Goal: Book appointment/travel/reservation

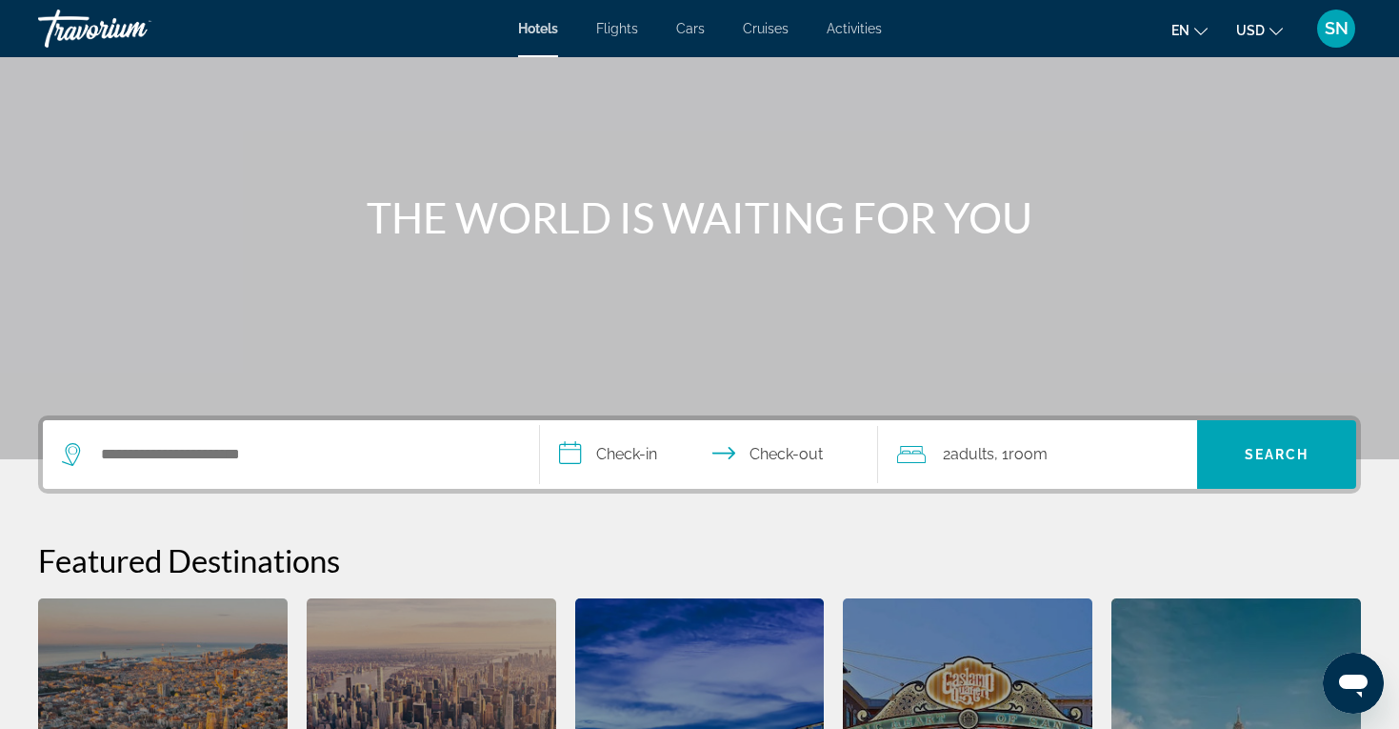
scroll to position [138, 0]
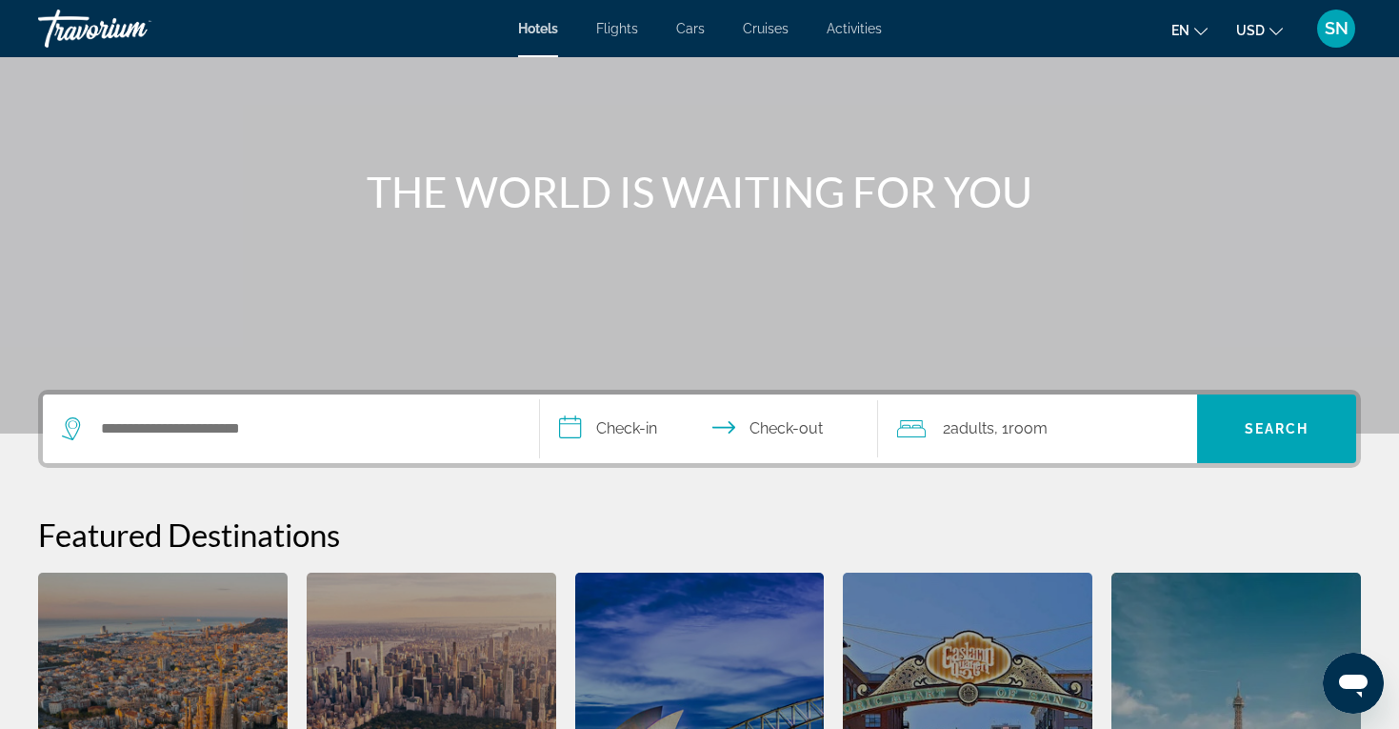
click at [602, 425] on input "**********" at bounding box center [713, 431] width 346 height 74
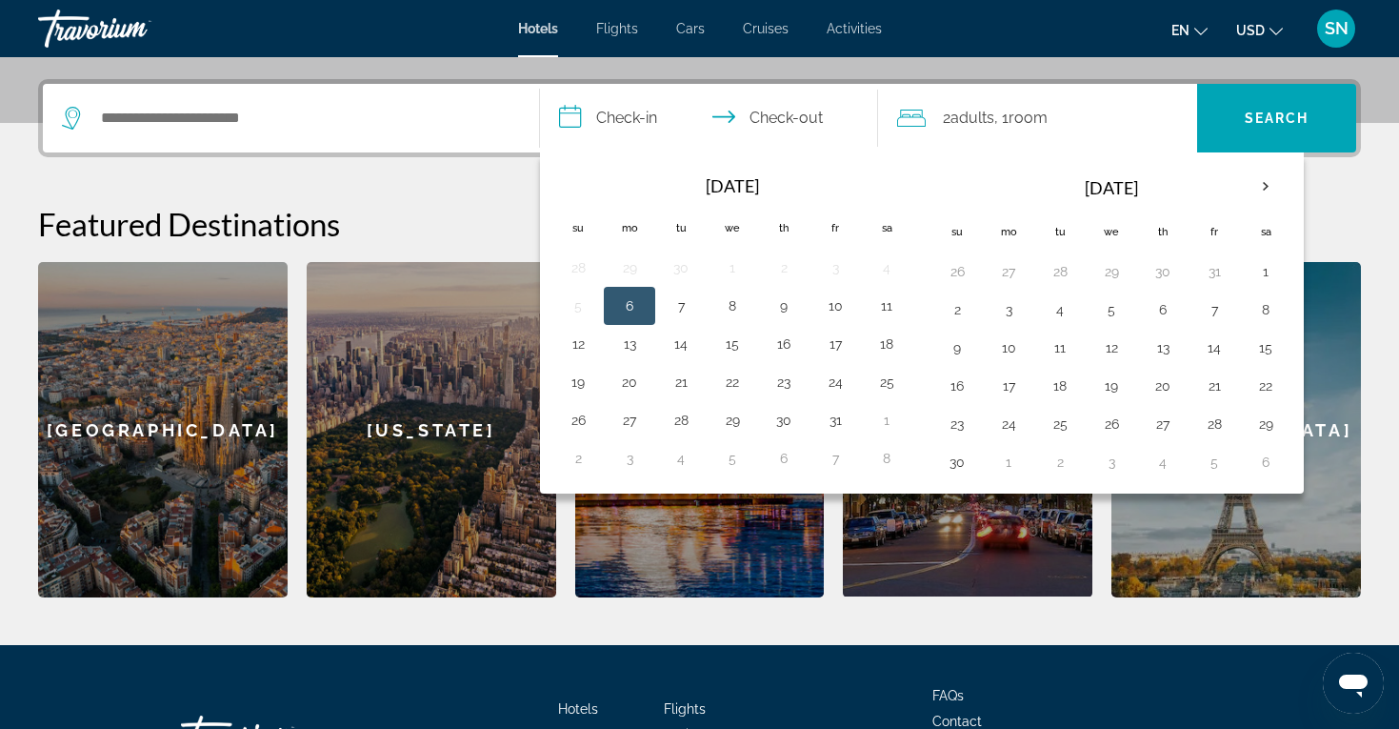
scroll to position [466, 0]
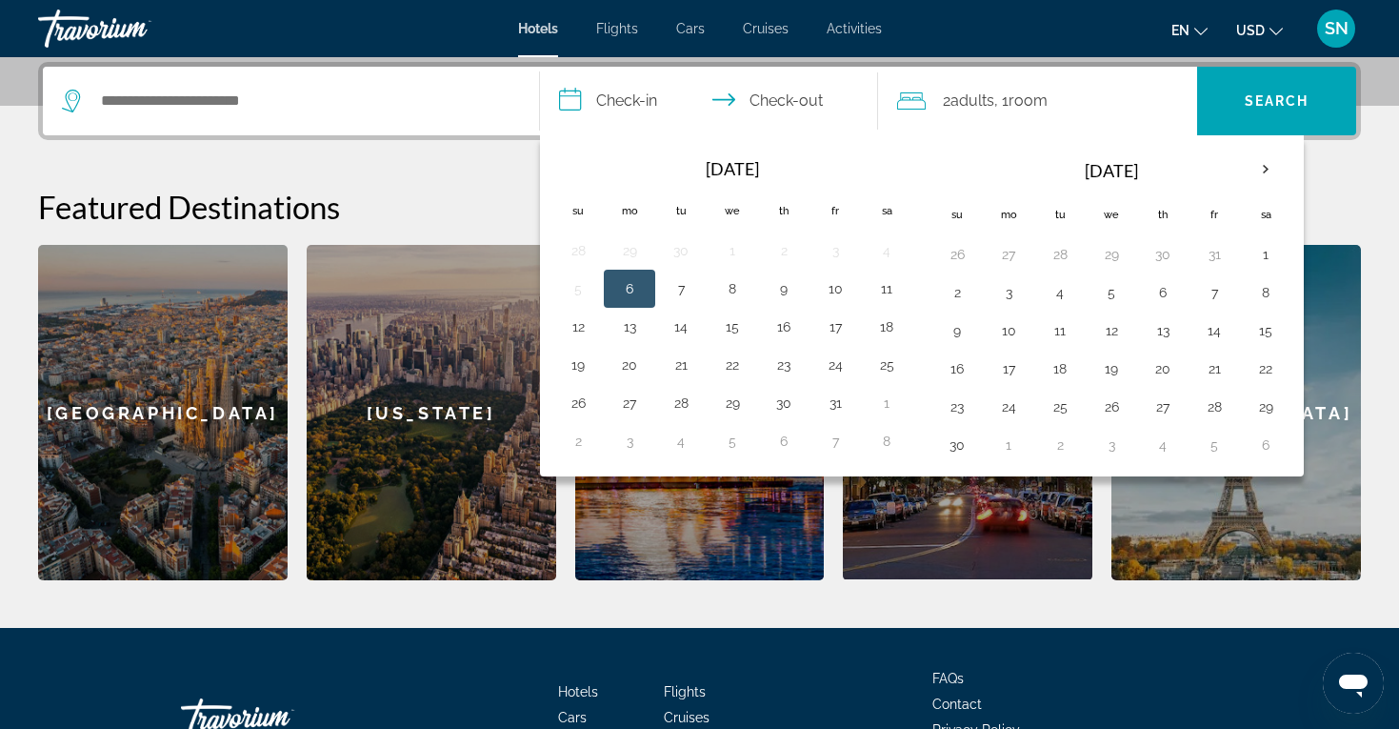
click at [299, 81] on div "Search widget" at bounding box center [291, 101] width 458 height 69
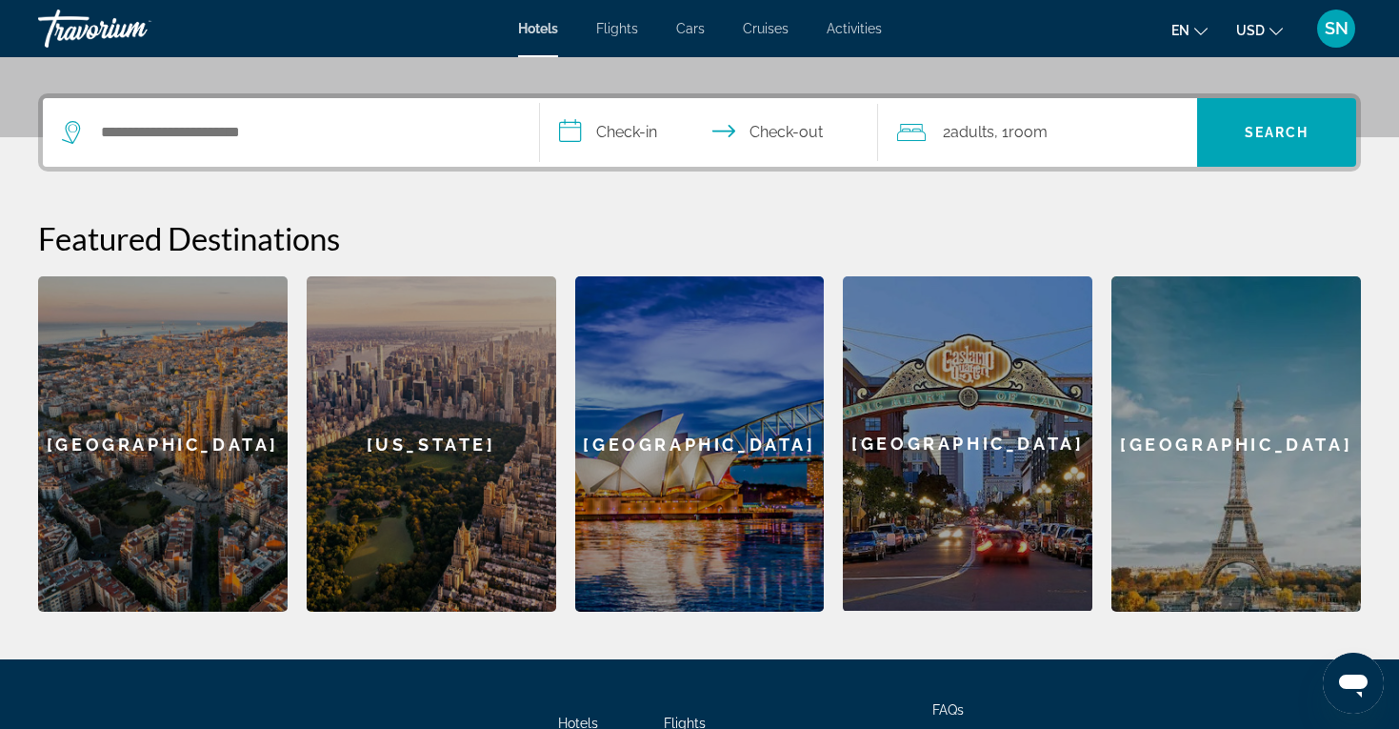
scroll to position [426, 0]
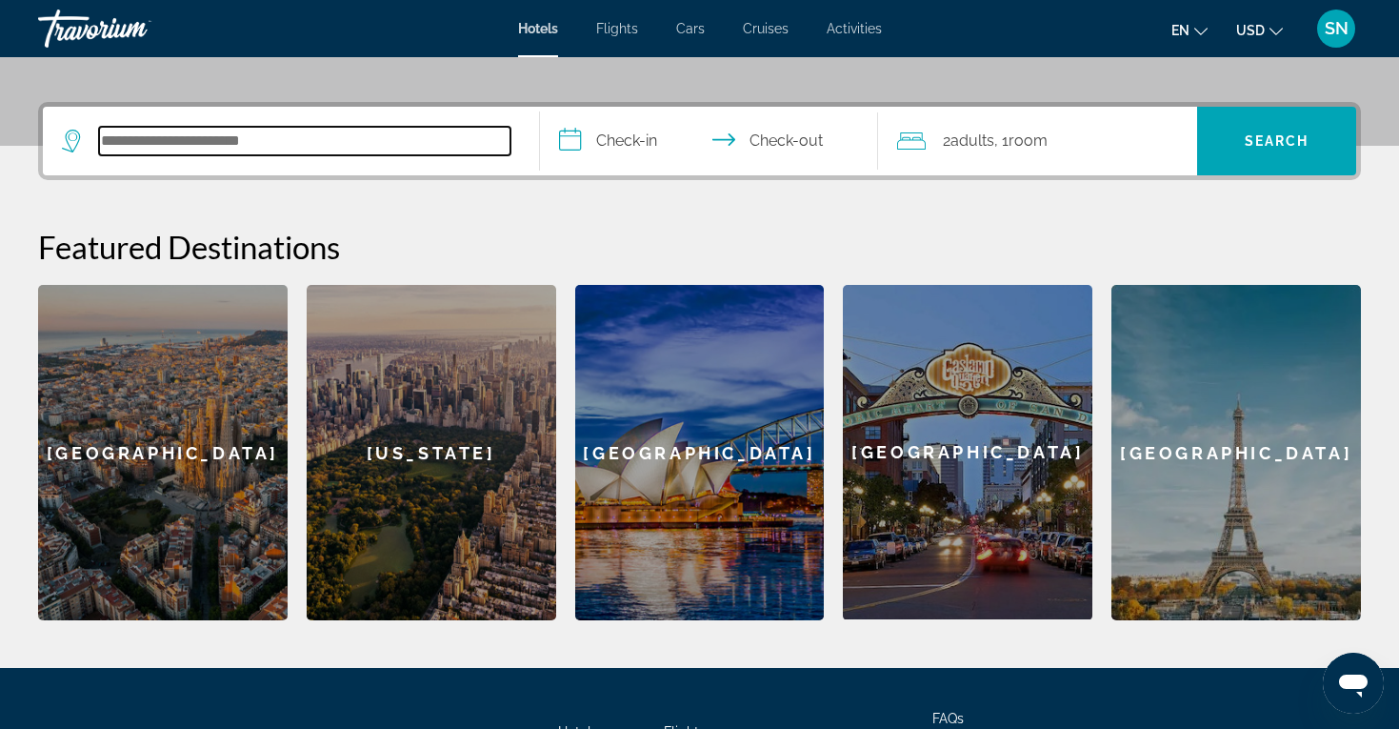
click at [291, 142] on input "Search hotel destination" at bounding box center [304, 141] width 411 height 29
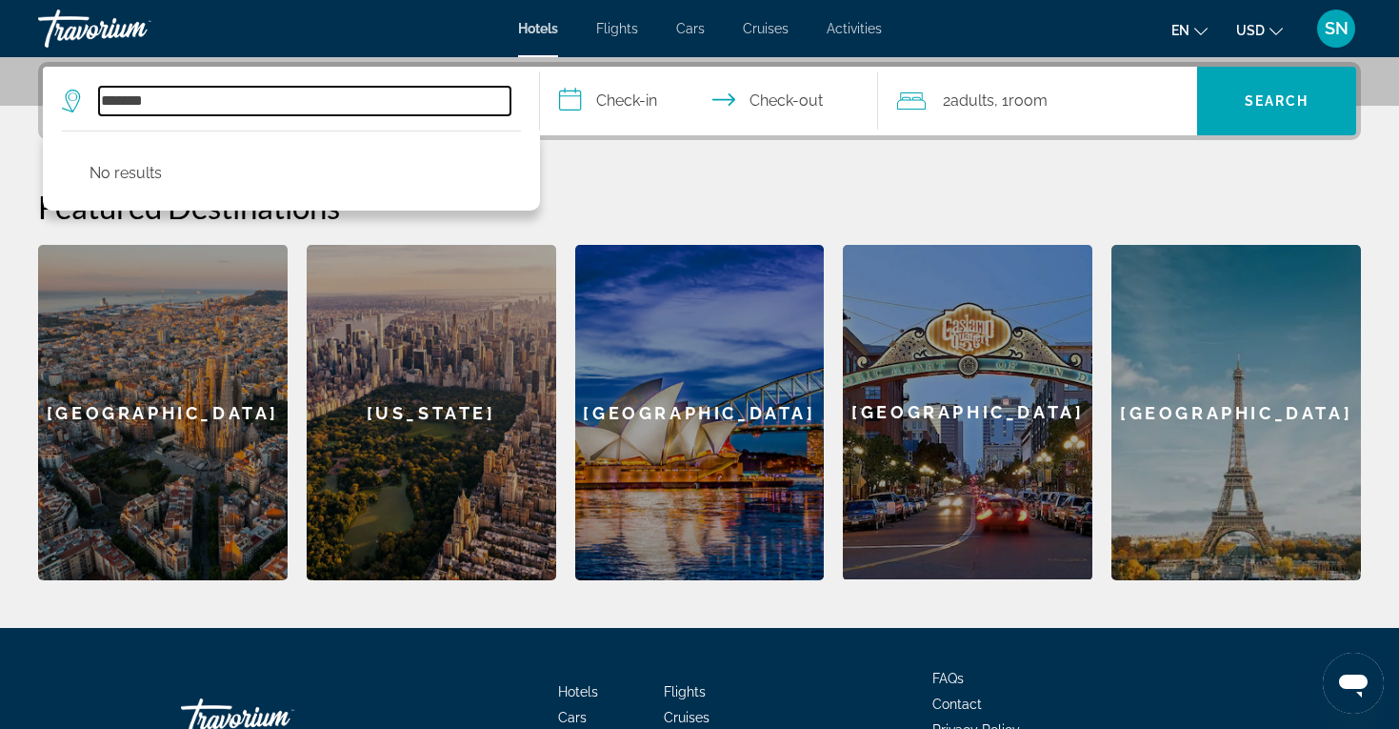
click at [175, 98] on input "*******" at bounding box center [304, 101] width 411 height 29
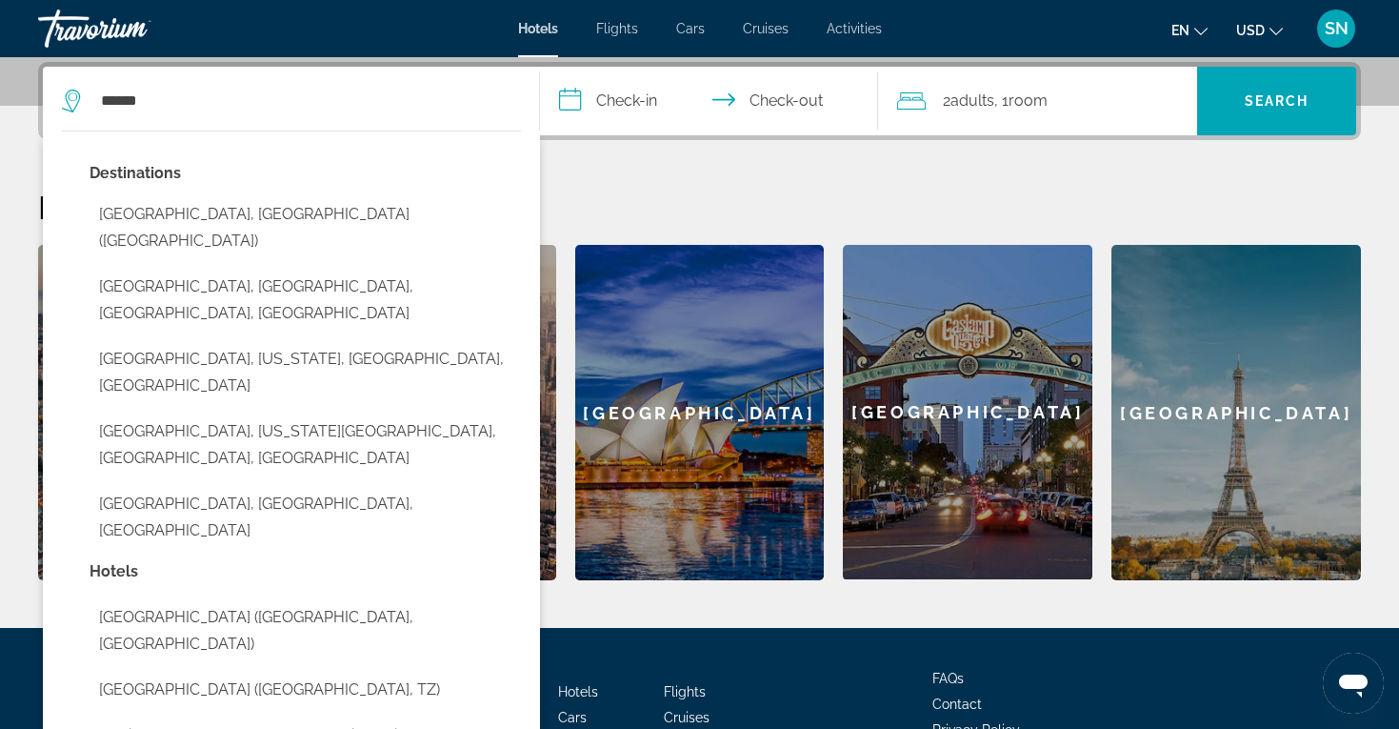
click at [253, 209] on button "Mexico City, Mexico (MEX)" at bounding box center [305, 227] width 431 height 63
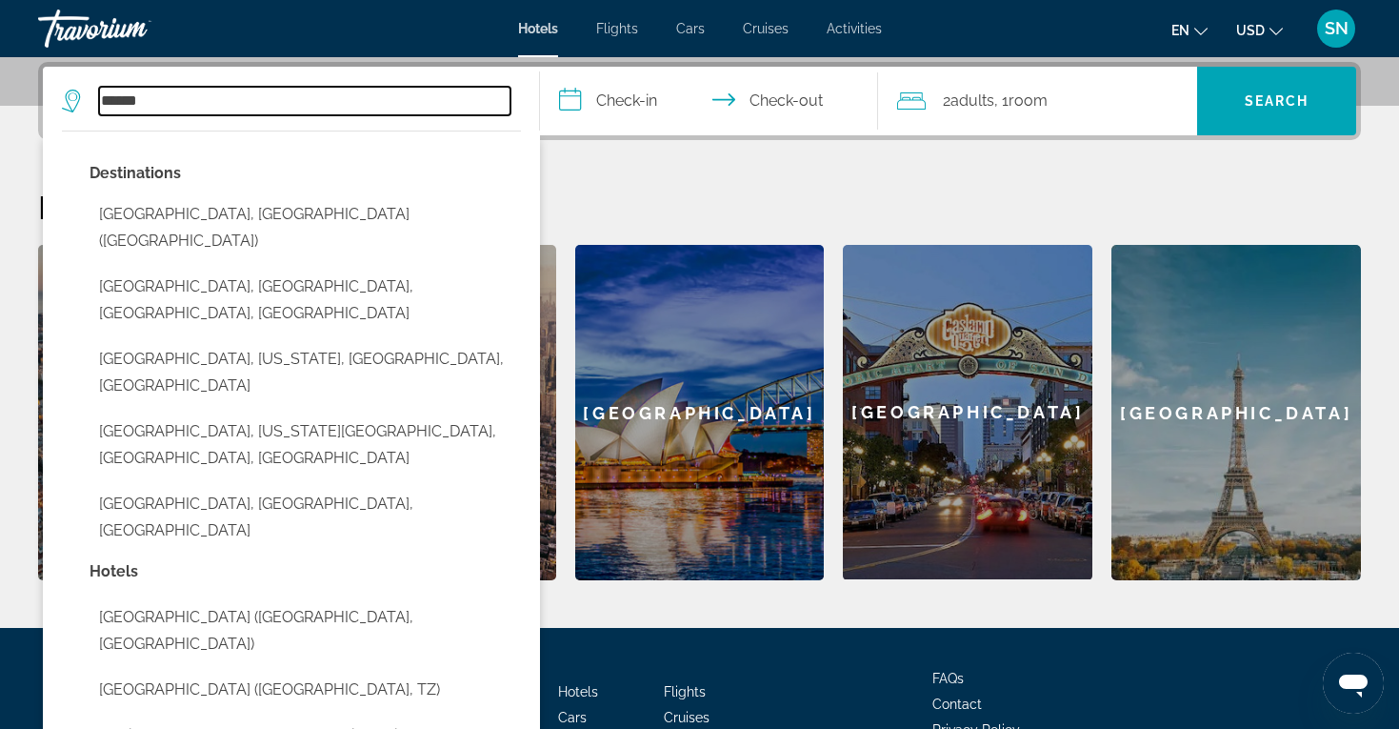
type input "**********"
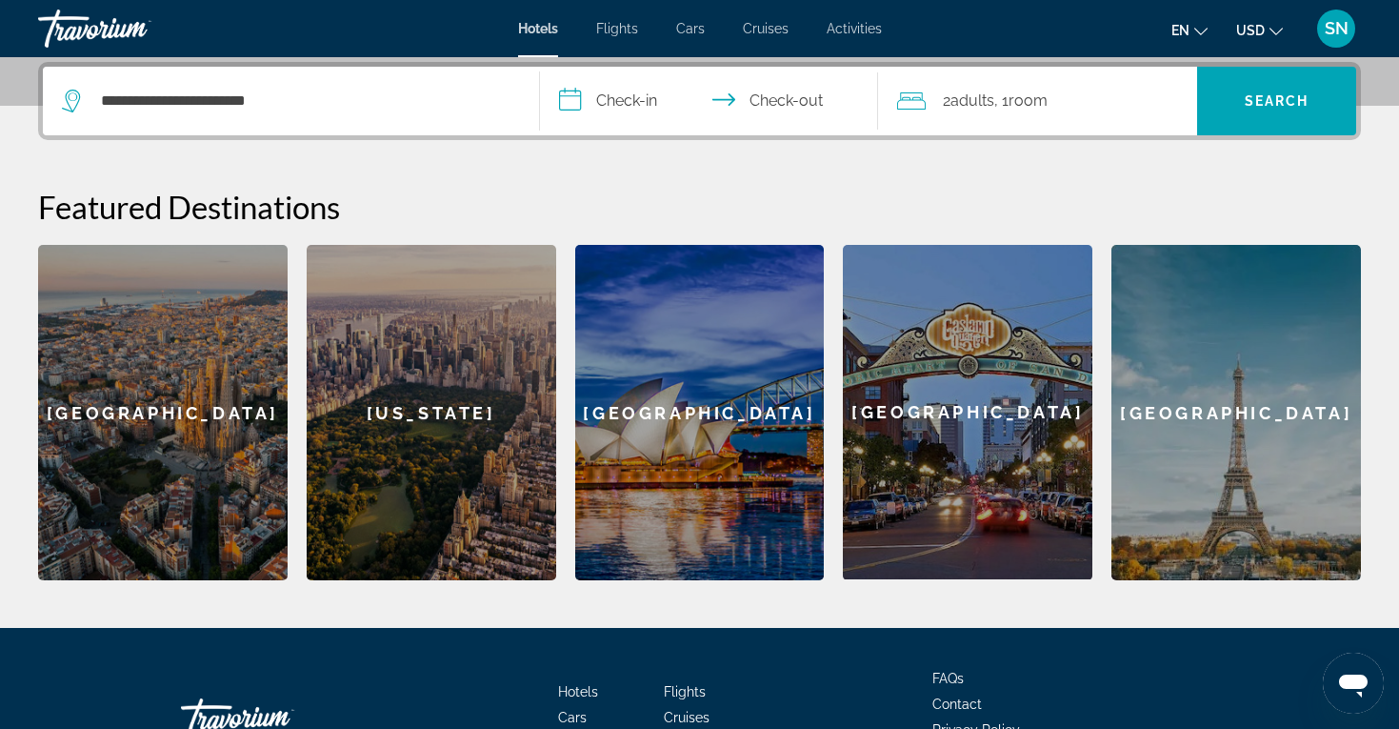
click at [646, 104] on input "**********" at bounding box center [713, 104] width 346 height 74
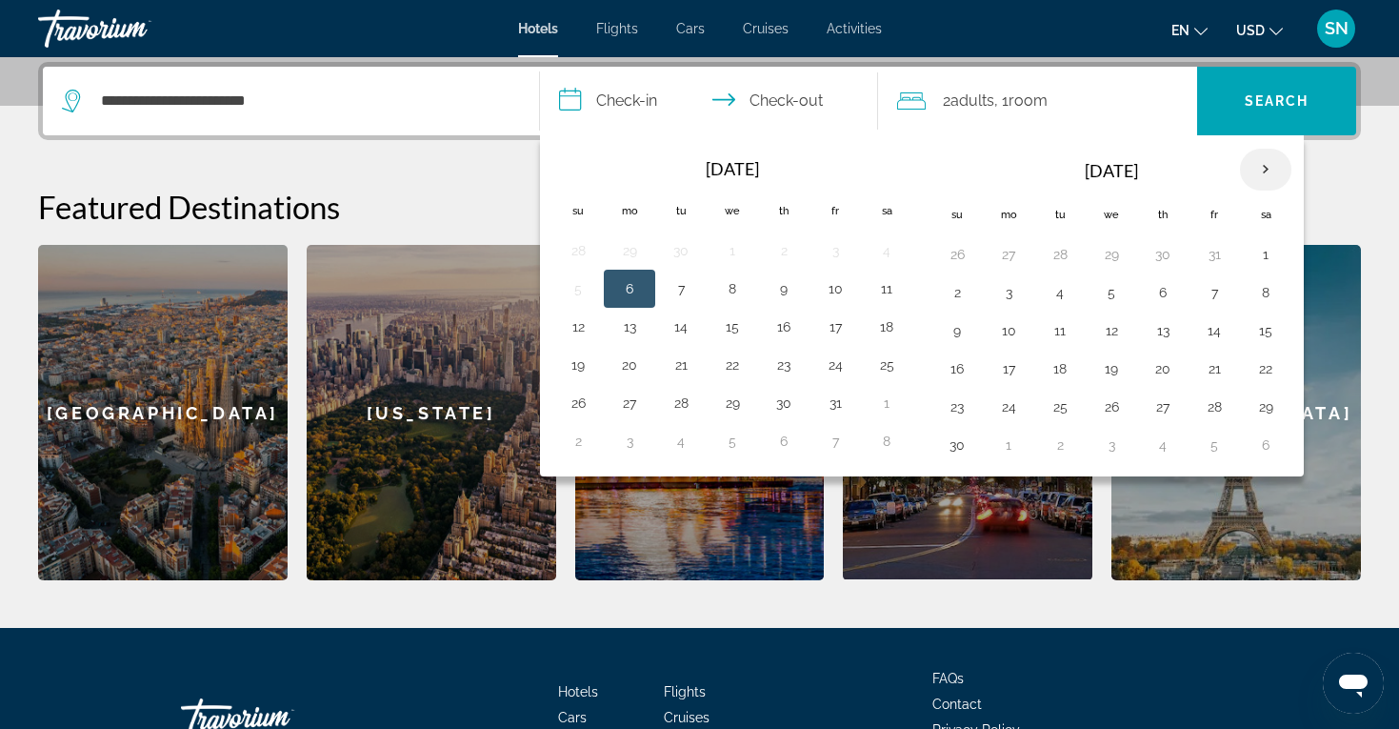
click at [1269, 168] on th "Next month" at bounding box center [1265, 170] width 51 height 42
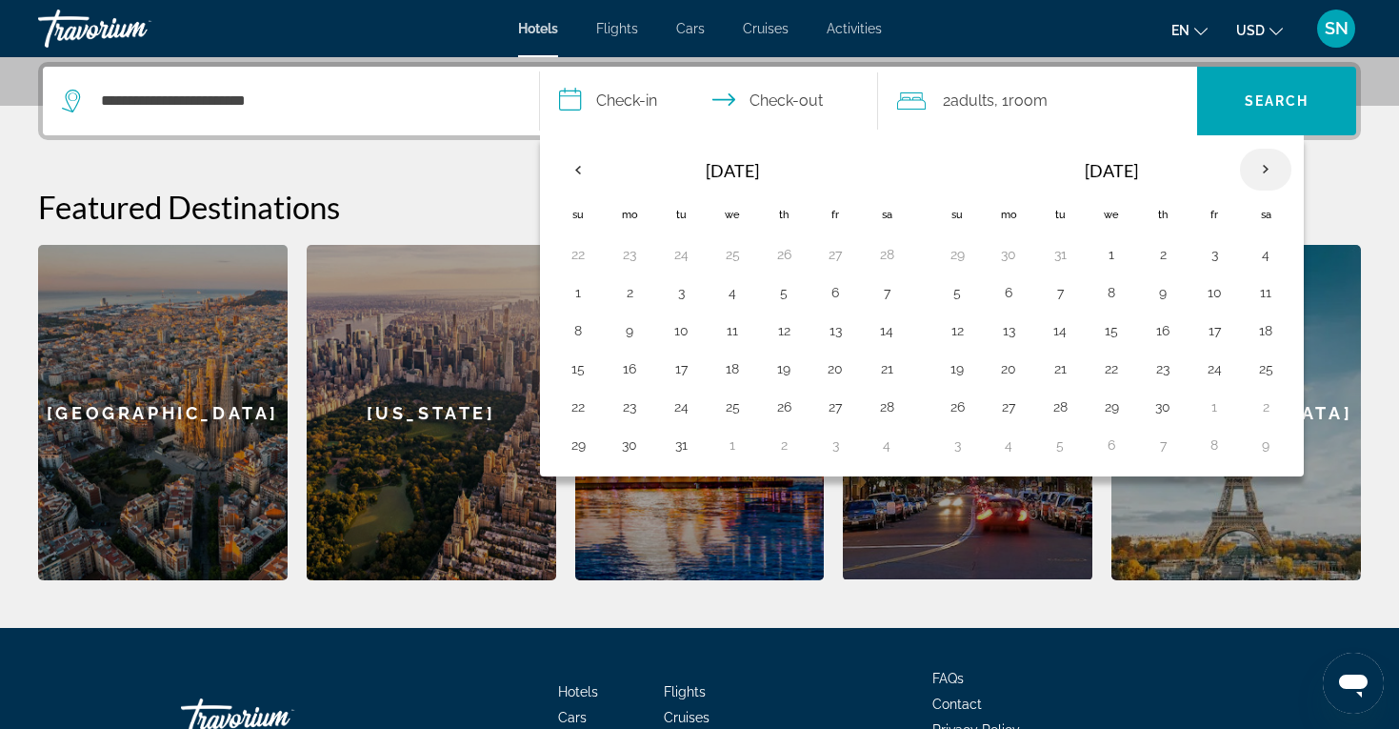
click at [1269, 168] on th "Next month" at bounding box center [1265, 170] width 51 height 42
click at [955, 370] on button "17" at bounding box center [957, 368] width 30 height 27
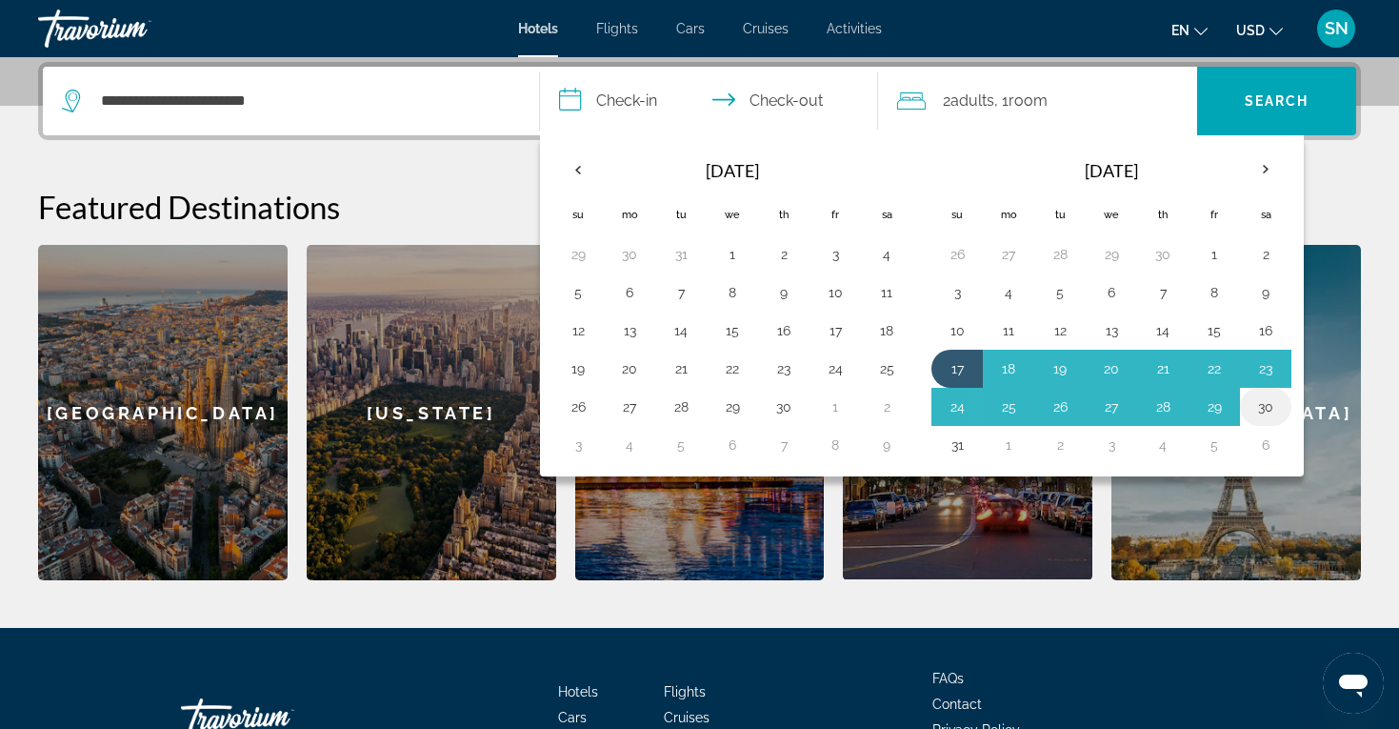
click at [1274, 406] on button "30" at bounding box center [1265, 406] width 30 height 27
type input "**********"
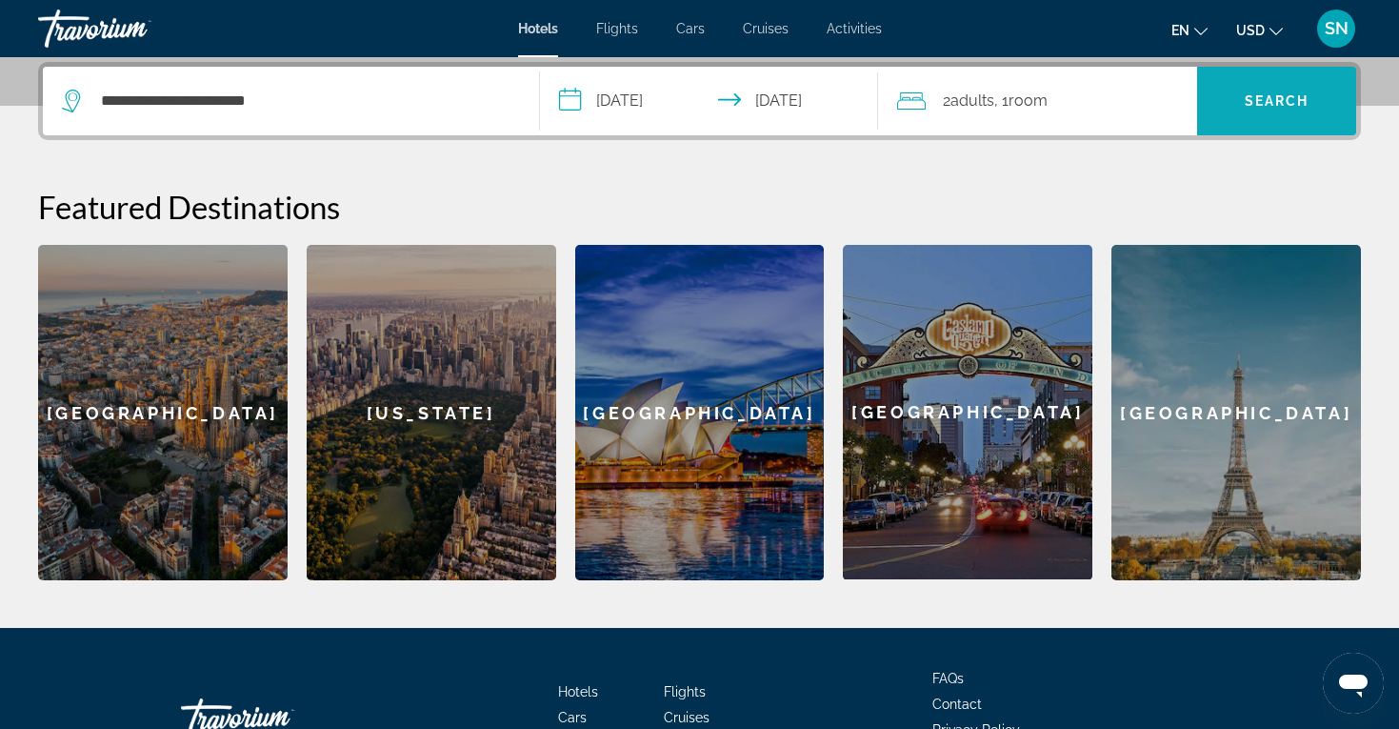
click at [1294, 102] on span "Search" at bounding box center [1277, 100] width 65 height 15
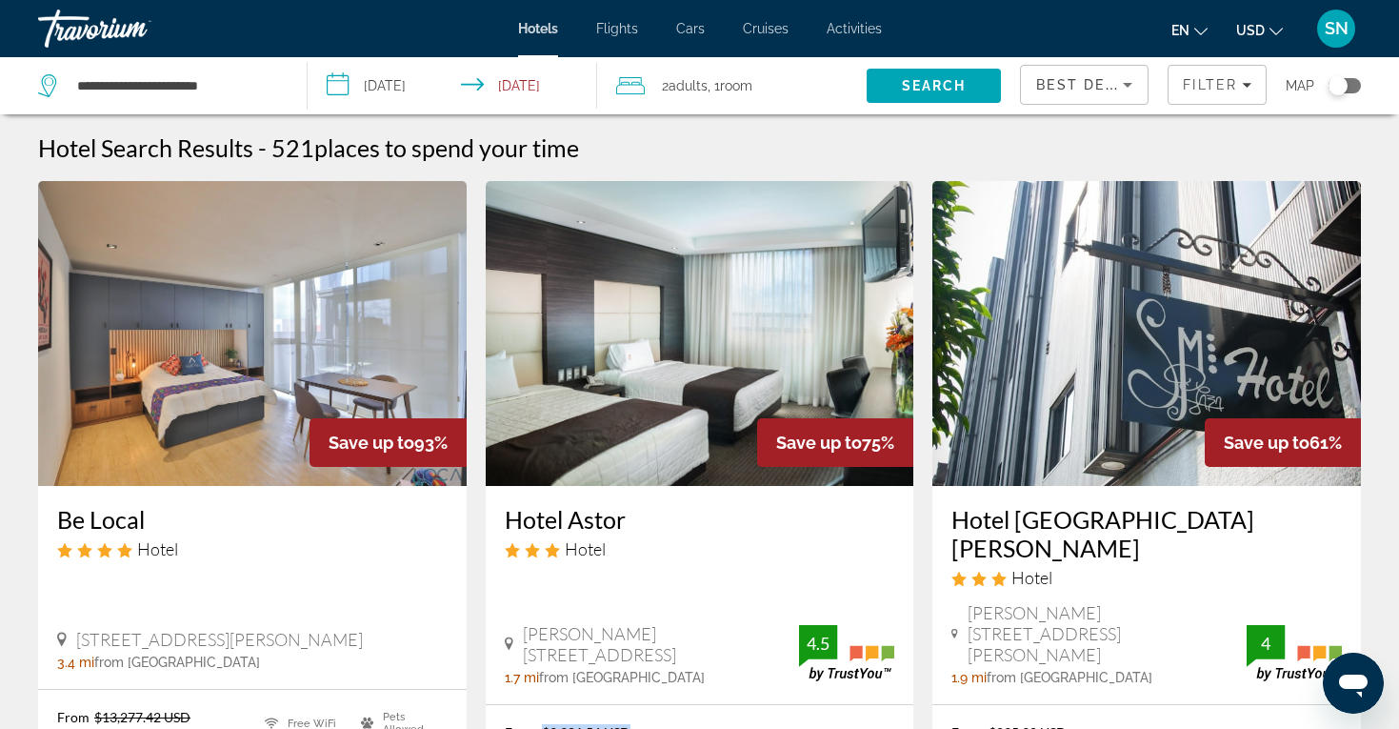
drag, startPoint x: 540, startPoint y: 682, endPoint x: 643, endPoint y: 681, distance: 102.9
click at [643, 724] on p "From $3,381.56 USD" at bounding box center [599, 732] width 188 height 16
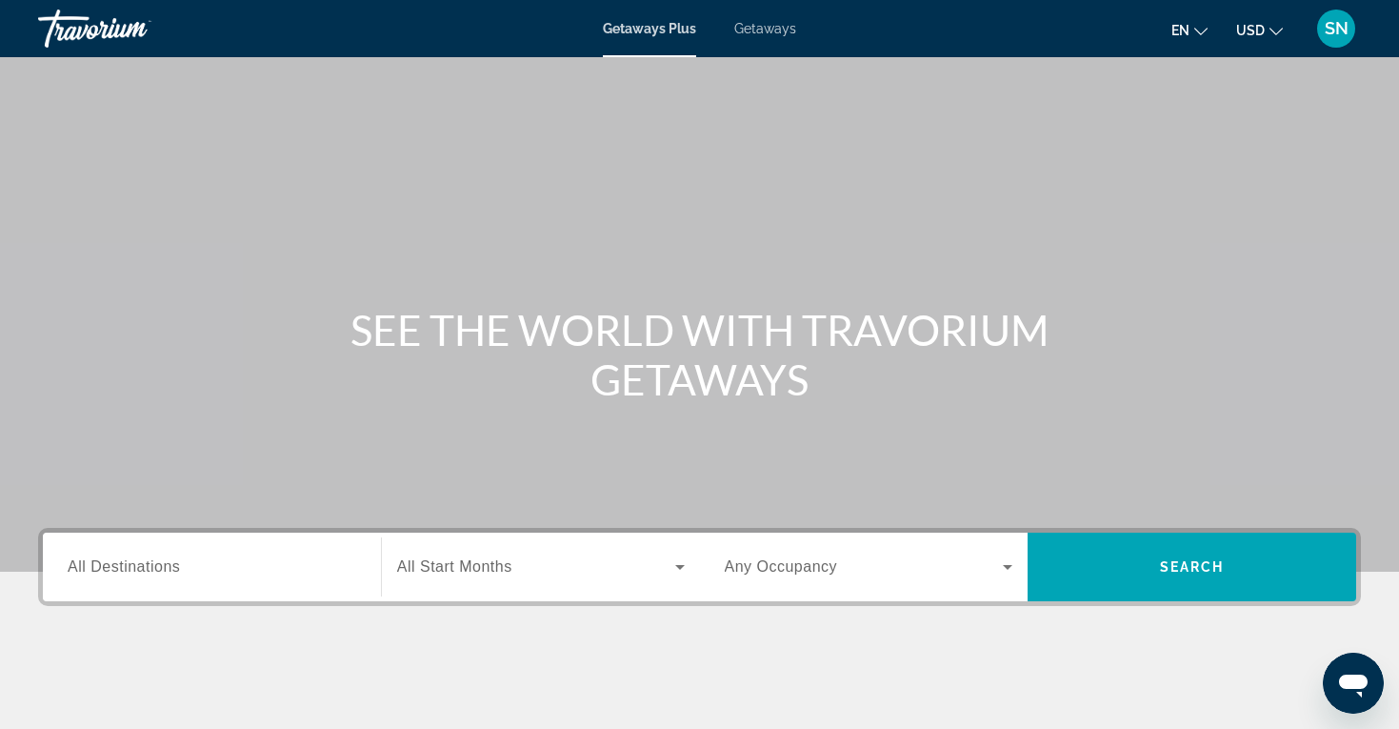
click at [315, 571] on input "Destination All Destinations" at bounding box center [212, 567] width 289 height 23
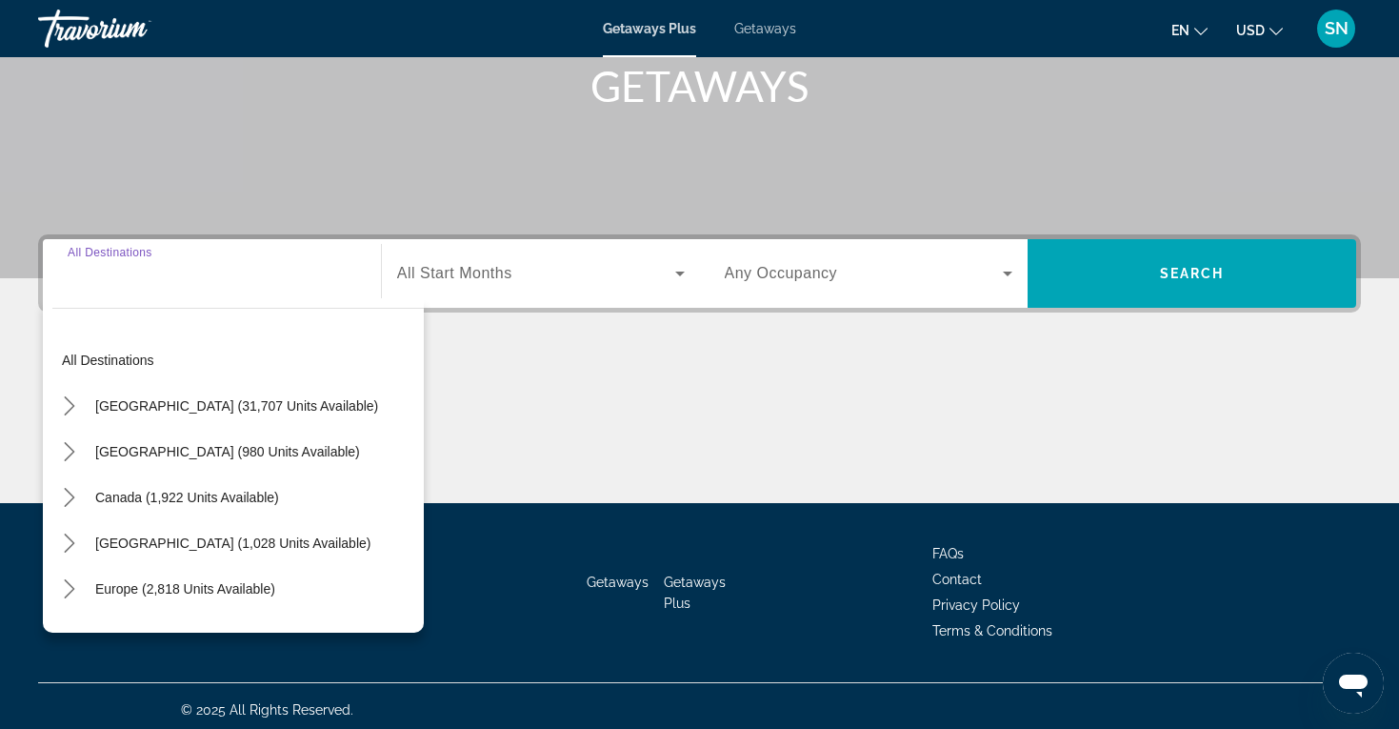
scroll to position [301, 0]
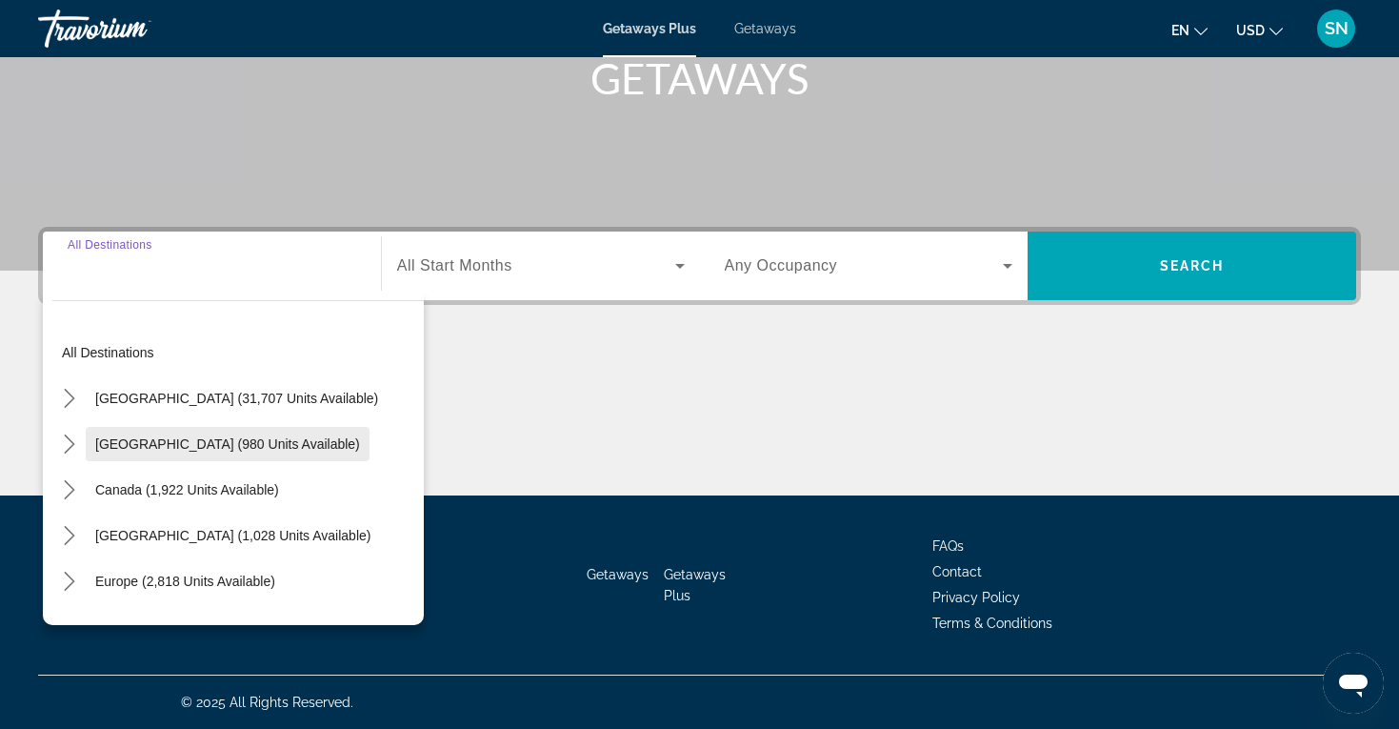
click at [231, 446] on span "[GEOGRAPHIC_DATA] (980 units available)" at bounding box center [227, 443] width 265 height 15
type input "**********"
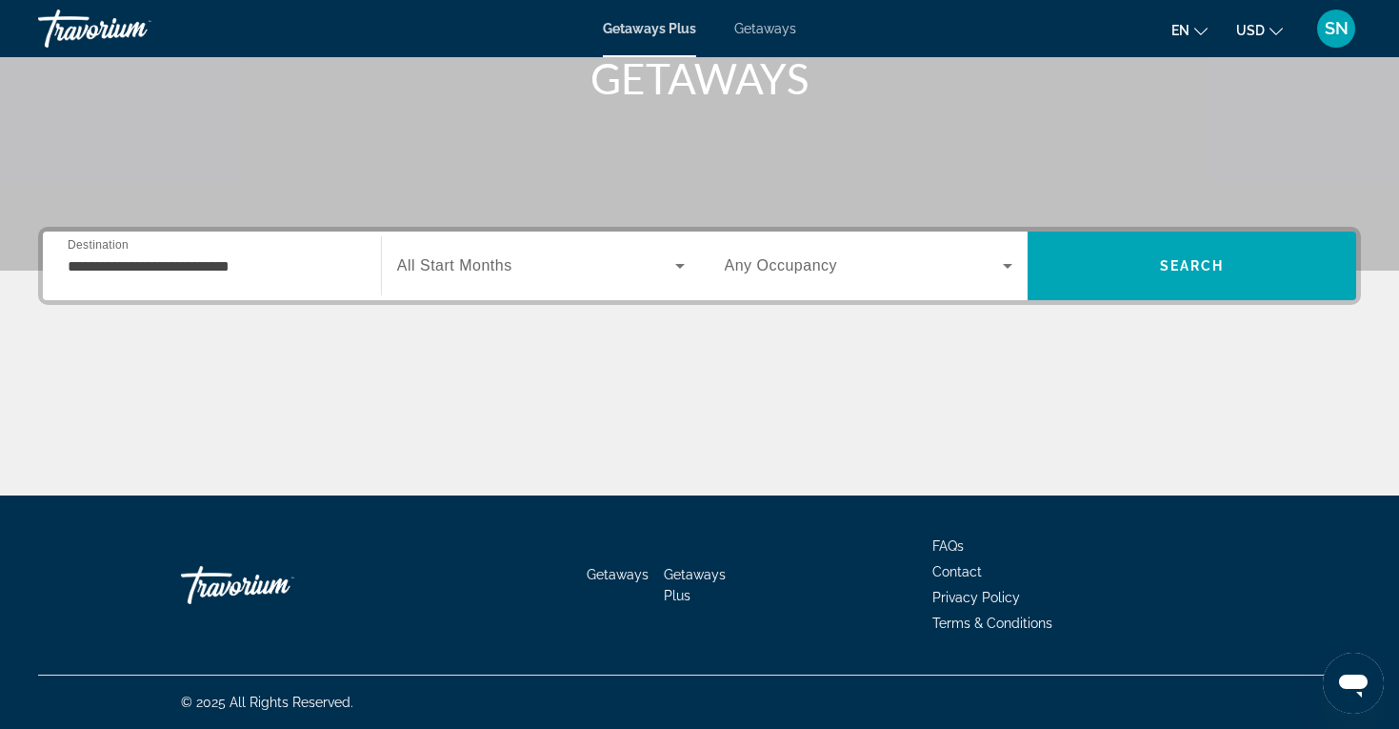
click at [600, 282] on div "Search widget" at bounding box center [541, 265] width 288 height 53
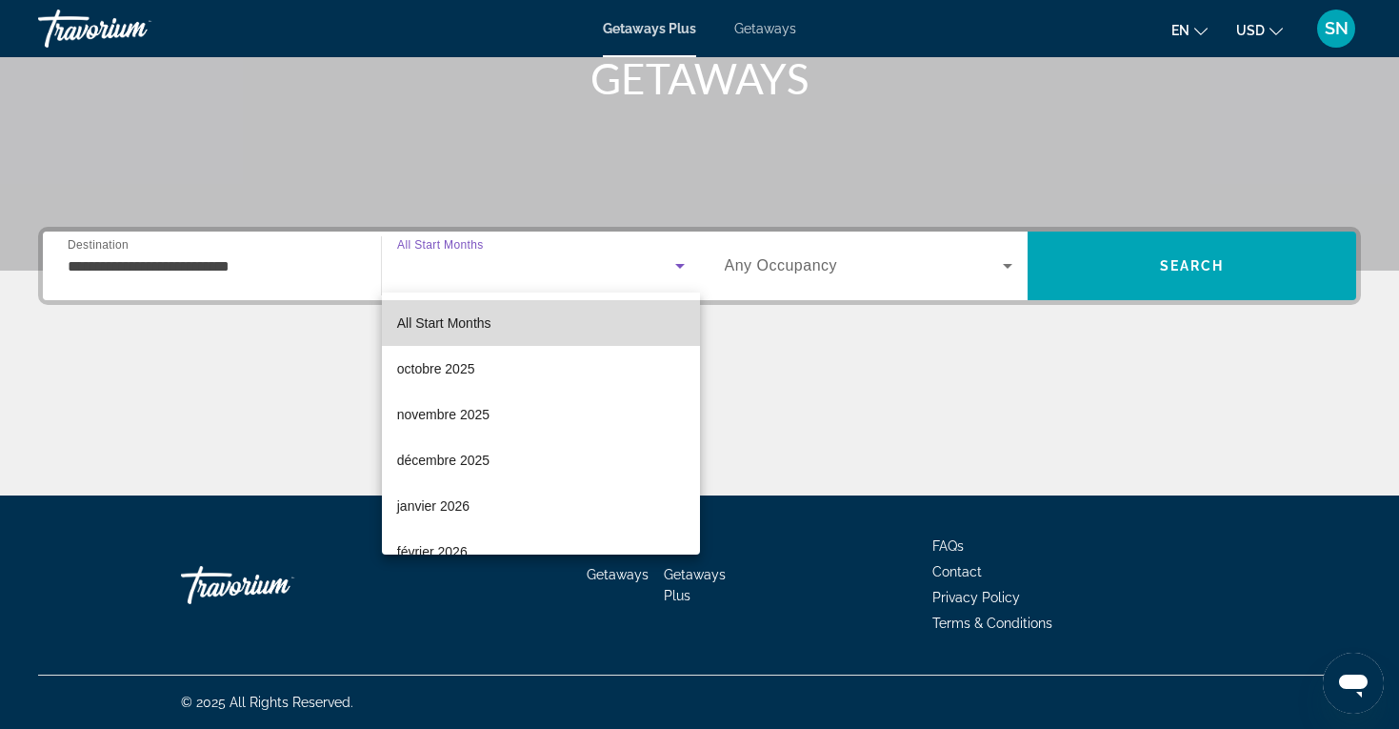
click at [600, 332] on mat-option "All Start Months" at bounding box center [541, 323] width 318 height 46
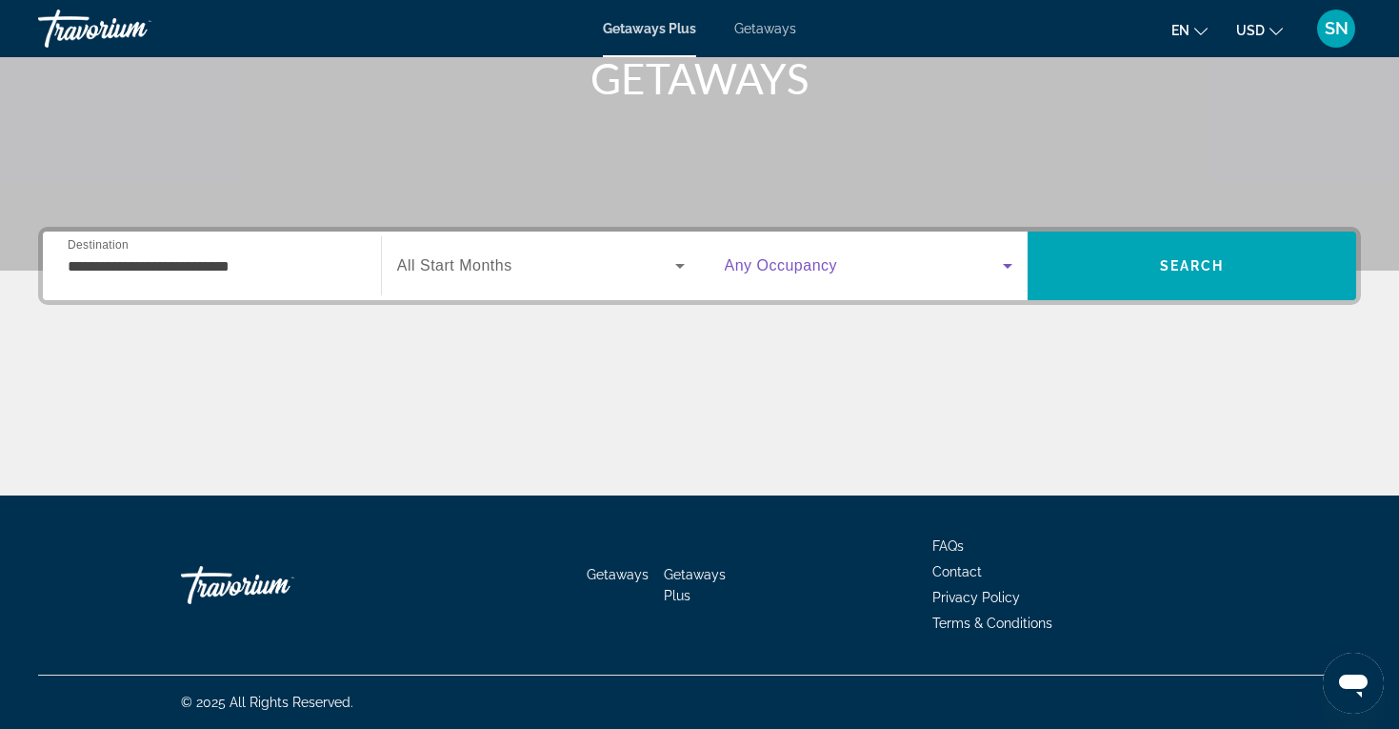
click at [848, 265] on span "Search widget" at bounding box center [864, 265] width 279 height 23
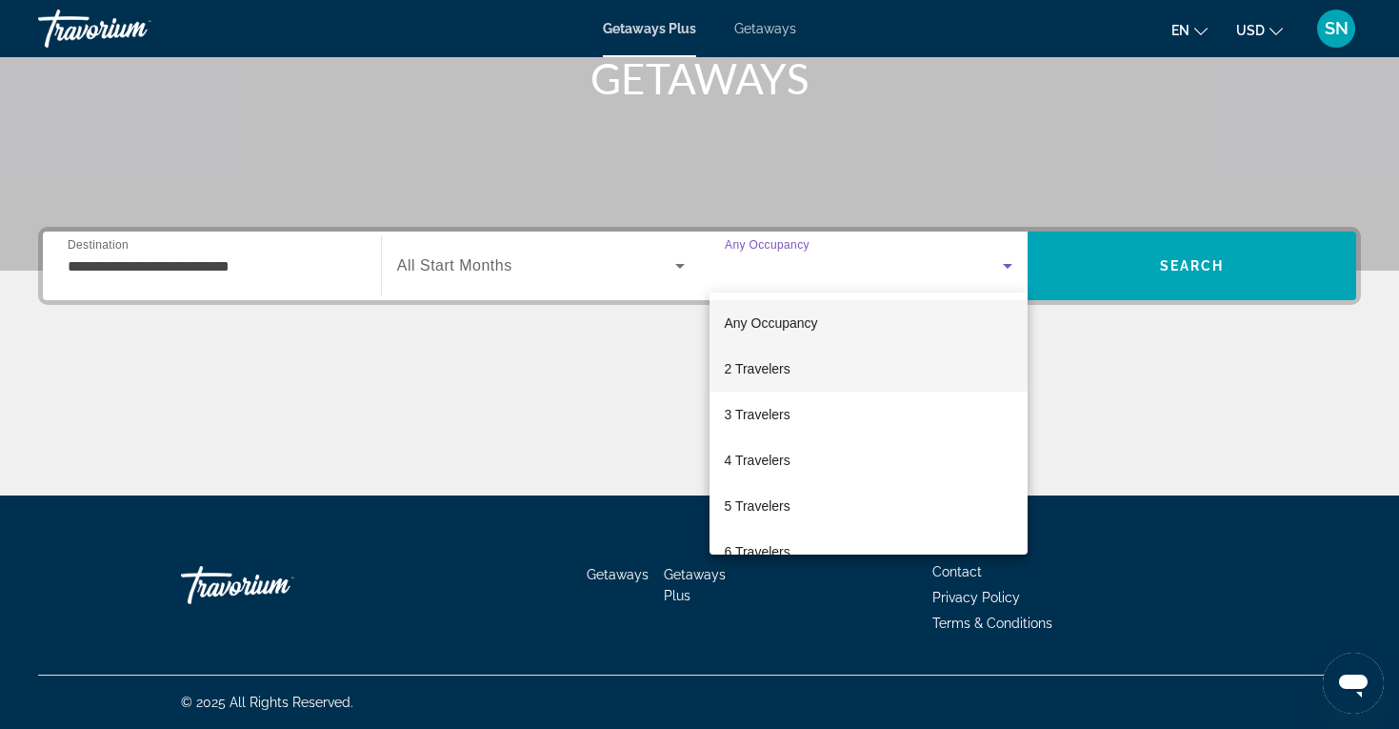
click at [830, 370] on mat-option "2 Travelers" at bounding box center [869, 369] width 319 height 46
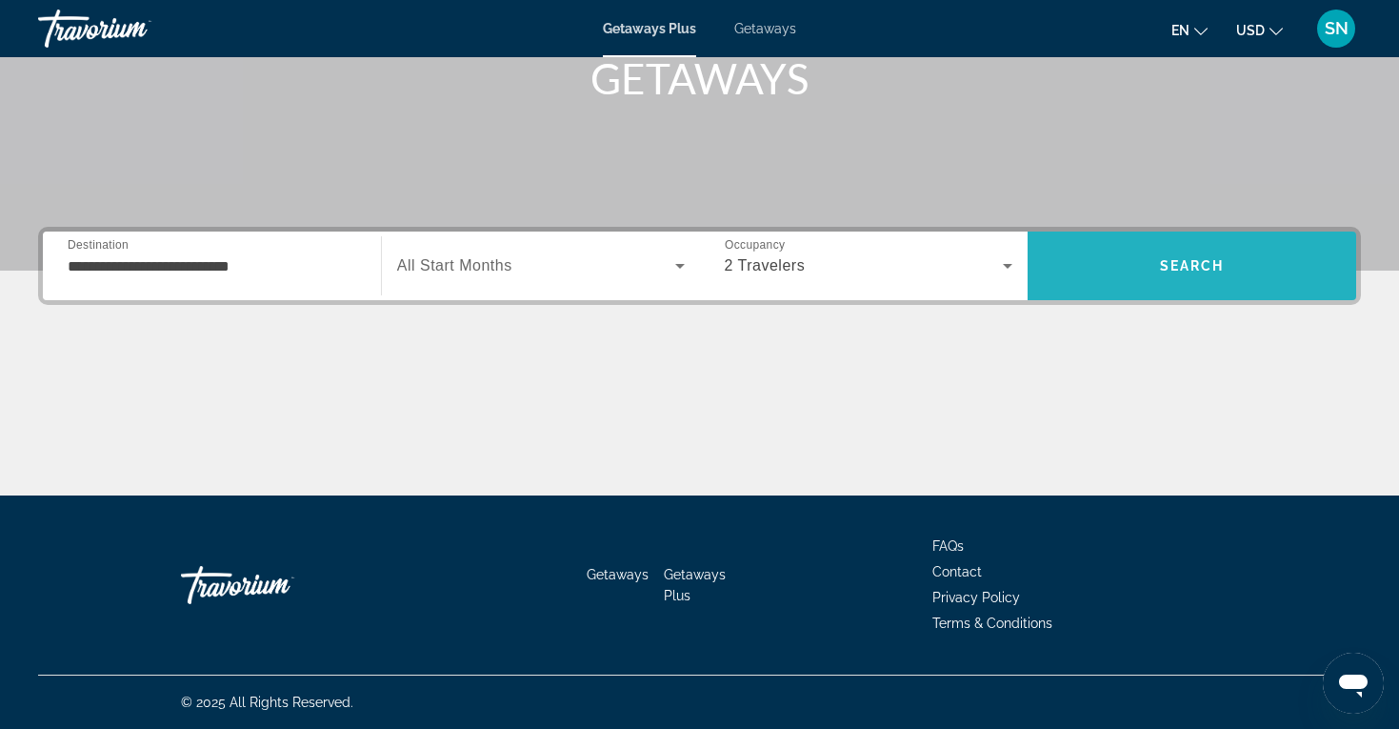
click at [1150, 276] on span "Search" at bounding box center [1192, 266] width 329 height 46
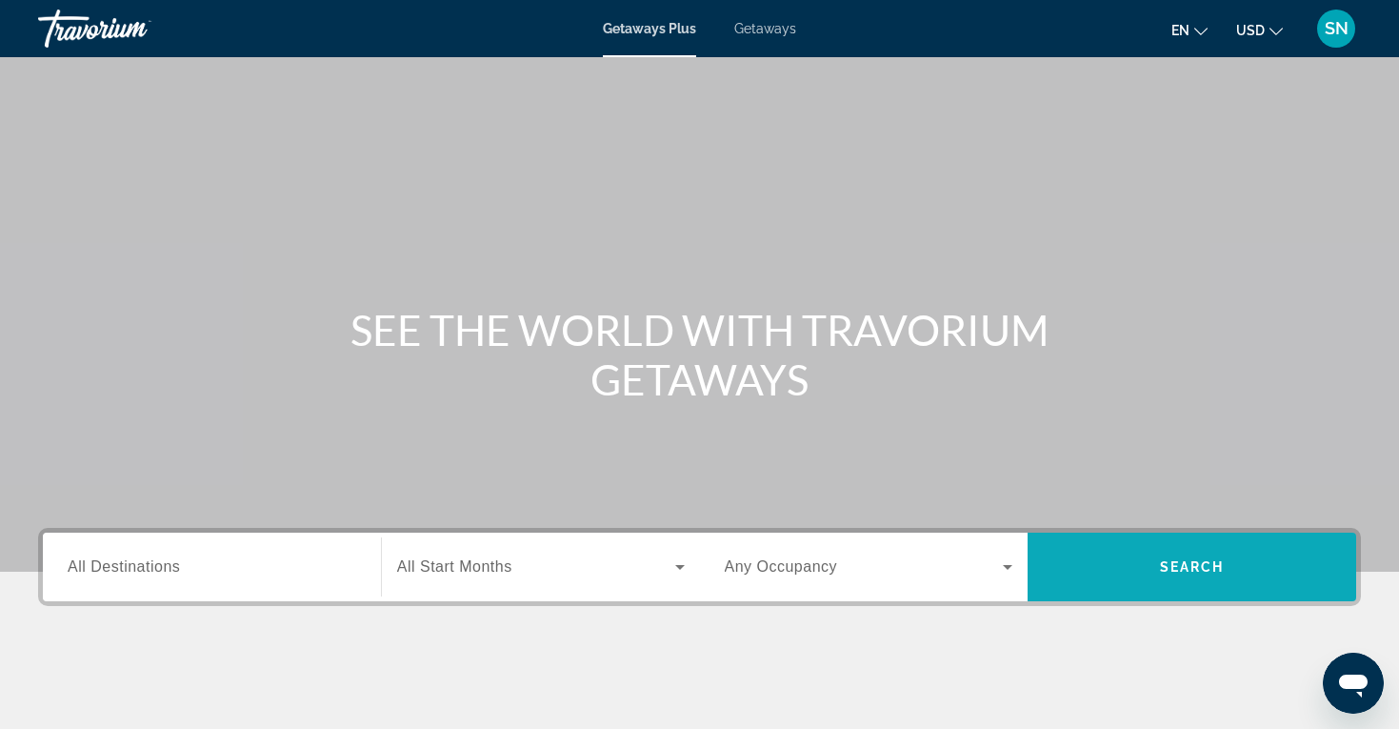
click at [1103, 580] on span "Search" at bounding box center [1192, 567] width 329 height 46
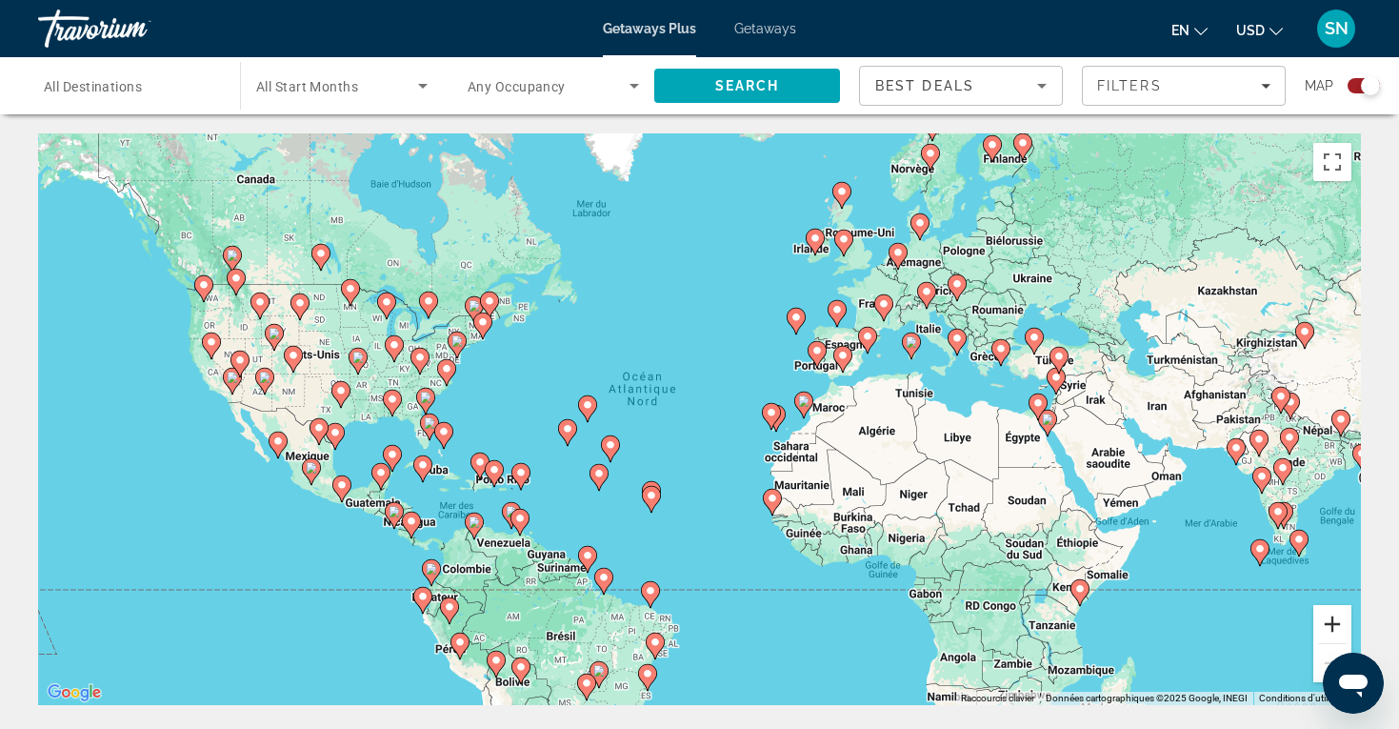
click at [1330, 626] on button "Zoom avant" at bounding box center [1332, 624] width 38 height 38
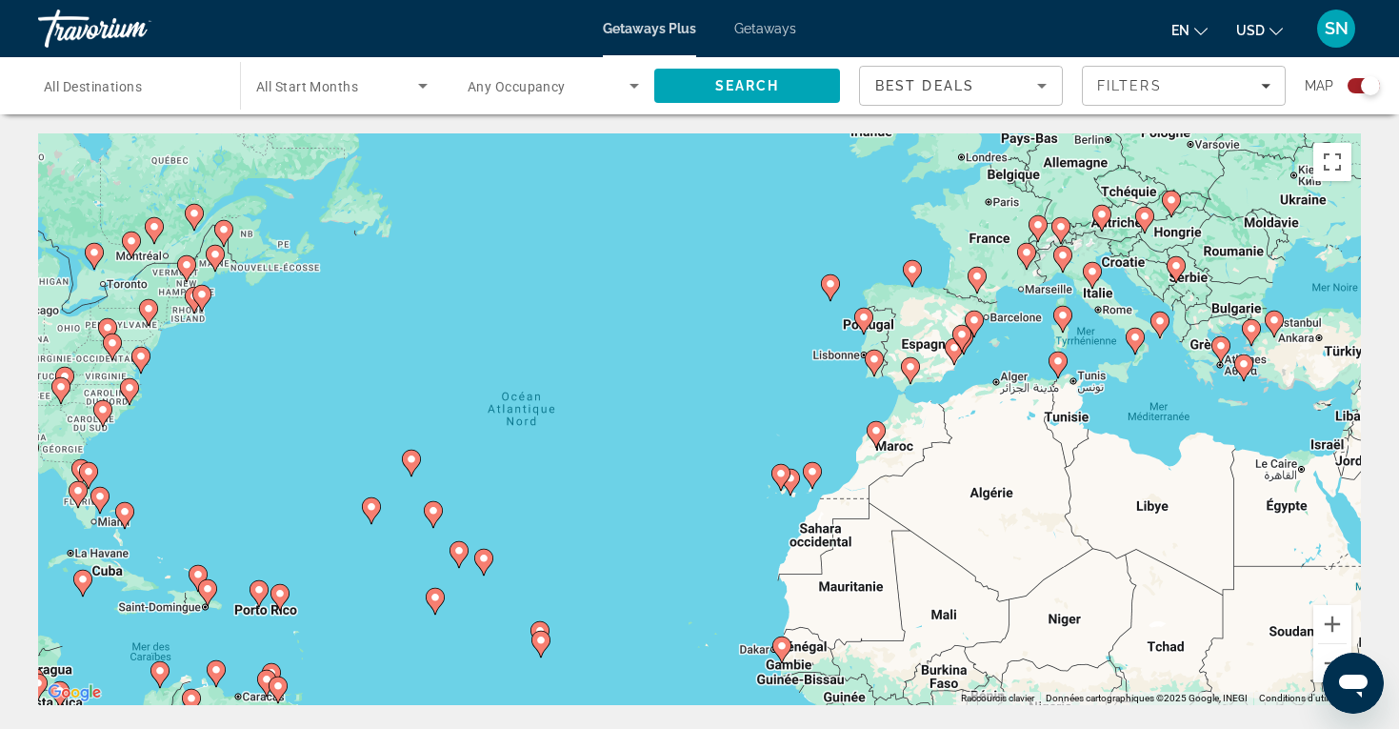
drag, startPoint x: 1014, startPoint y: 430, endPoint x: 917, endPoint y: 511, distance: 127.1
click at [917, 511] on div "Pour activer le glissement avec le clavier, appuyez sur Alt+Entrée. Une fois ce…" at bounding box center [699, 418] width 1323 height 571
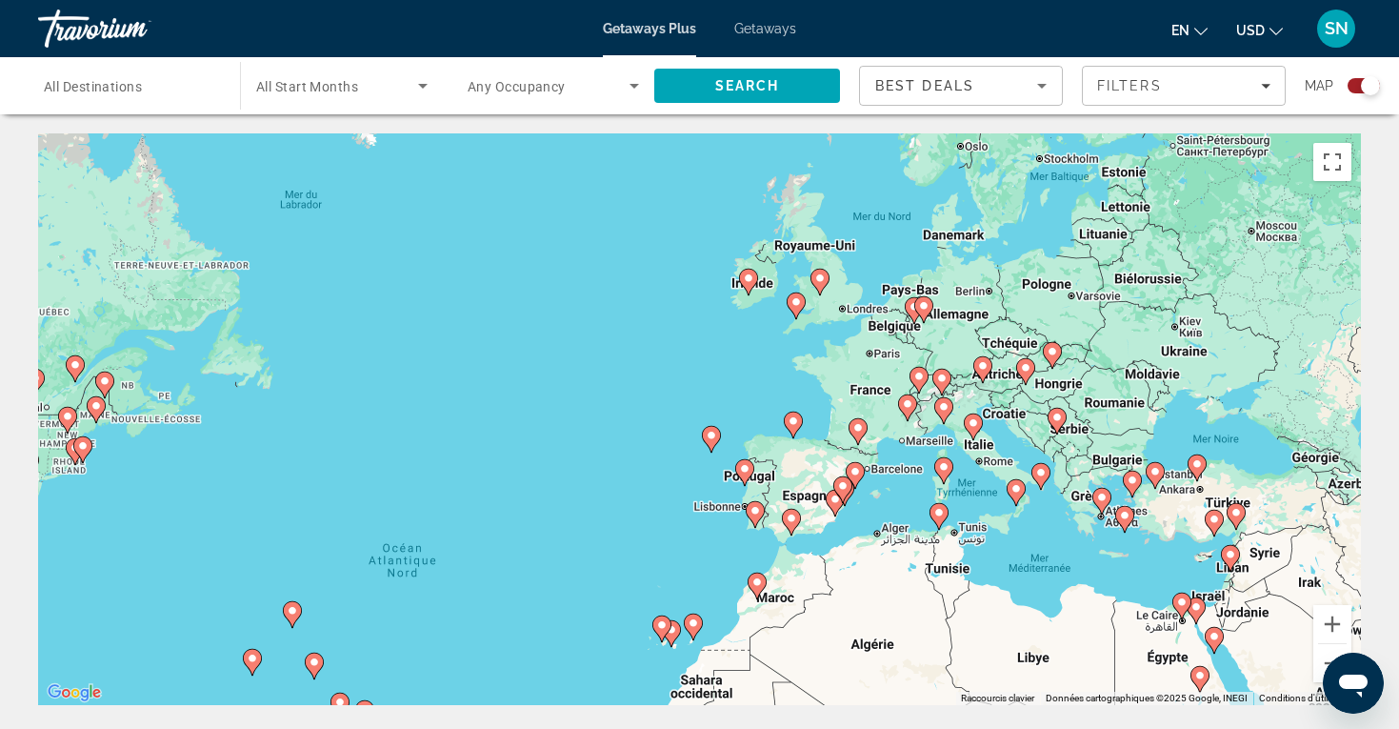
drag, startPoint x: 952, startPoint y: 402, endPoint x: 864, endPoint y: 527, distance: 153.0
click at [864, 527] on div "Pour activer le glissement avec le clavier, appuyez sur Alt+Entrée. Une fois ce…" at bounding box center [699, 418] width 1323 height 571
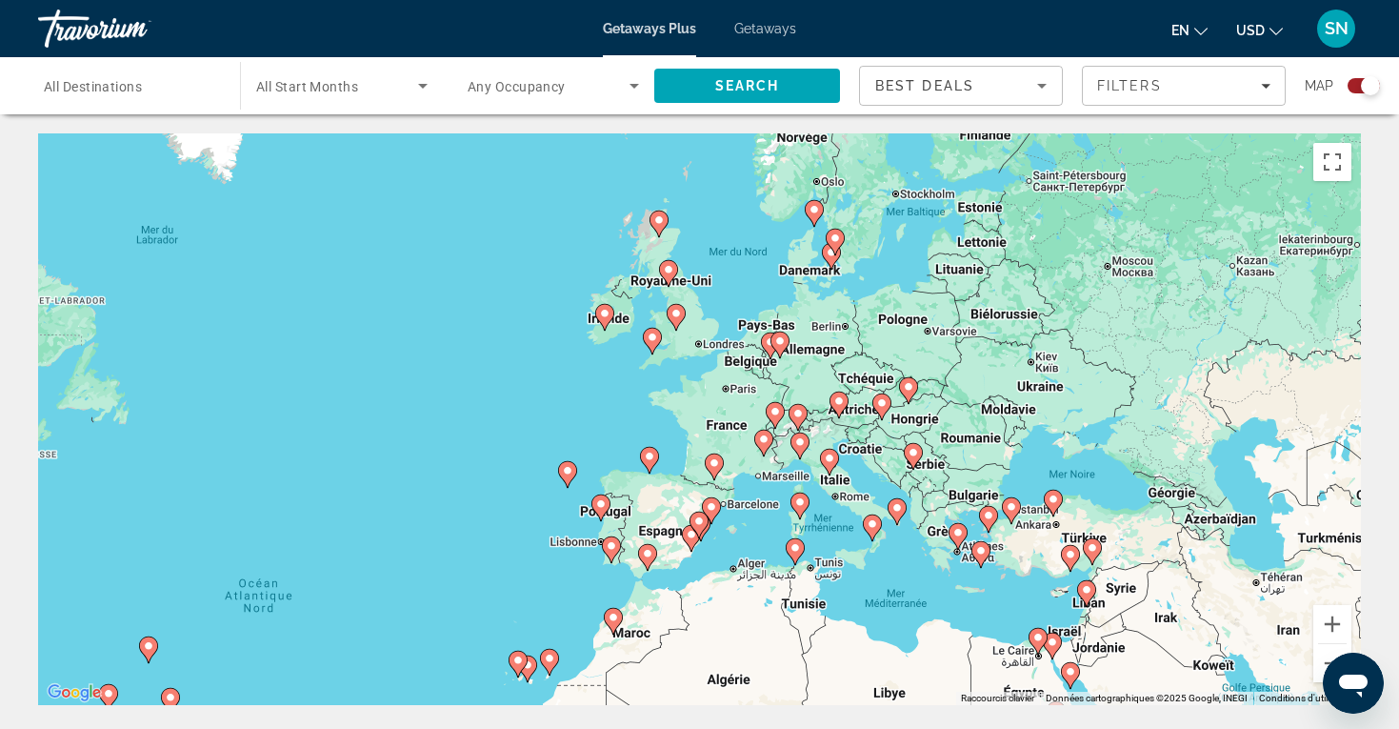
drag, startPoint x: 1030, startPoint y: 221, endPoint x: 885, endPoint y: 257, distance: 150.1
click at [885, 257] on div "Pour activer le glissement avec le clavier, appuyez sur Alt+Entrée. Une fois ce…" at bounding box center [699, 418] width 1323 height 571
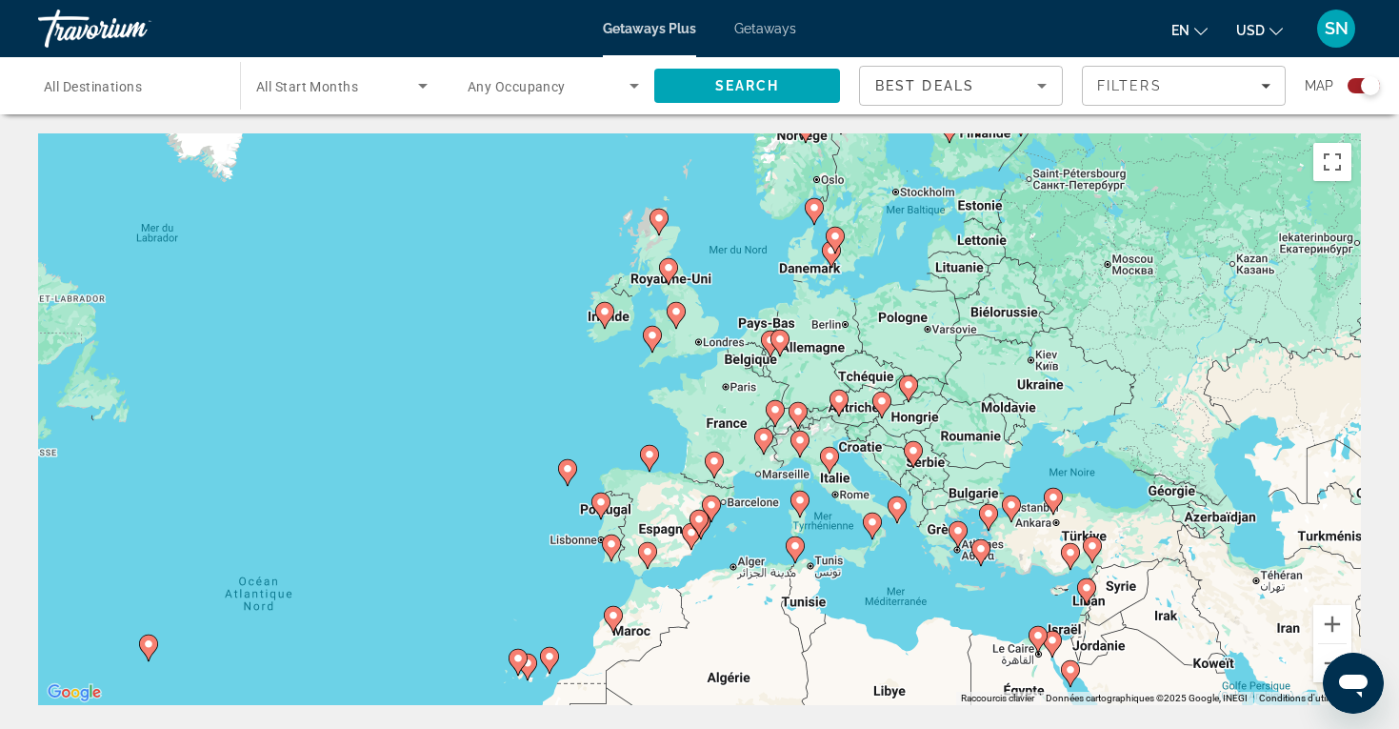
click at [804, 501] on image "Main content" at bounding box center [799, 499] width 11 height 11
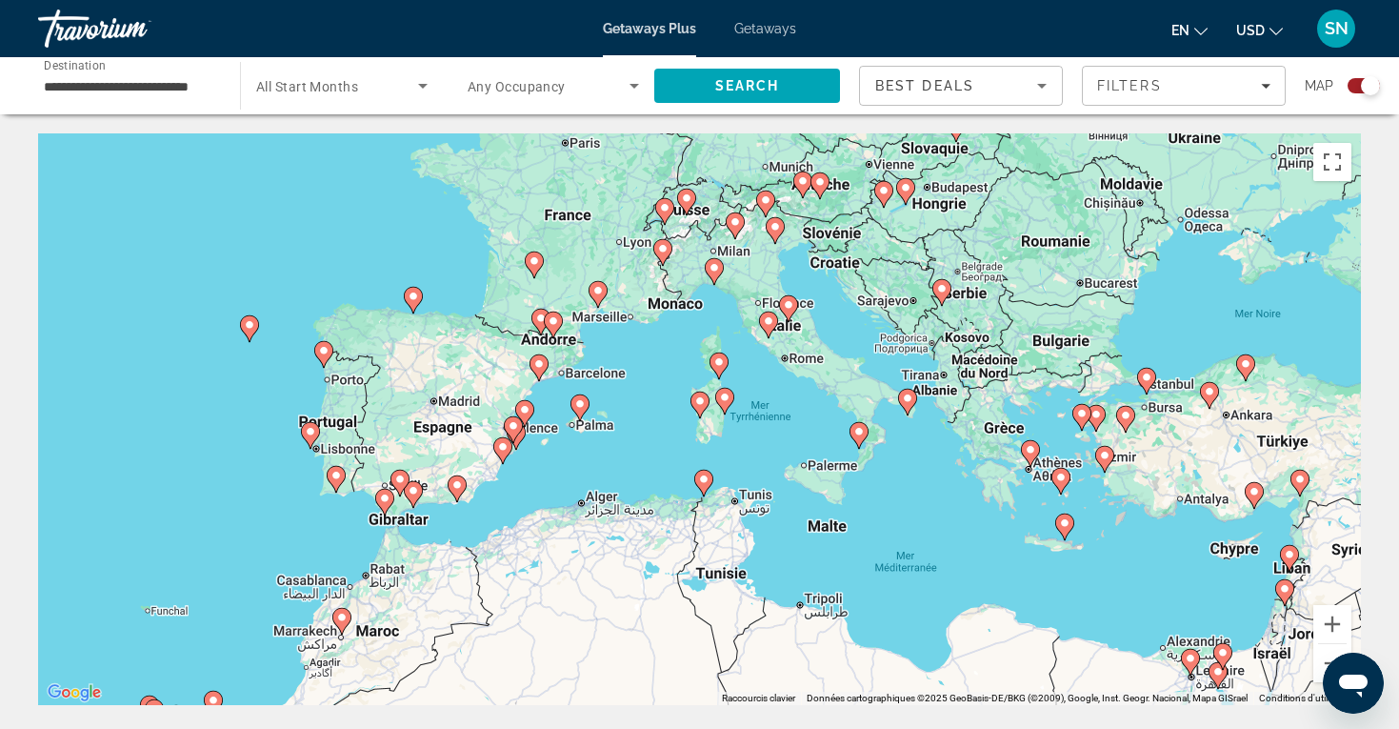
click at [698, 406] on image "Main content" at bounding box center [699, 400] width 11 height 11
type input "**********"
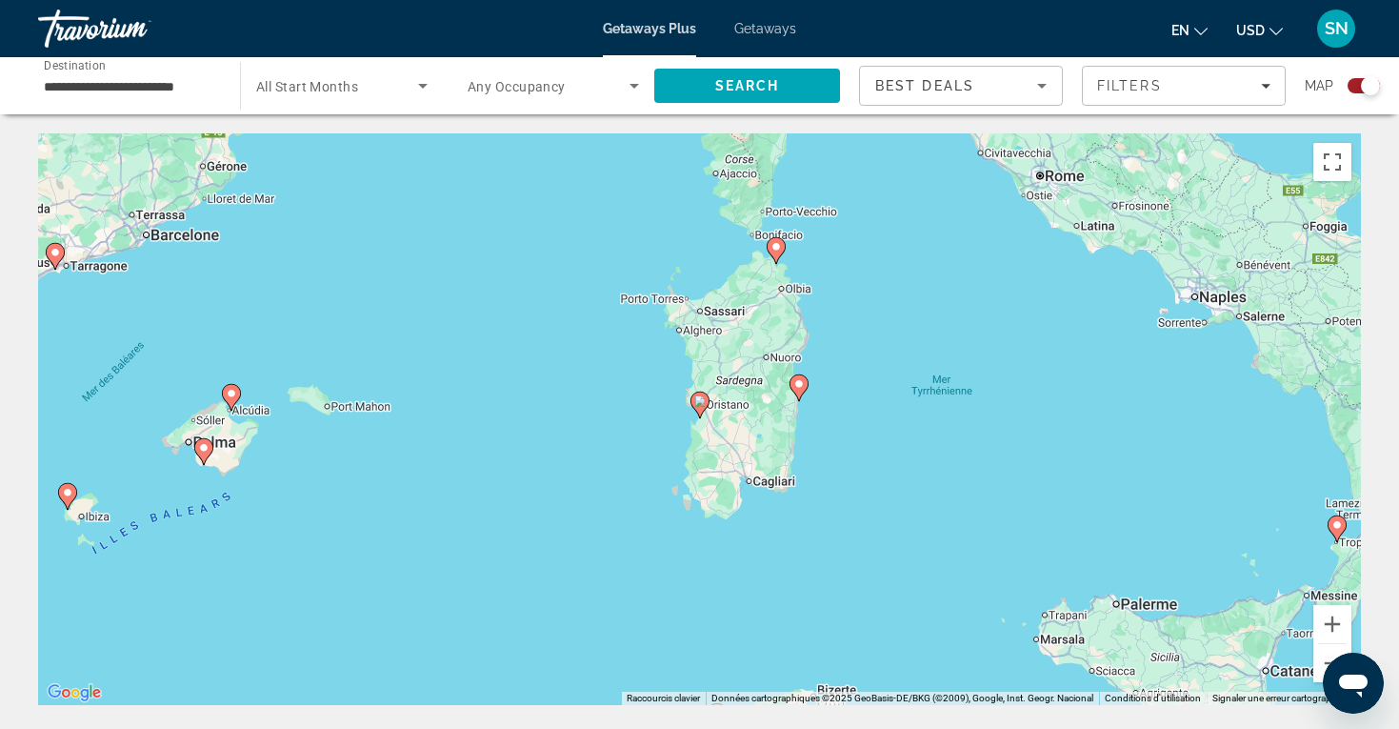
click at [700, 401] on image "Main content" at bounding box center [699, 400] width 11 height 11
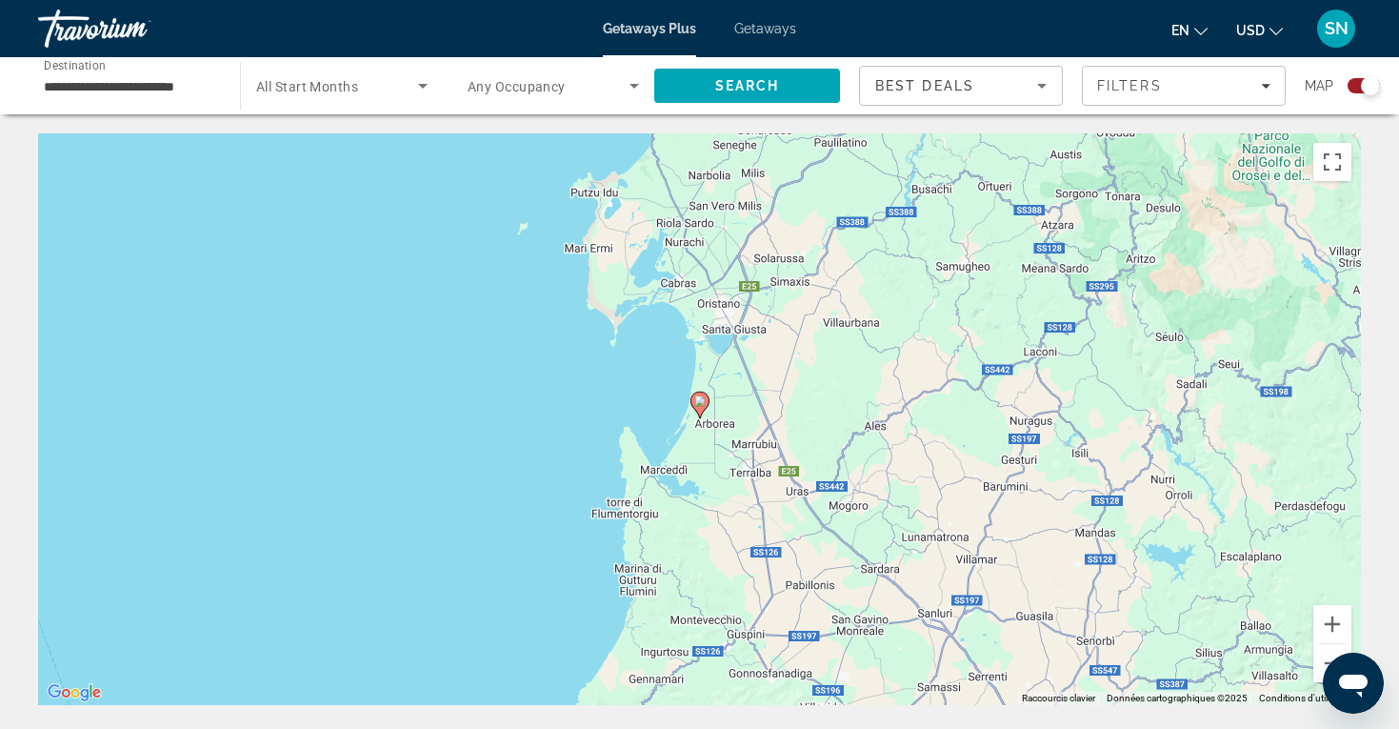
click at [700, 401] on image "Main content" at bounding box center [699, 400] width 11 height 11
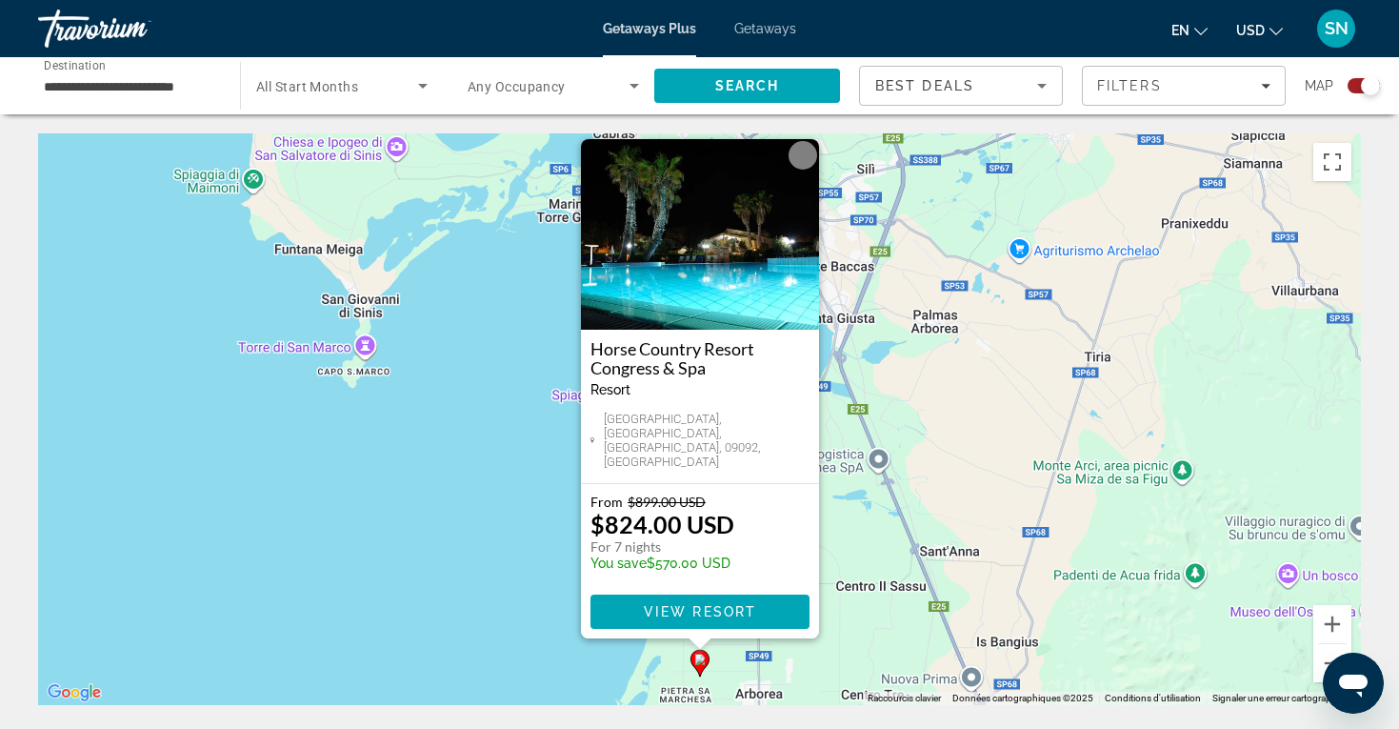
click at [806, 170] on button "Fermer" at bounding box center [803, 155] width 29 height 29
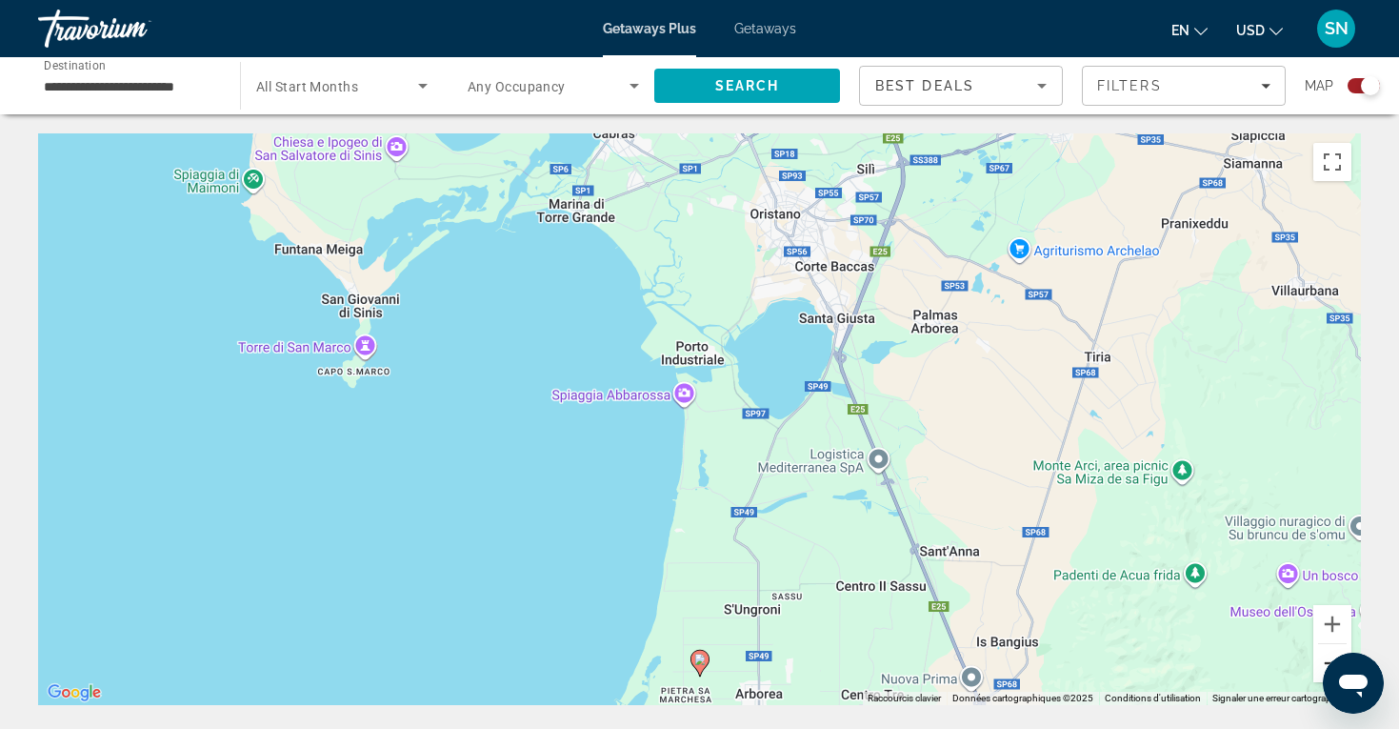
click at [1321, 651] on button "Zoom arrière" at bounding box center [1332, 663] width 38 height 38
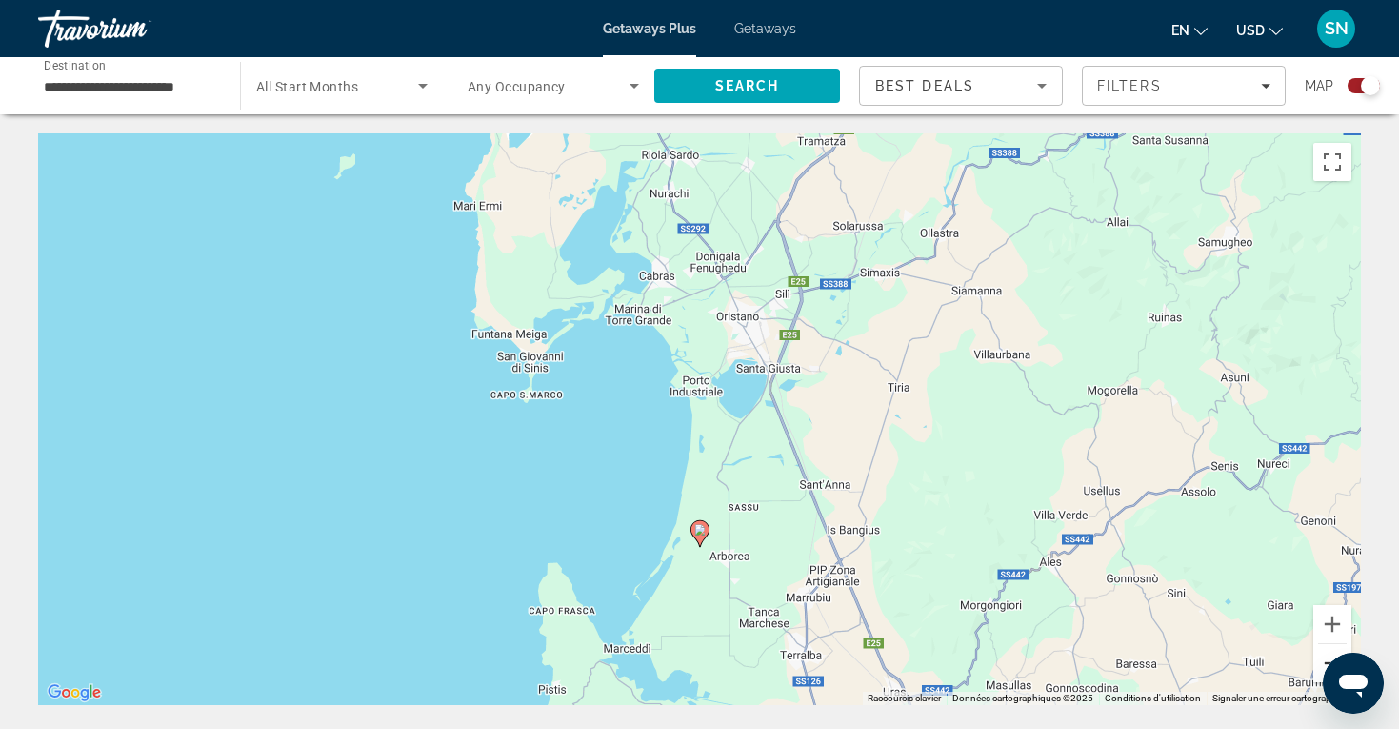
click at [1322, 661] on button "Zoom arrière" at bounding box center [1332, 663] width 38 height 38
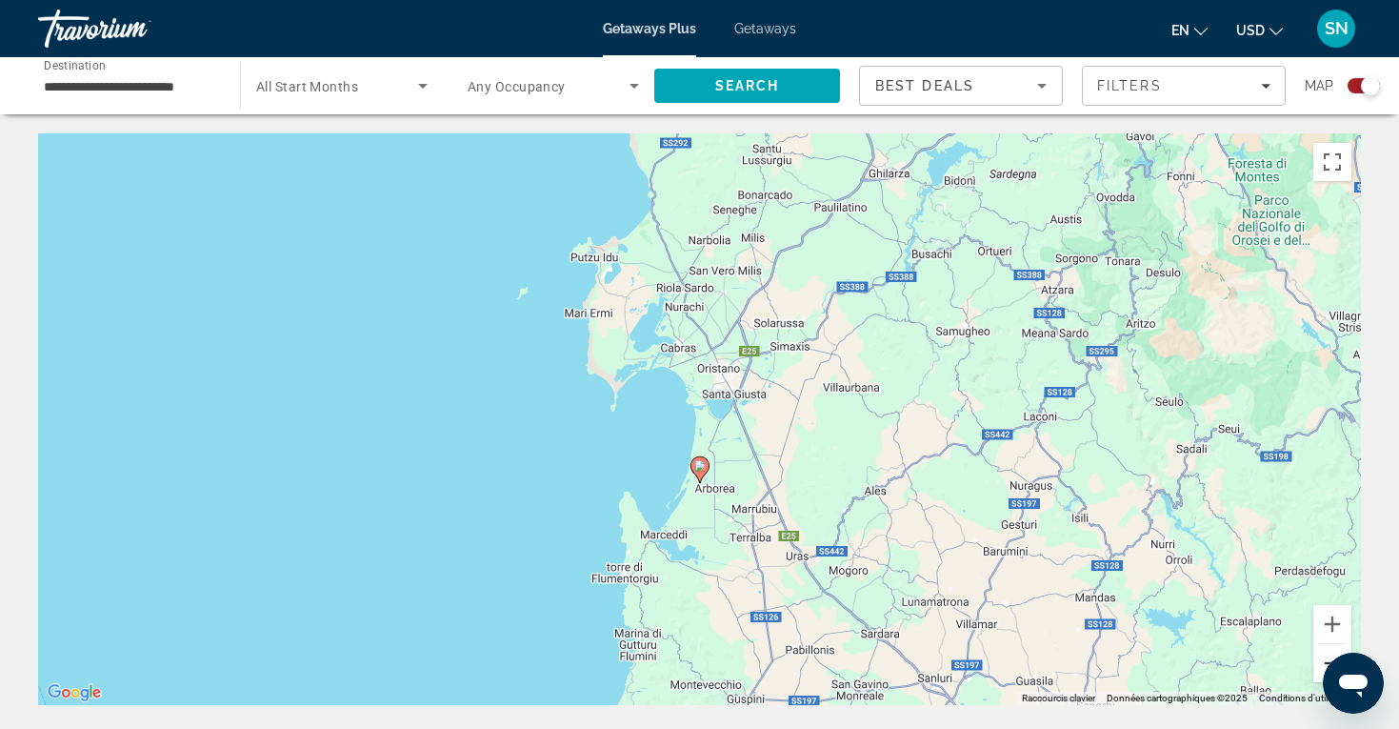
click at [1322, 661] on button "Zoom arrière" at bounding box center [1332, 663] width 38 height 38
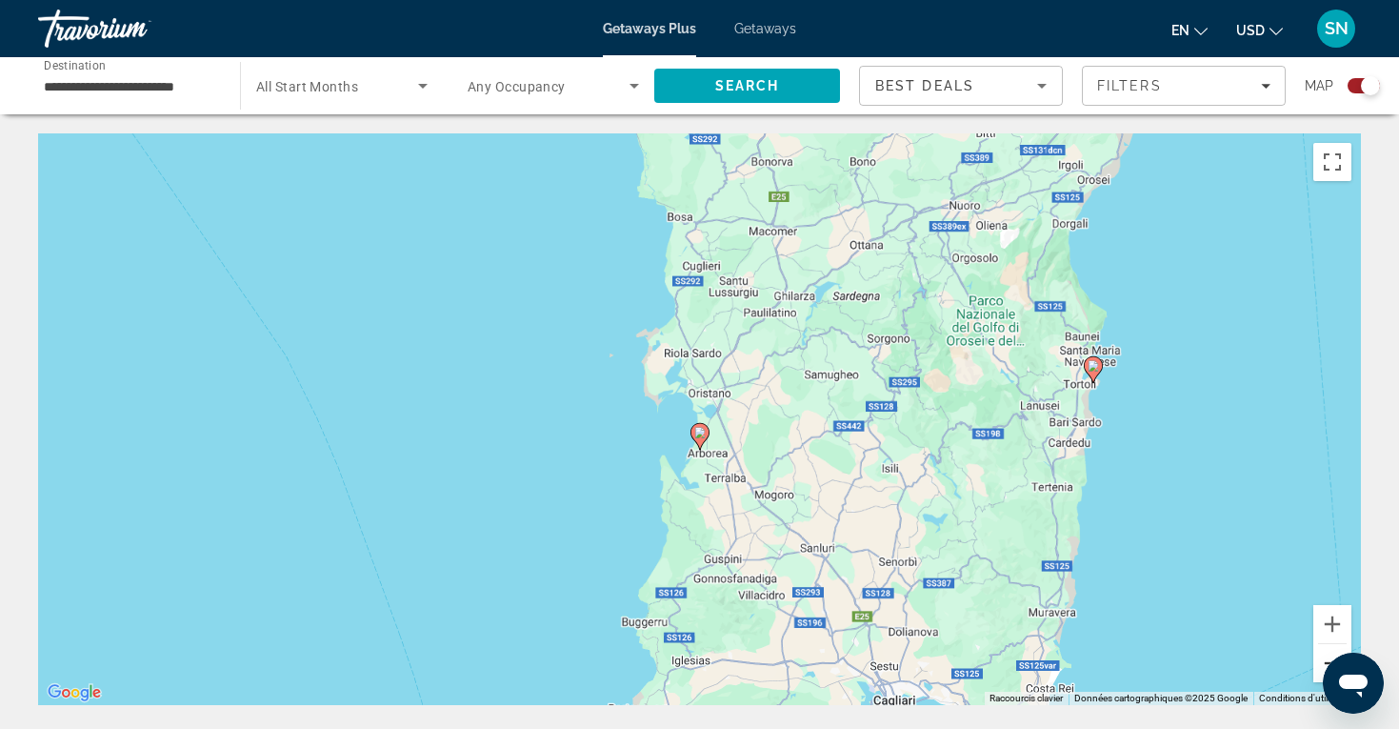
click at [1322, 661] on button "Zoom arrière" at bounding box center [1332, 663] width 38 height 38
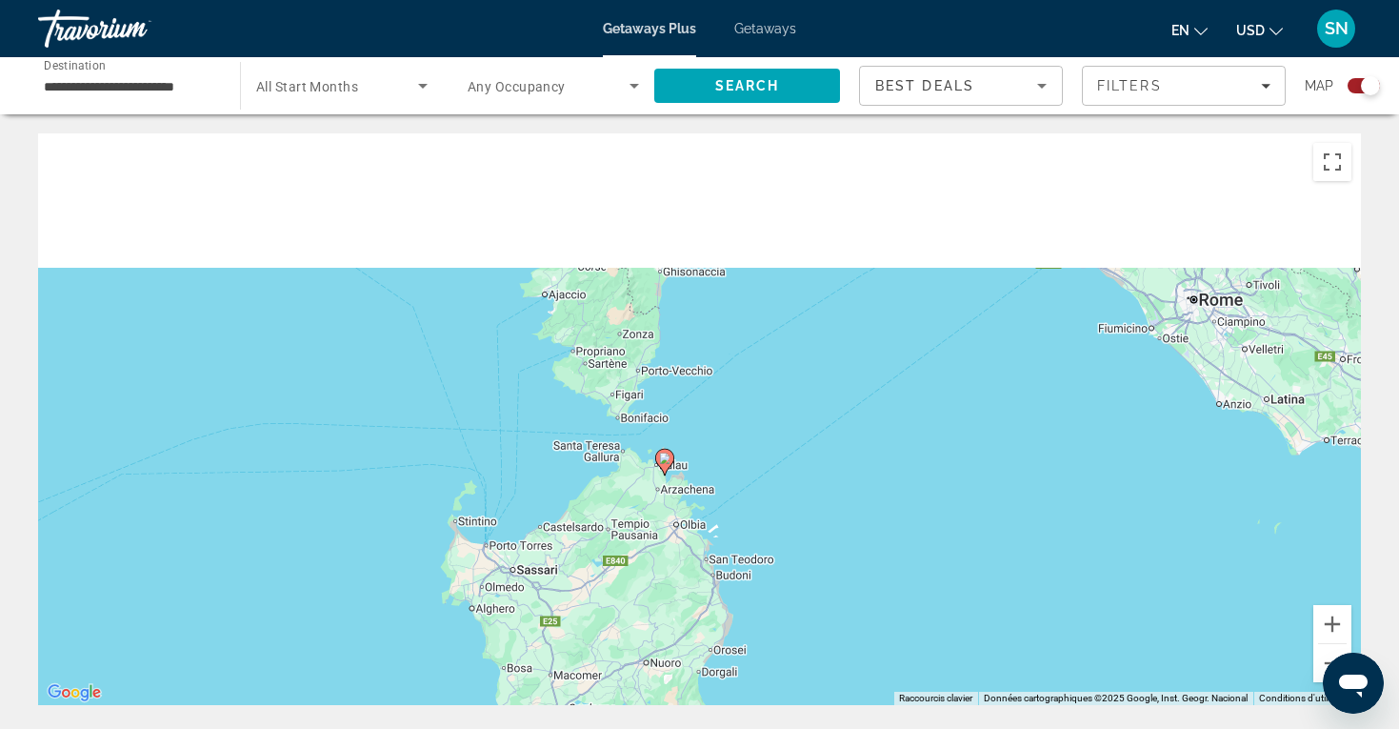
drag, startPoint x: 828, startPoint y: 383, endPoint x: 634, endPoint y: 761, distance: 424.7
click at [634, 728] on html "**********" at bounding box center [699, 364] width 1399 height 729
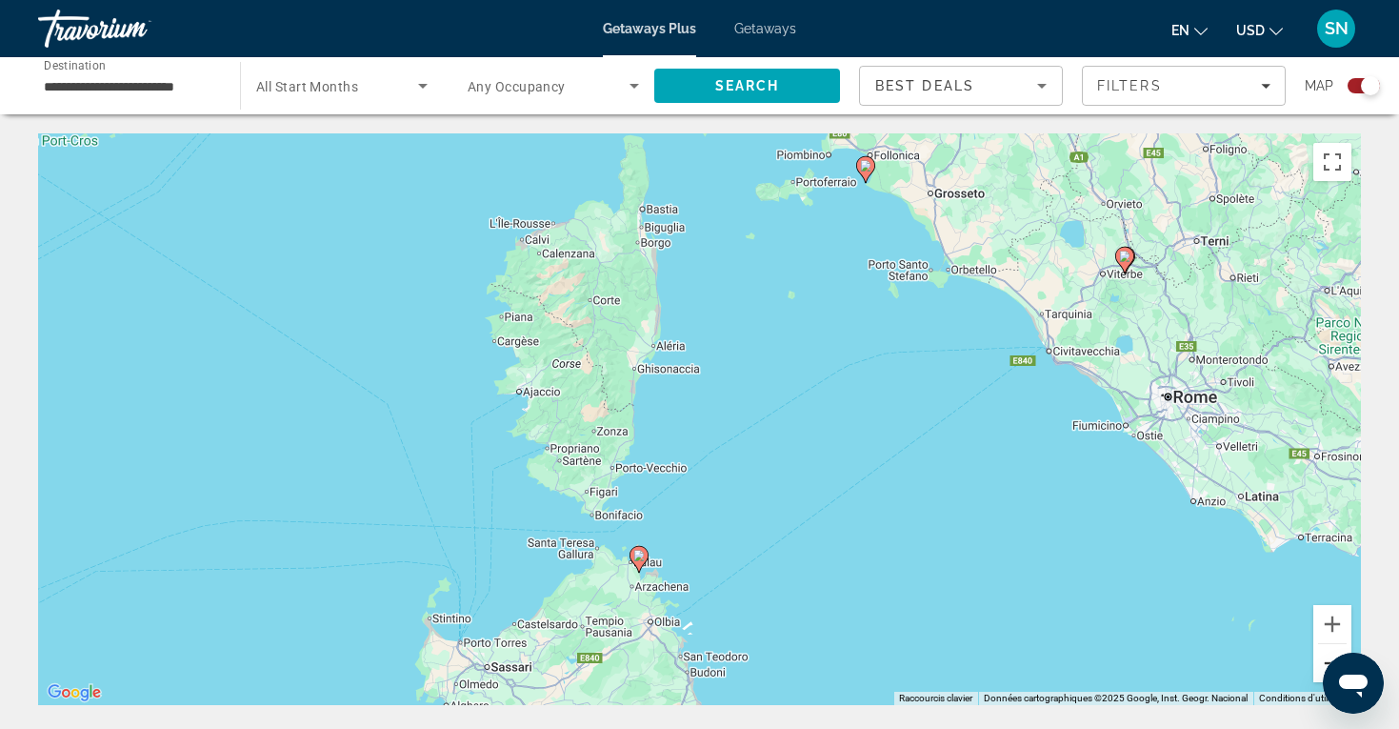
click at [1327, 650] on button "Zoom arrière" at bounding box center [1332, 663] width 38 height 38
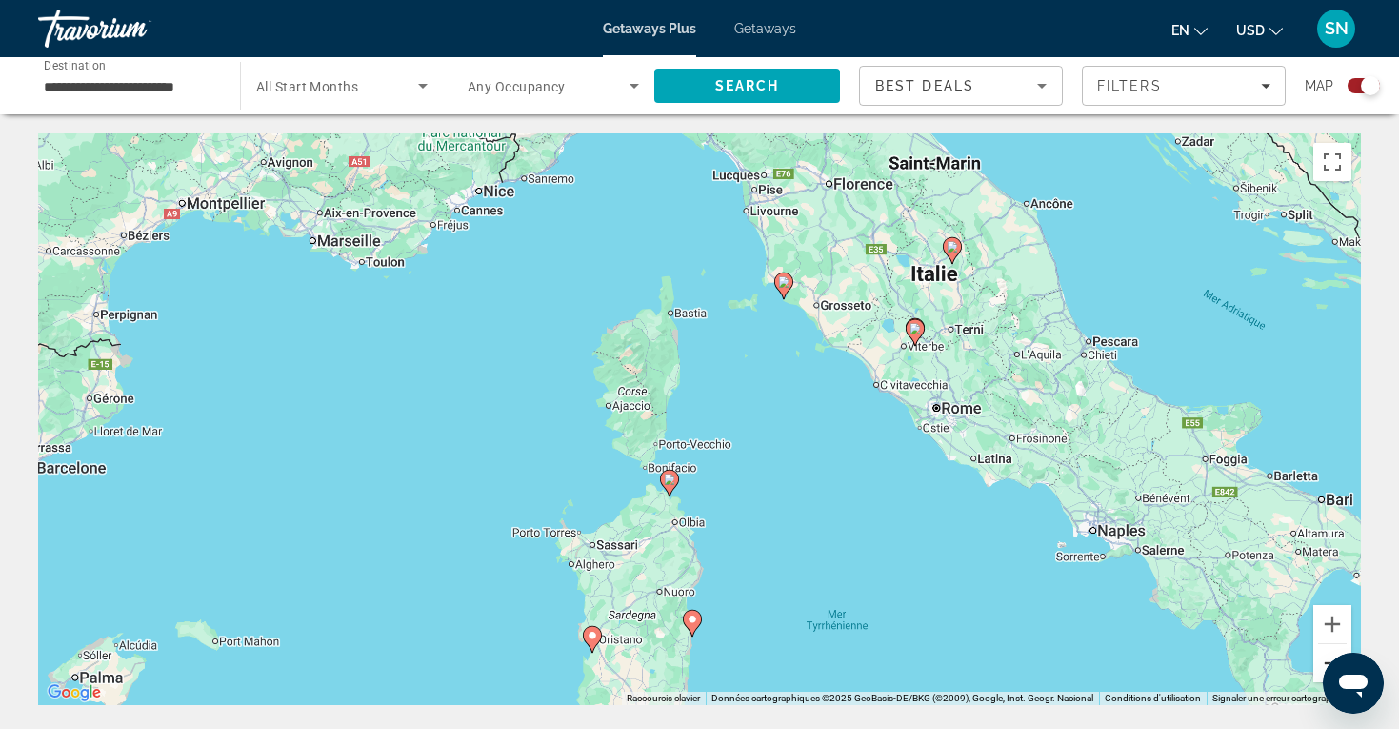
click at [1327, 650] on button "Zoom arrière" at bounding box center [1332, 663] width 38 height 38
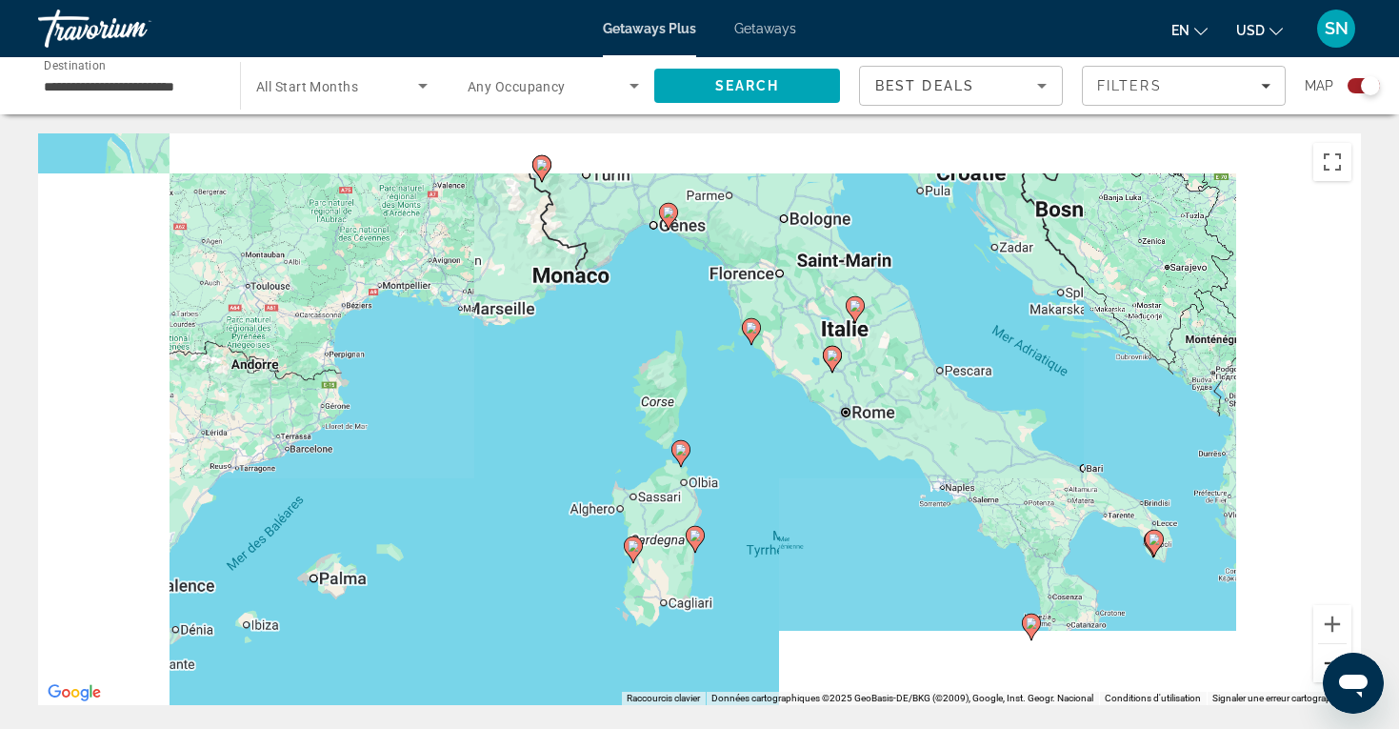
click at [1327, 650] on button "Zoom arrière" at bounding box center [1332, 663] width 38 height 38
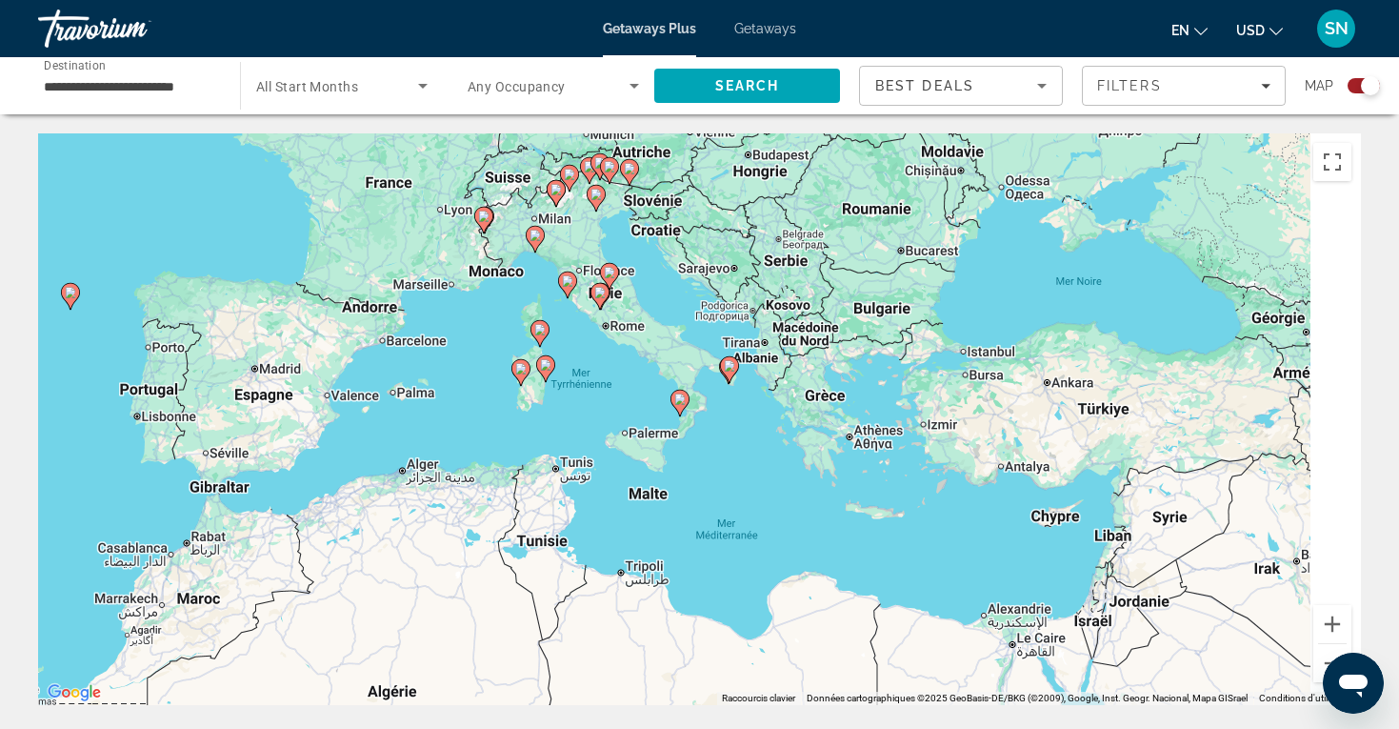
drag, startPoint x: 1154, startPoint y: 561, endPoint x: 948, endPoint y: 444, distance: 237.6
click at [948, 444] on div "Pour activer le glissement avec le clavier, appuyez sur Alt+Entrée. Une fois ce…" at bounding box center [699, 418] width 1323 height 571
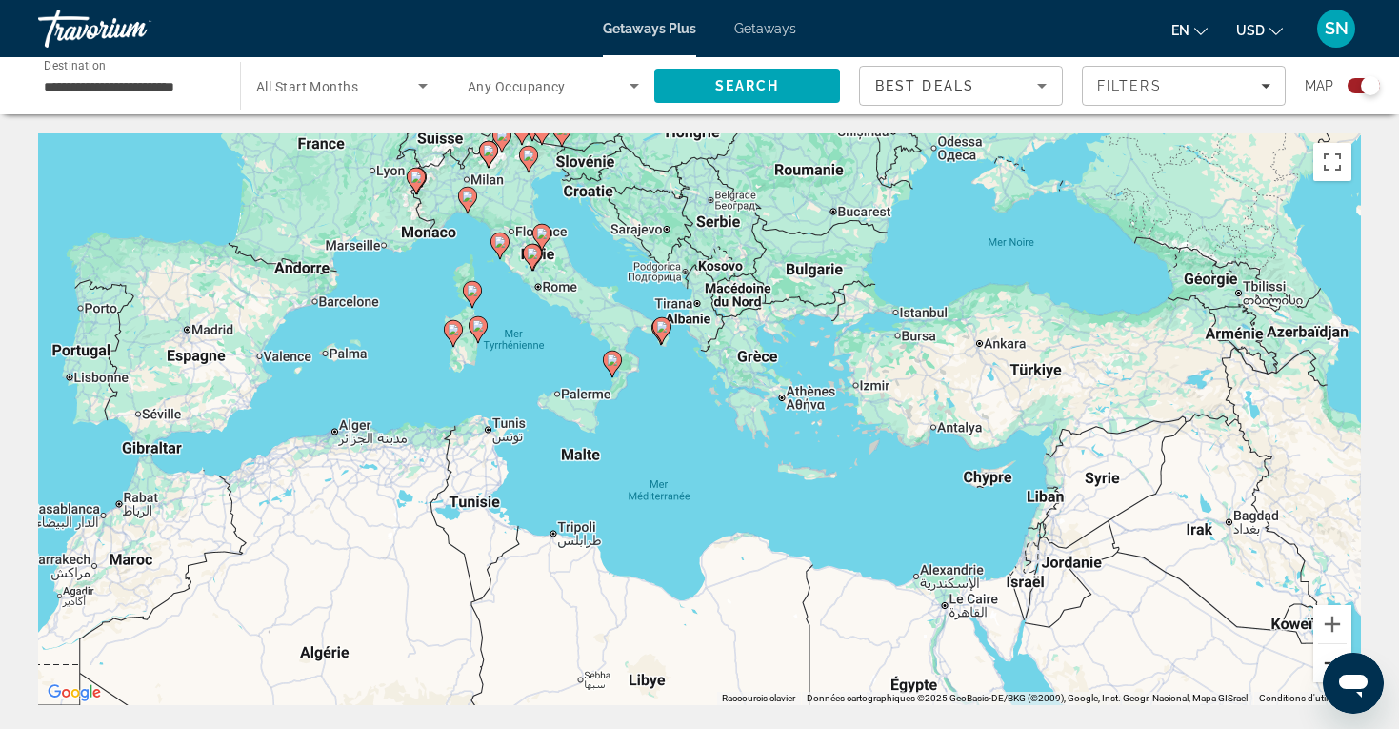
click at [1326, 654] on button "Zoom arrière" at bounding box center [1332, 663] width 38 height 38
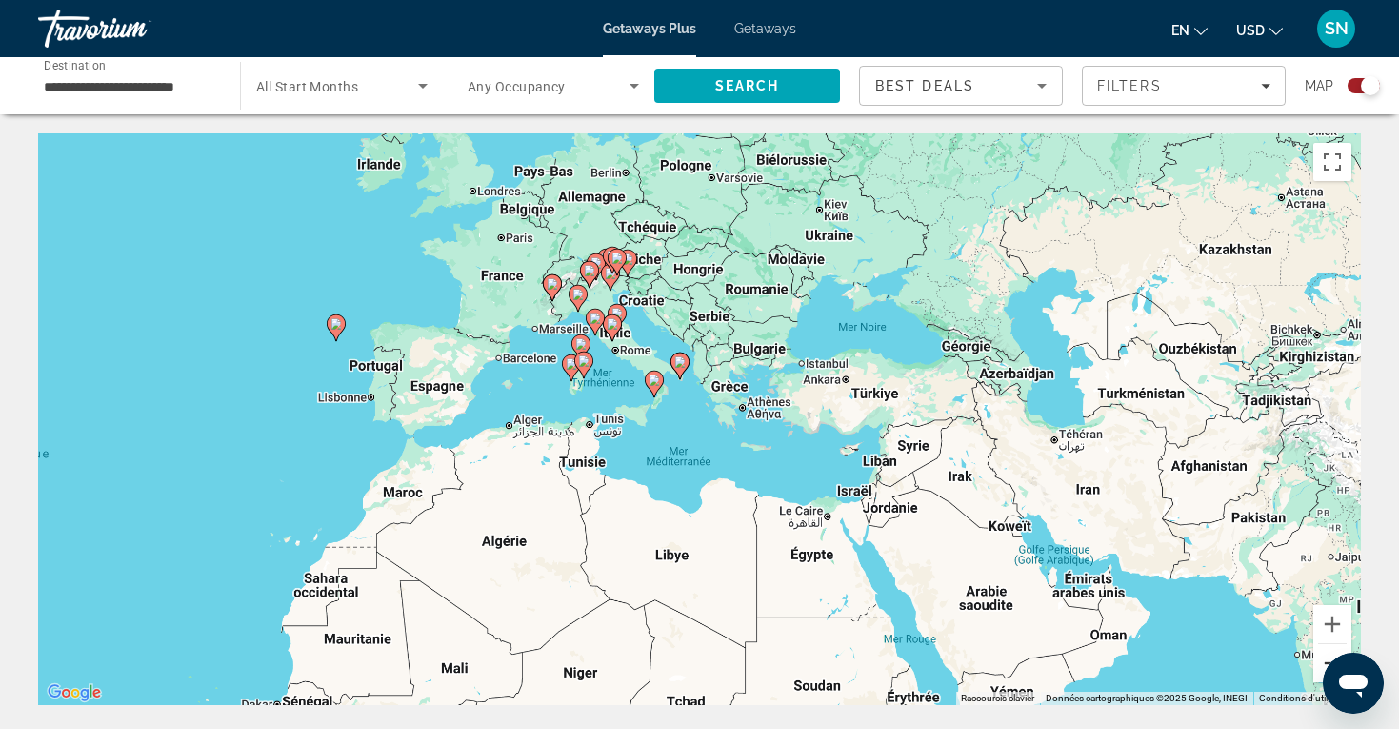
click at [1326, 654] on button "Zoom arrière" at bounding box center [1332, 663] width 38 height 38
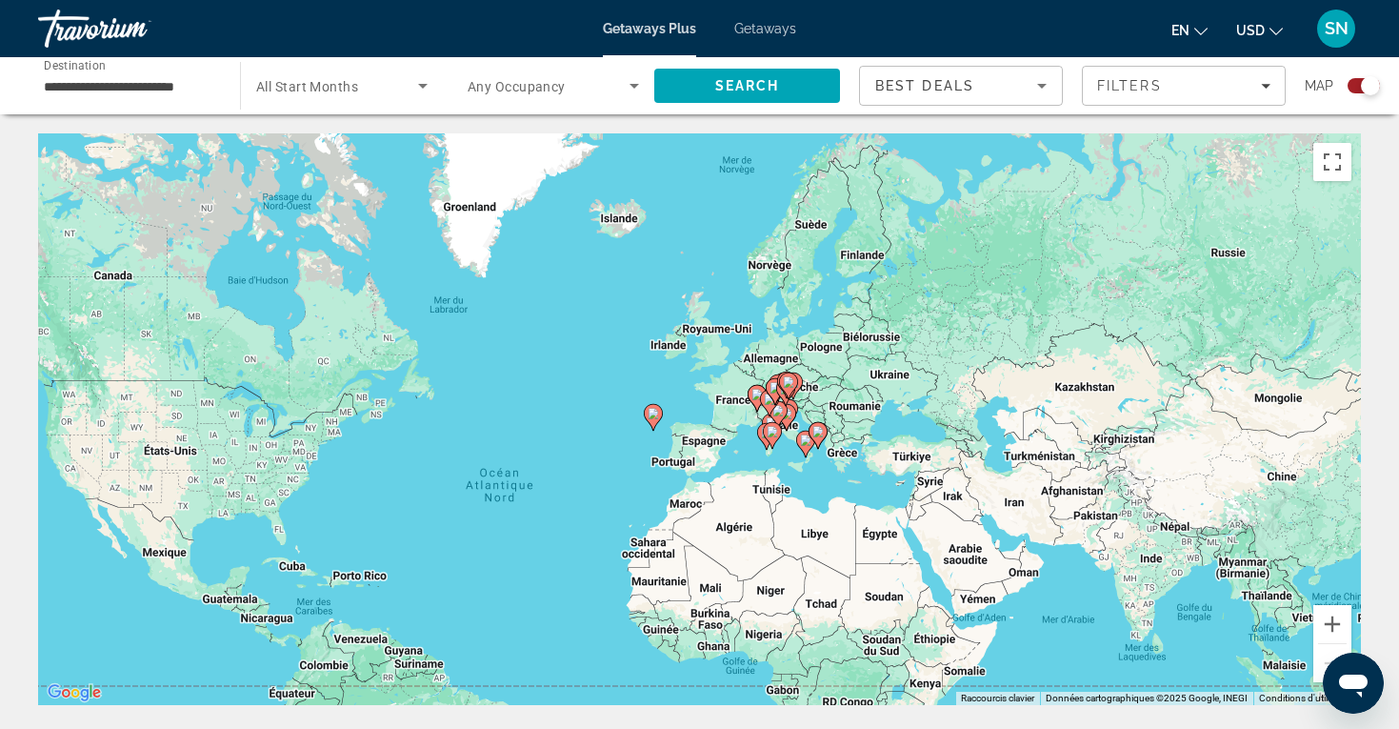
drag, startPoint x: 863, startPoint y: 461, endPoint x: 994, endPoint y: 510, distance: 140.1
click at [994, 510] on div "Pour activer le glissement avec le clavier, appuyez sur Alt+Entrée. Une fois ce…" at bounding box center [699, 418] width 1323 height 571
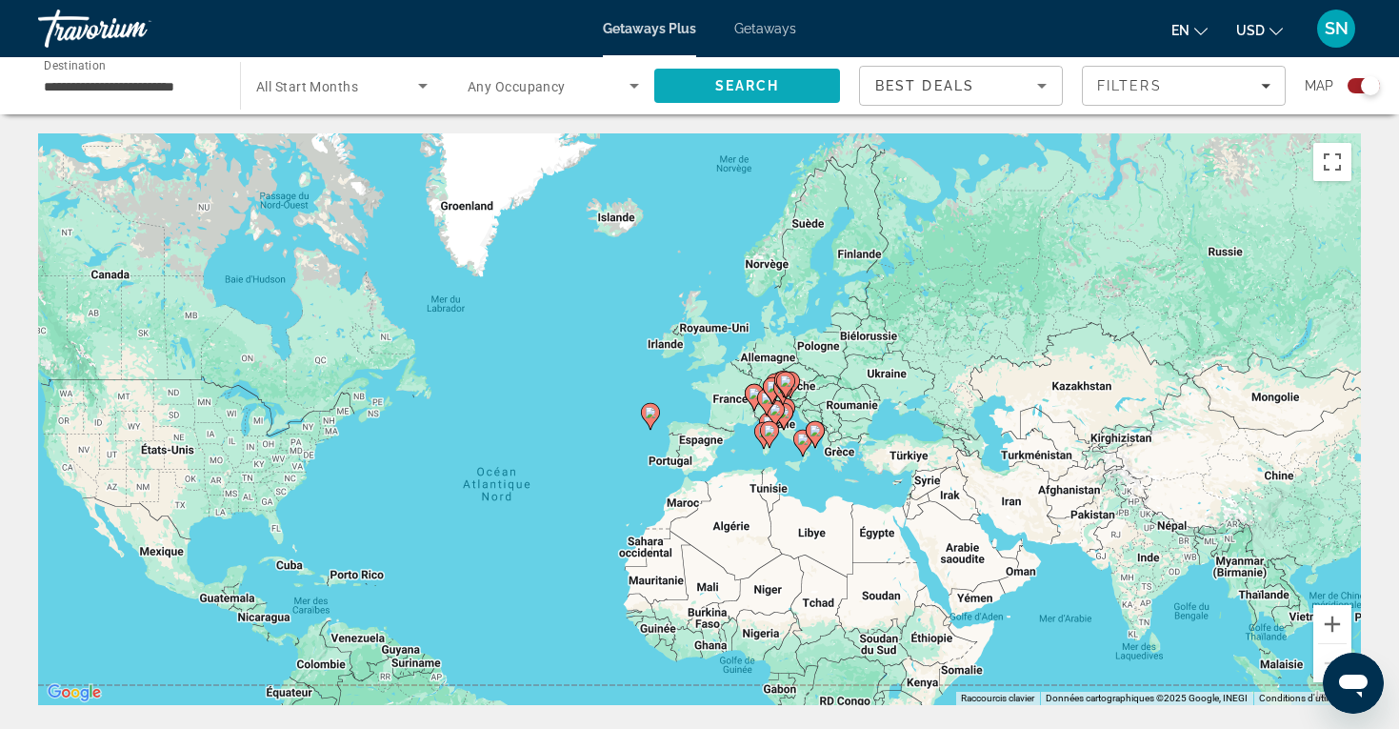
click at [777, 92] on span "Search" at bounding box center [747, 85] width 65 height 15
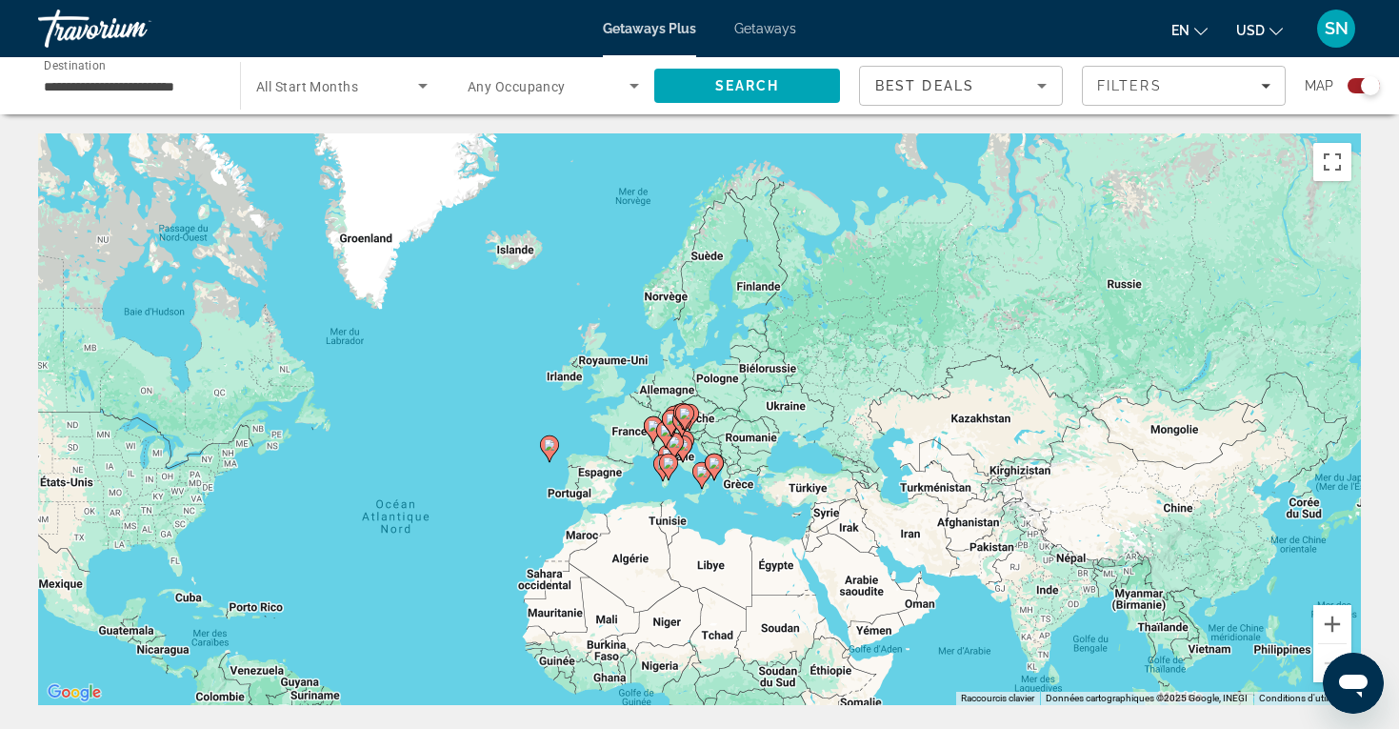
drag, startPoint x: 1055, startPoint y: 317, endPoint x: 800, endPoint y: 446, distance: 285.8
click at [800, 447] on div "Pour activer le glissement avec le clavier, appuyez sur Alt+Entrée. Une fois ce…" at bounding box center [699, 418] width 1323 height 571
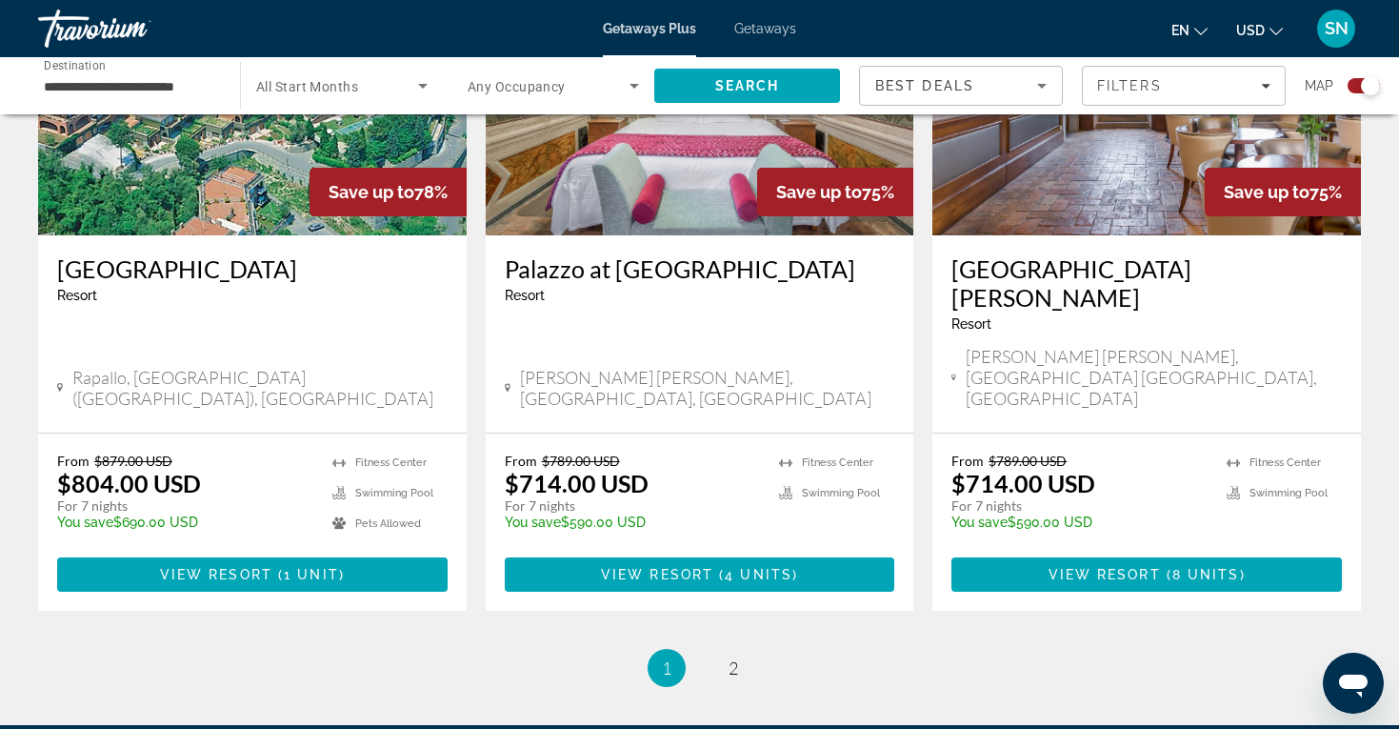
scroll to position [2885, 0]
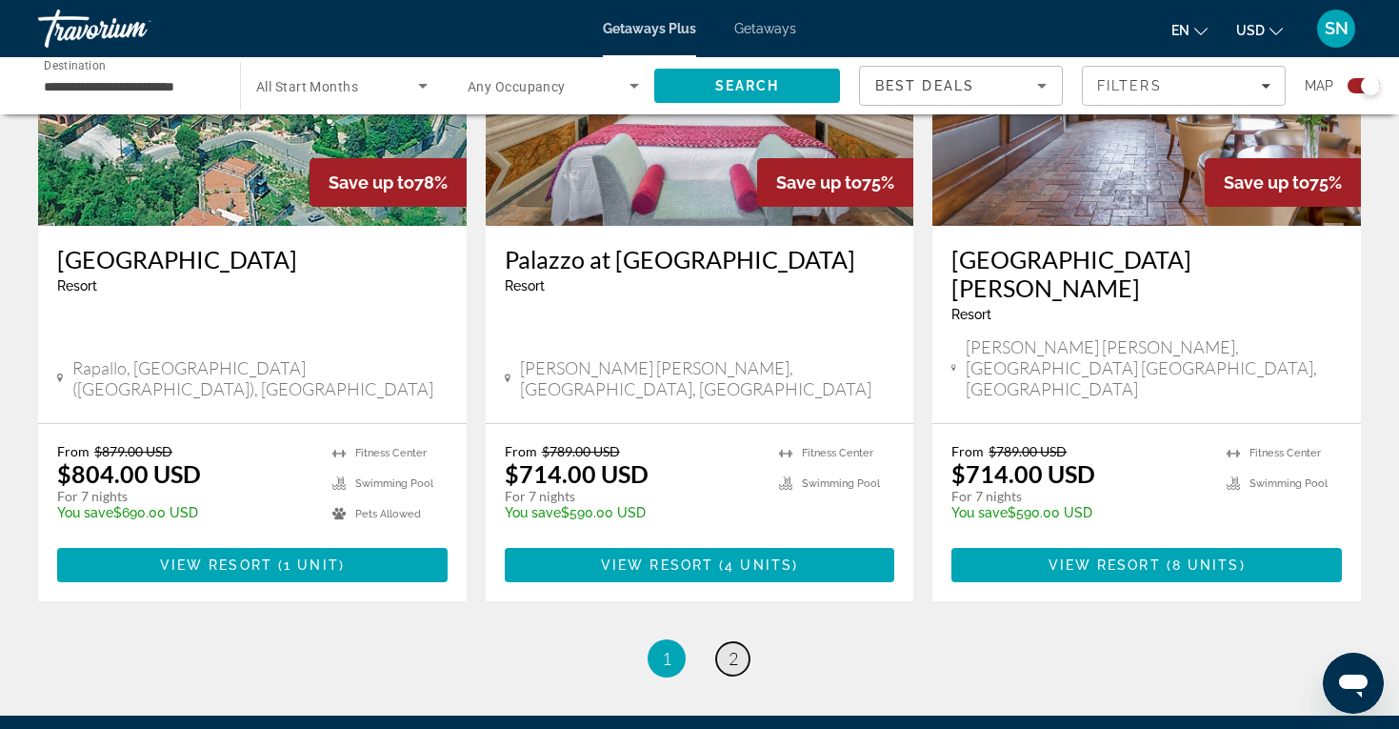
click at [736, 648] on span "2" at bounding box center [734, 658] width 10 height 21
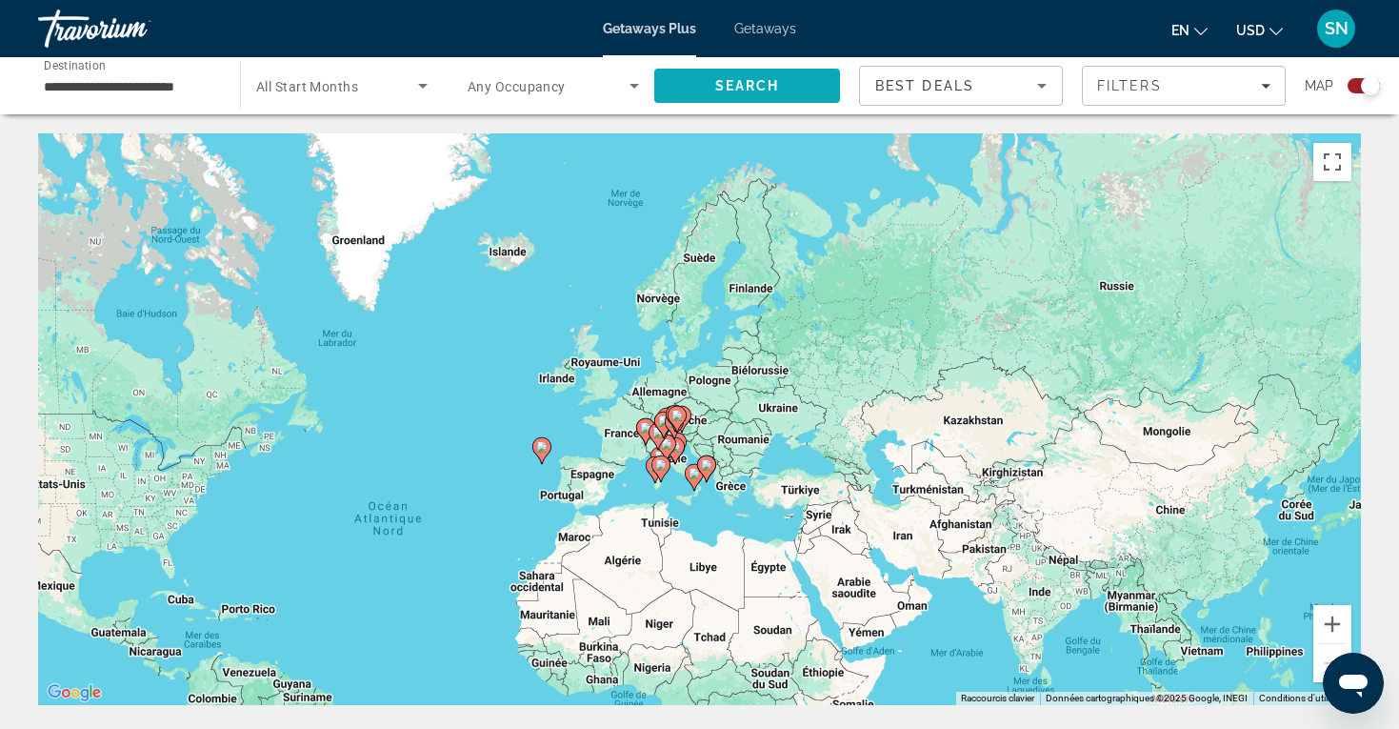
click at [714, 100] on span "Search" at bounding box center [747, 86] width 186 height 46
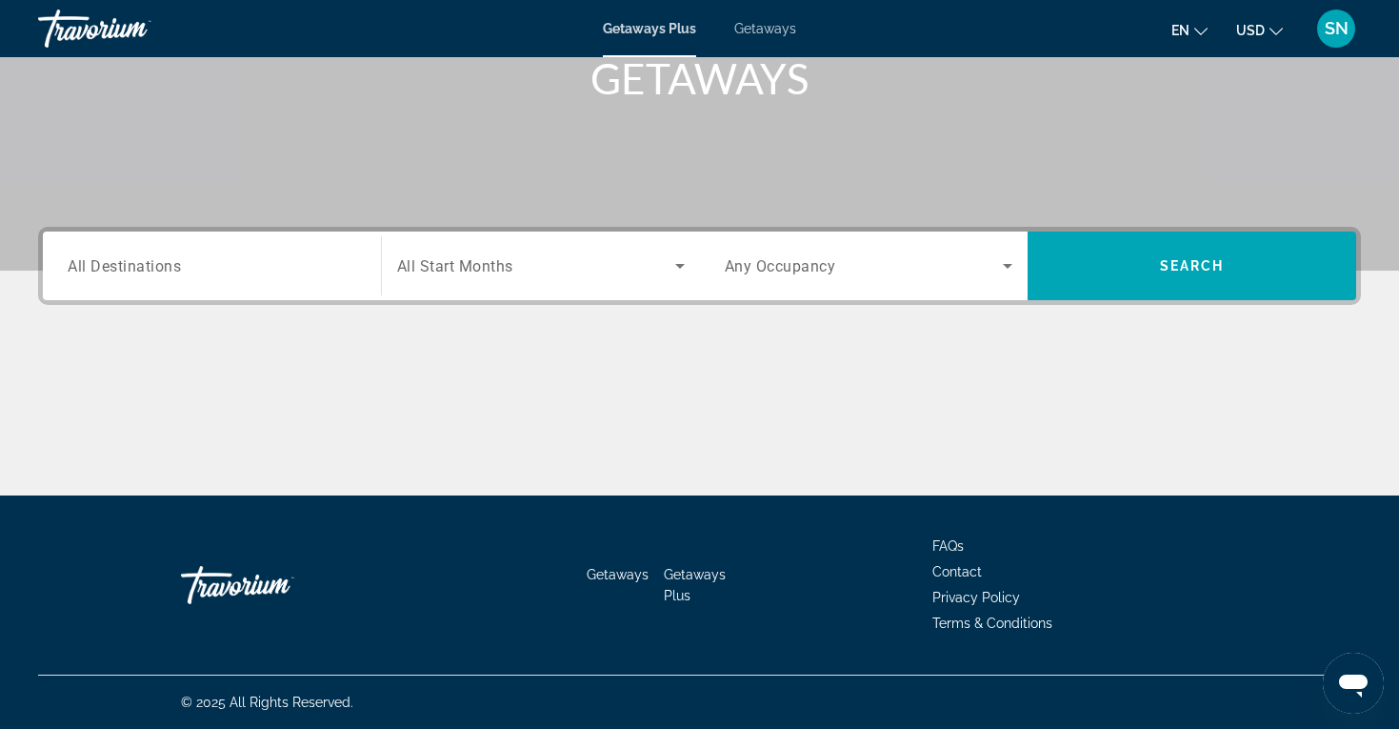
scroll to position [301, 0]
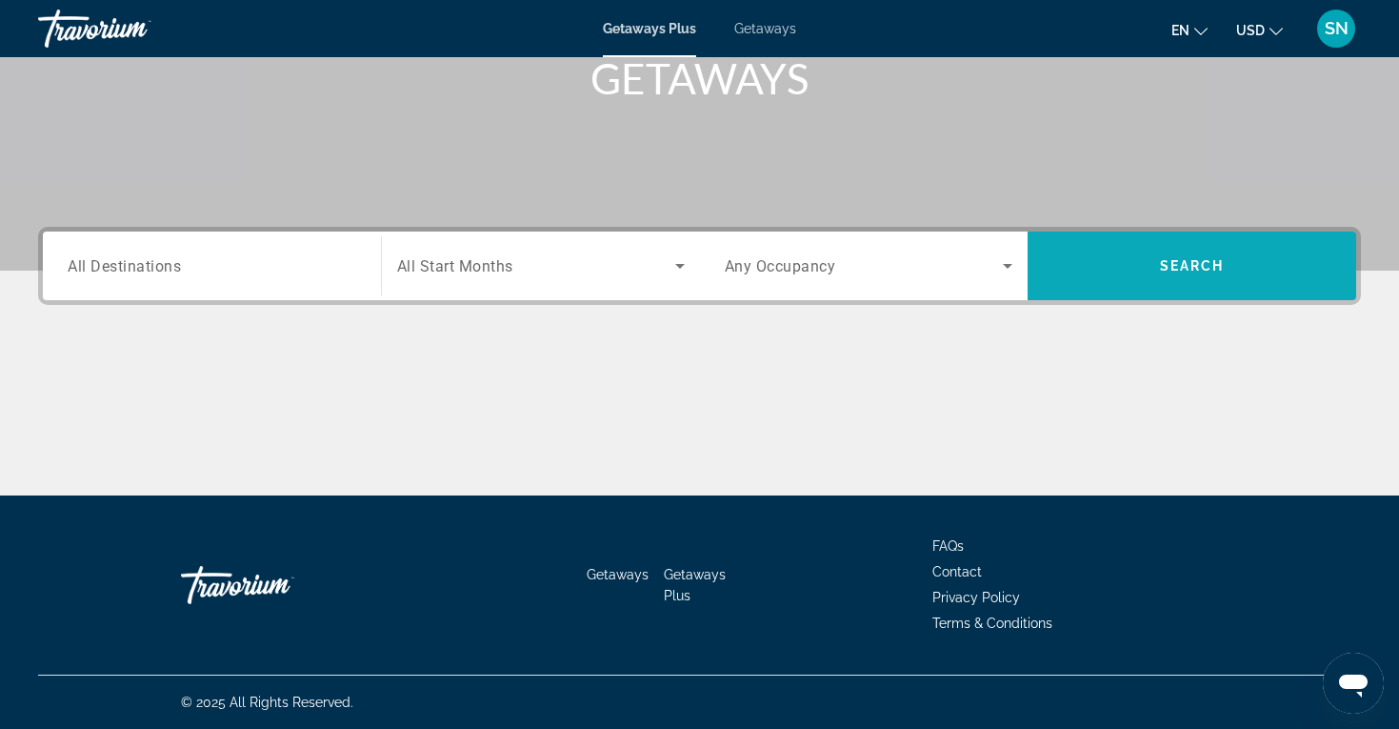
click at [1101, 275] on span "Search" at bounding box center [1192, 266] width 329 height 46
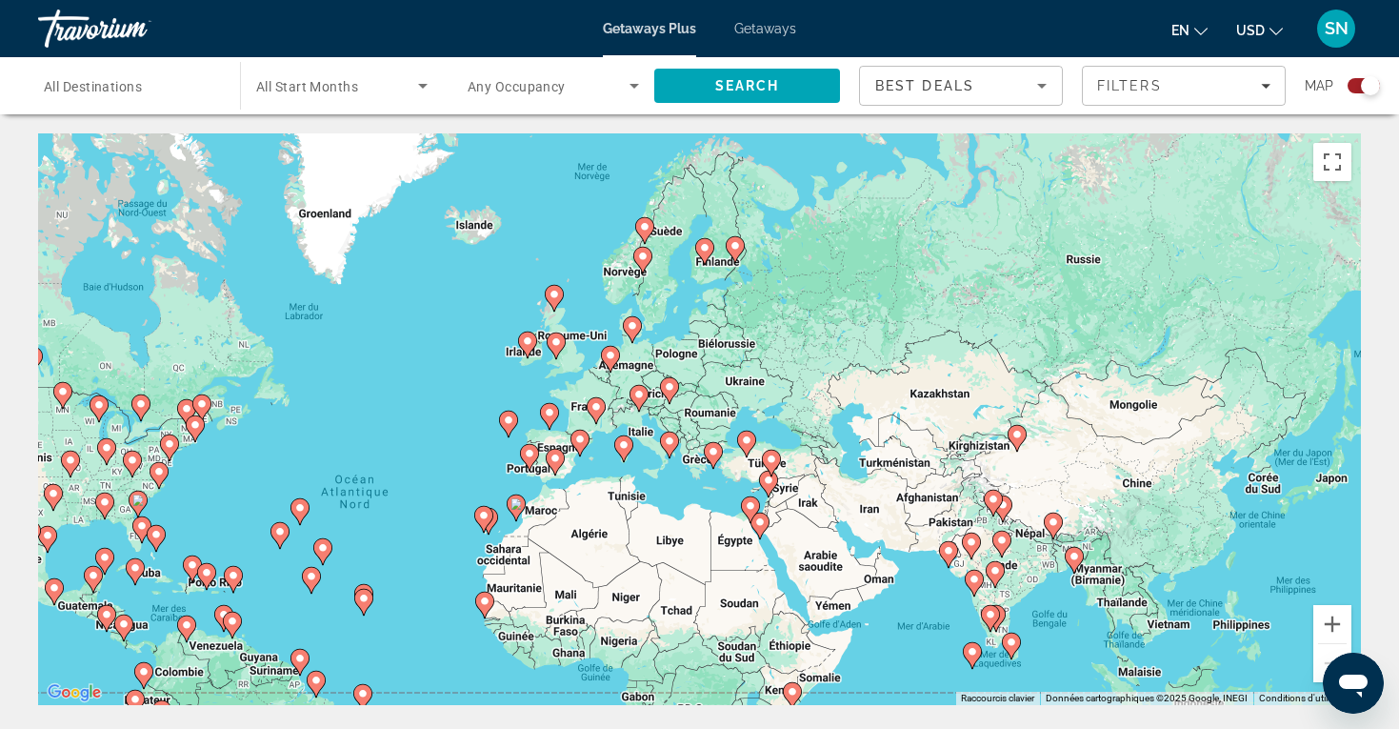
drag, startPoint x: 1115, startPoint y: 192, endPoint x: 822, endPoint y: 296, distance: 311.2
click at [822, 296] on div "Pour activer le glissement avec le clavier, appuyez sur Alt+Entrée. Une fois ce…" at bounding box center [699, 418] width 1323 height 571
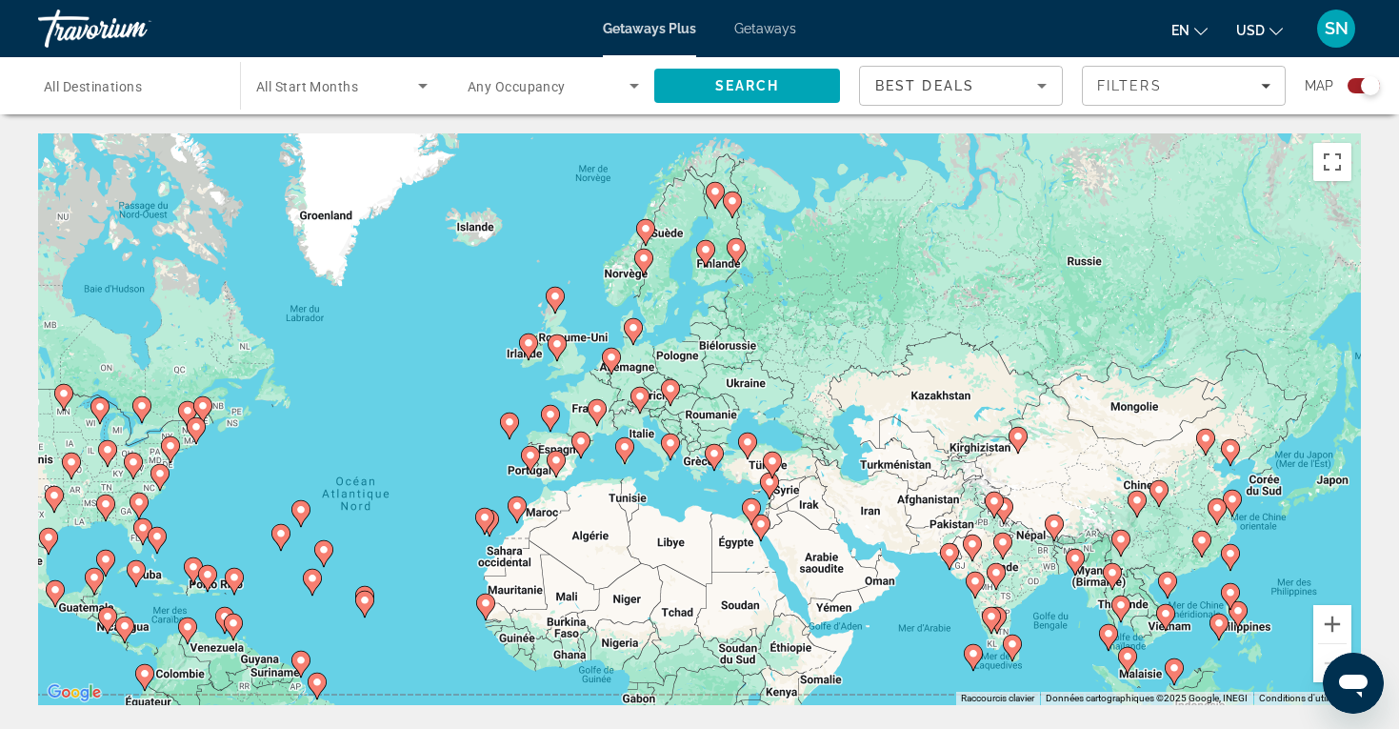
click at [718, 162] on div "Pour activer le glissement avec le clavier, appuyez sur Alt+Entrée. Une fois ce…" at bounding box center [699, 418] width 1323 height 571
click at [717, 155] on div "Pour activer le glissement avec le clavier, appuyez sur Alt+Entrée. Une fois ce…" at bounding box center [699, 418] width 1323 height 571
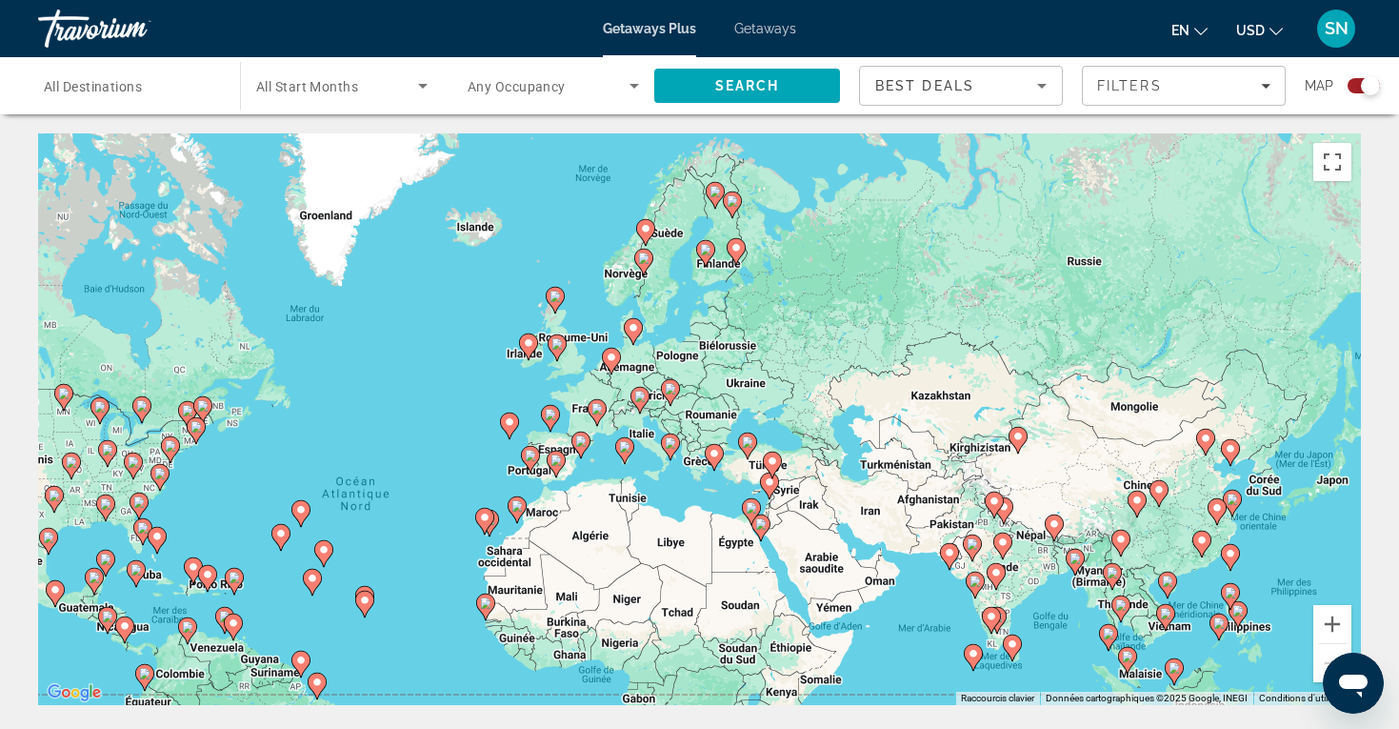
click at [1338, 319] on div "Pour activer le glissement avec le clavier, appuyez sur Alt+Entrée. Une fois ce…" at bounding box center [699, 418] width 1323 height 571
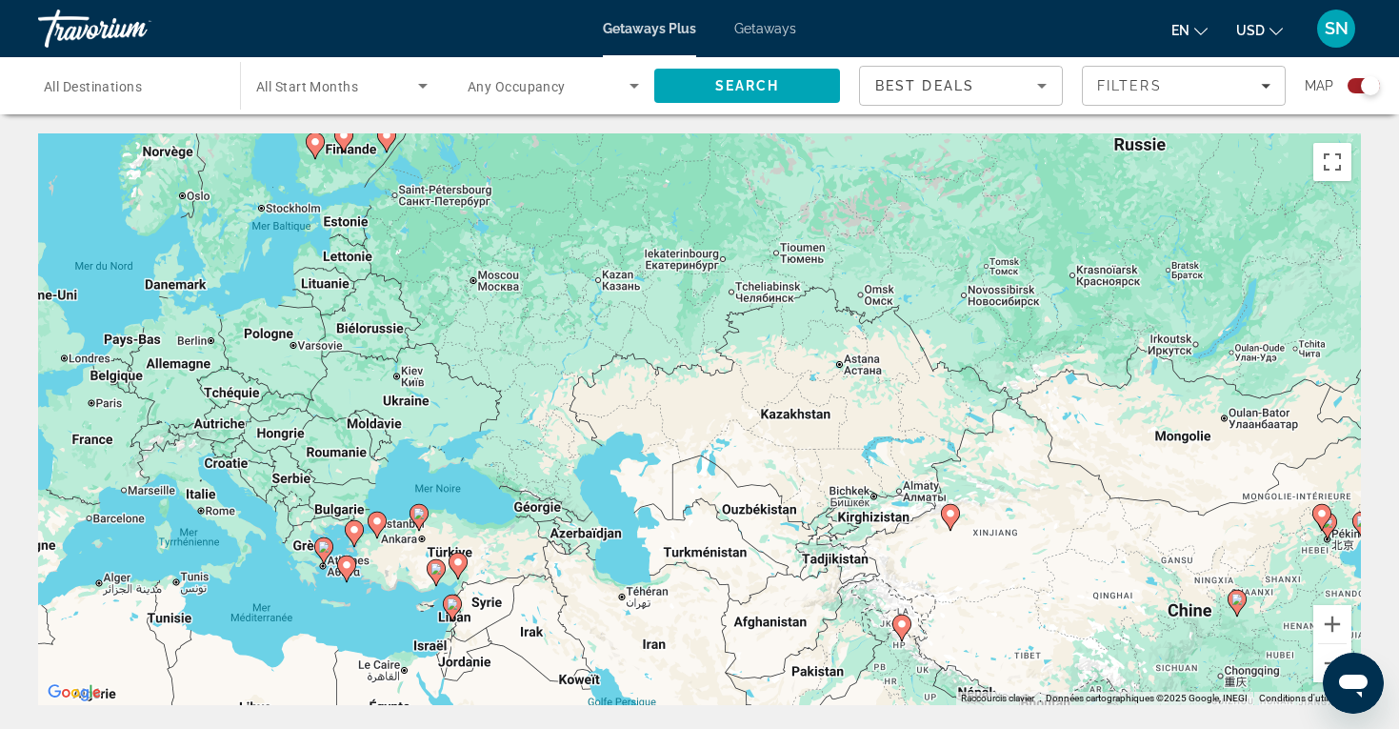
drag, startPoint x: 990, startPoint y: 241, endPoint x: 1249, endPoint y: 177, distance: 266.8
click at [1249, 177] on div "Pour activer le glissement avec le clavier, appuyez sur Alt+Entrée. Une fois ce…" at bounding box center [699, 418] width 1323 height 571
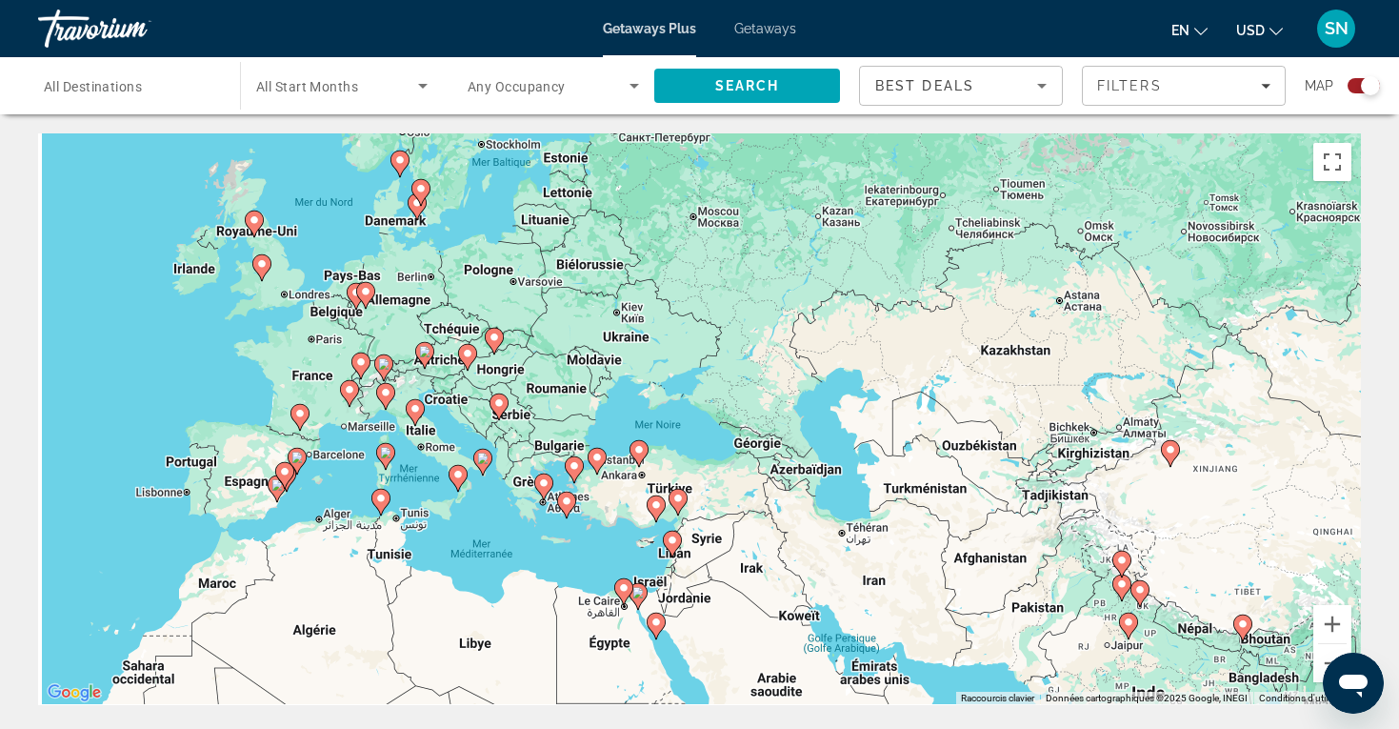
drag, startPoint x: 779, startPoint y: 231, endPoint x: 991, endPoint y: 165, distance: 222.6
click at [993, 166] on div "Pour activer le glissement avec le clavier, appuyez sur Alt+Entrée. Une fois ce…" at bounding box center [699, 418] width 1323 height 571
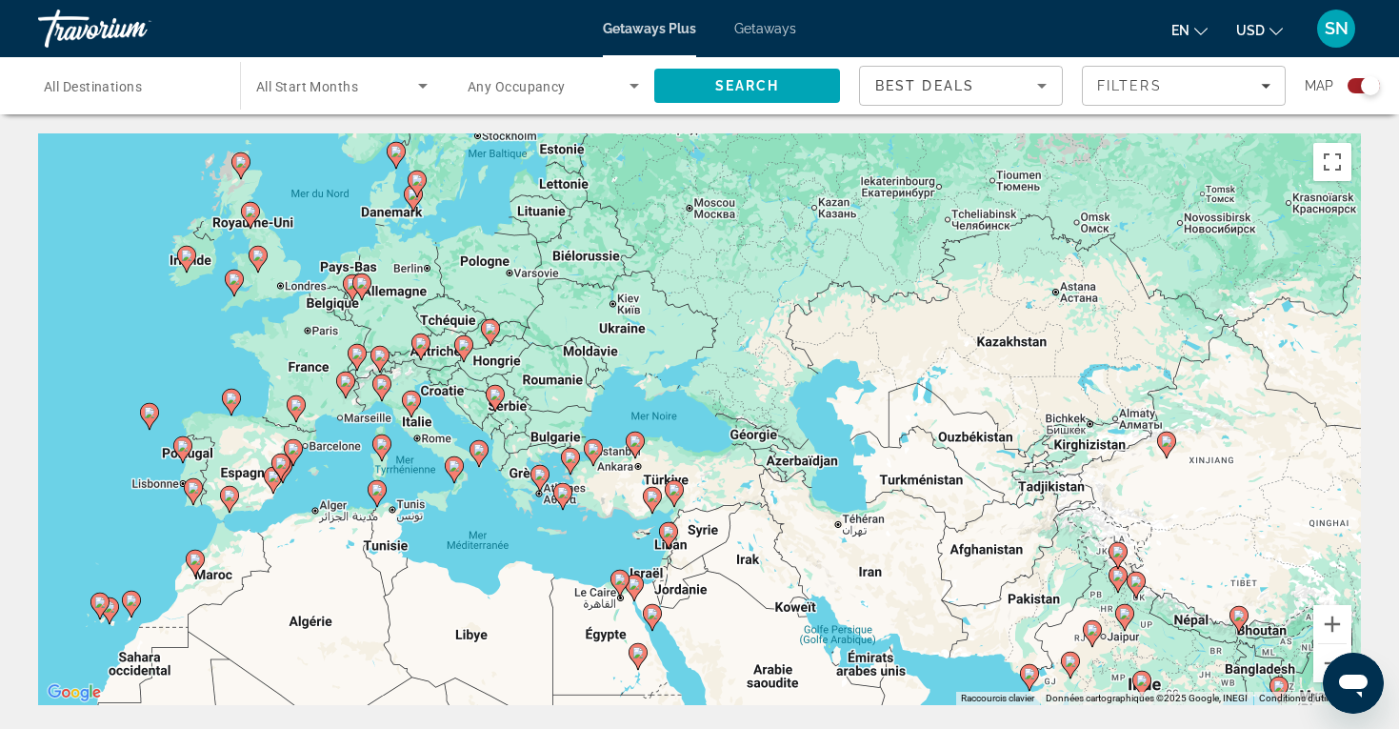
click at [1321, 330] on div "Pour activer le glissement avec le clavier, appuyez sur Alt+Entrée. Une fois ce…" at bounding box center [699, 418] width 1323 height 571
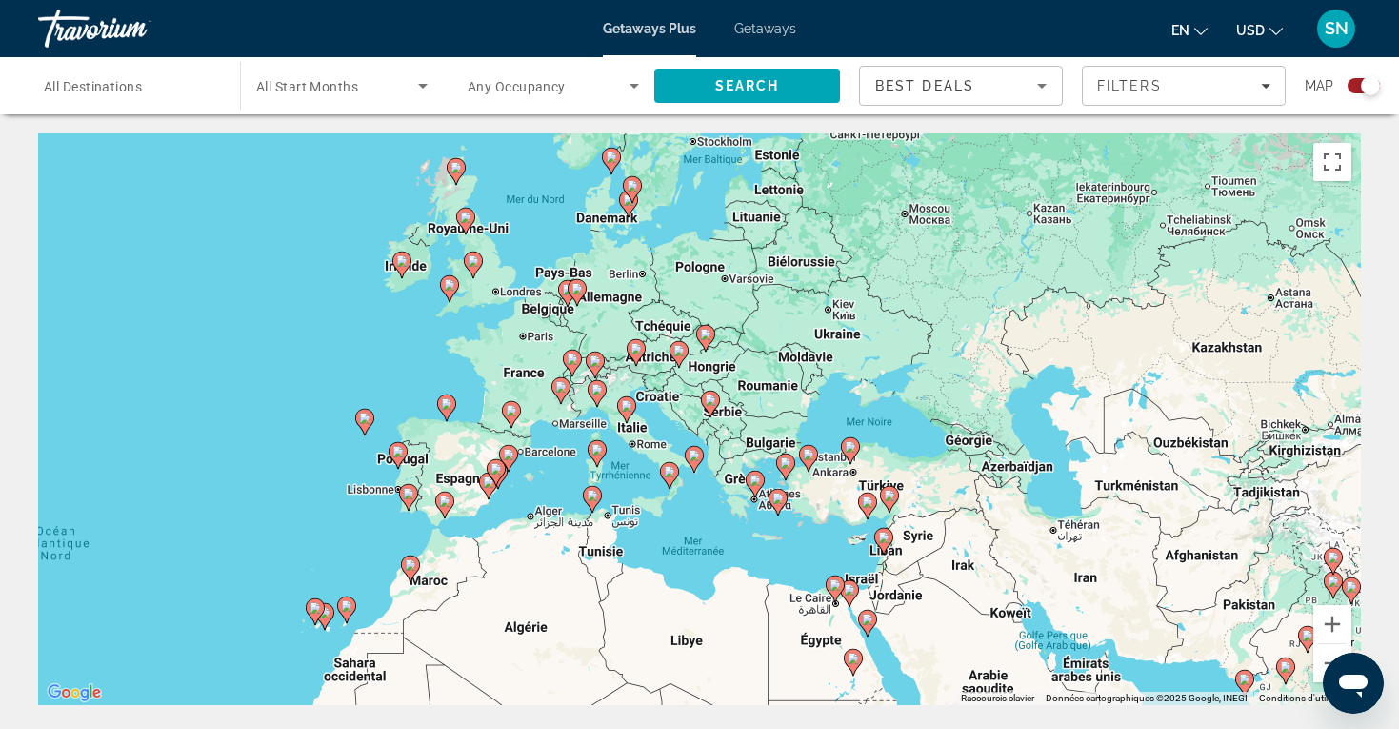
drag, startPoint x: 715, startPoint y: 254, endPoint x: 931, endPoint y: 261, distance: 216.3
click at [933, 261] on div "Pour activer le glissement avec le clavier, appuyez sur Alt+Entrée. Une fois ce…" at bounding box center [699, 418] width 1323 height 571
click at [1339, 321] on div "Pour activer le glissement avec le clavier, appuyez sur Alt+Entrée. Une fois ce…" at bounding box center [699, 418] width 1323 height 571
click at [1346, 325] on div "Pour activer le glissement avec le clavier, appuyez sur Alt+Entrée. Une fois ce…" at bounding box center [699, 418] width 1323 height 571
click at [1330, 322] on div "Pour activer le glissement avec le clavier, appuyez sur Alt+Entrée. Une fois ce…" at bounding box center [699, 418] width 1323 height 571
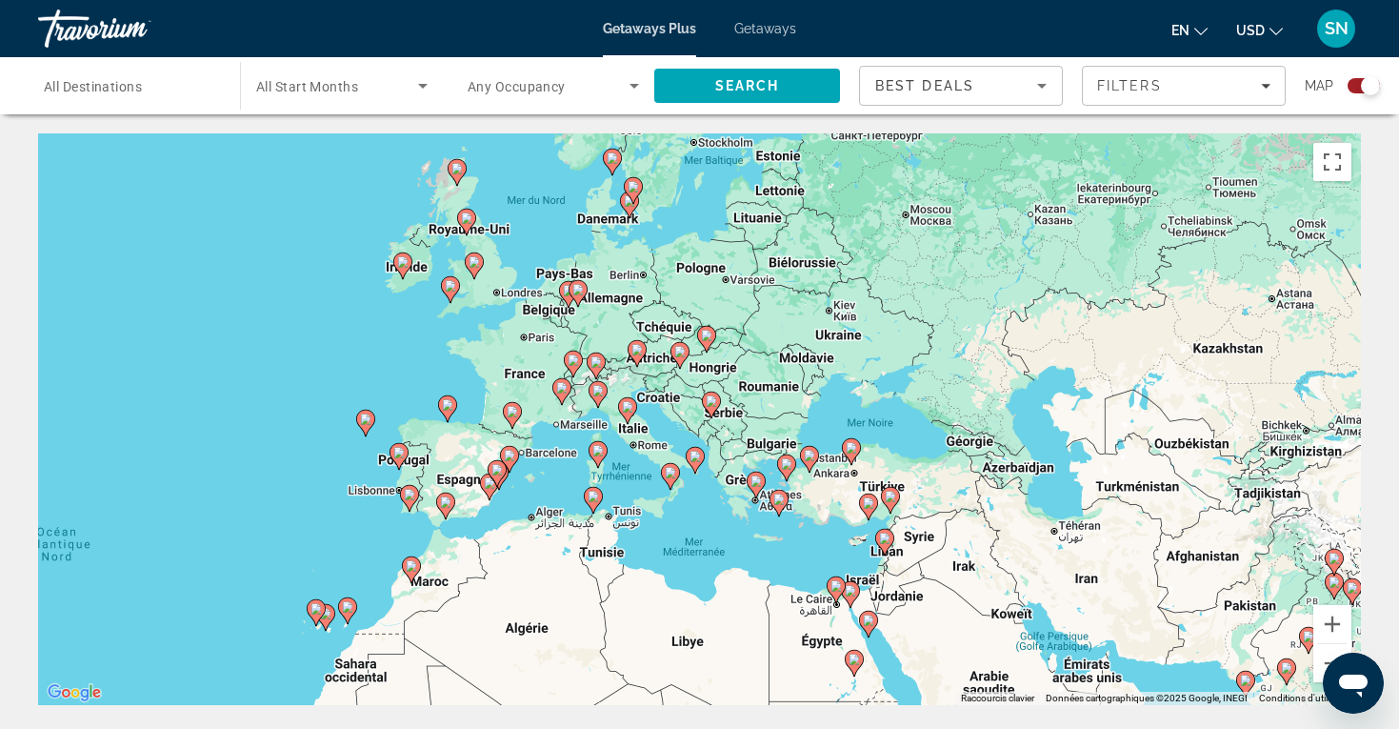
click at [1330, 322] on div "Pour activer le glissement avec le clavier, appuyez sur Alt+Entrée. Une fois ce…" at bounding box center [699, 418] width 1323 height 571
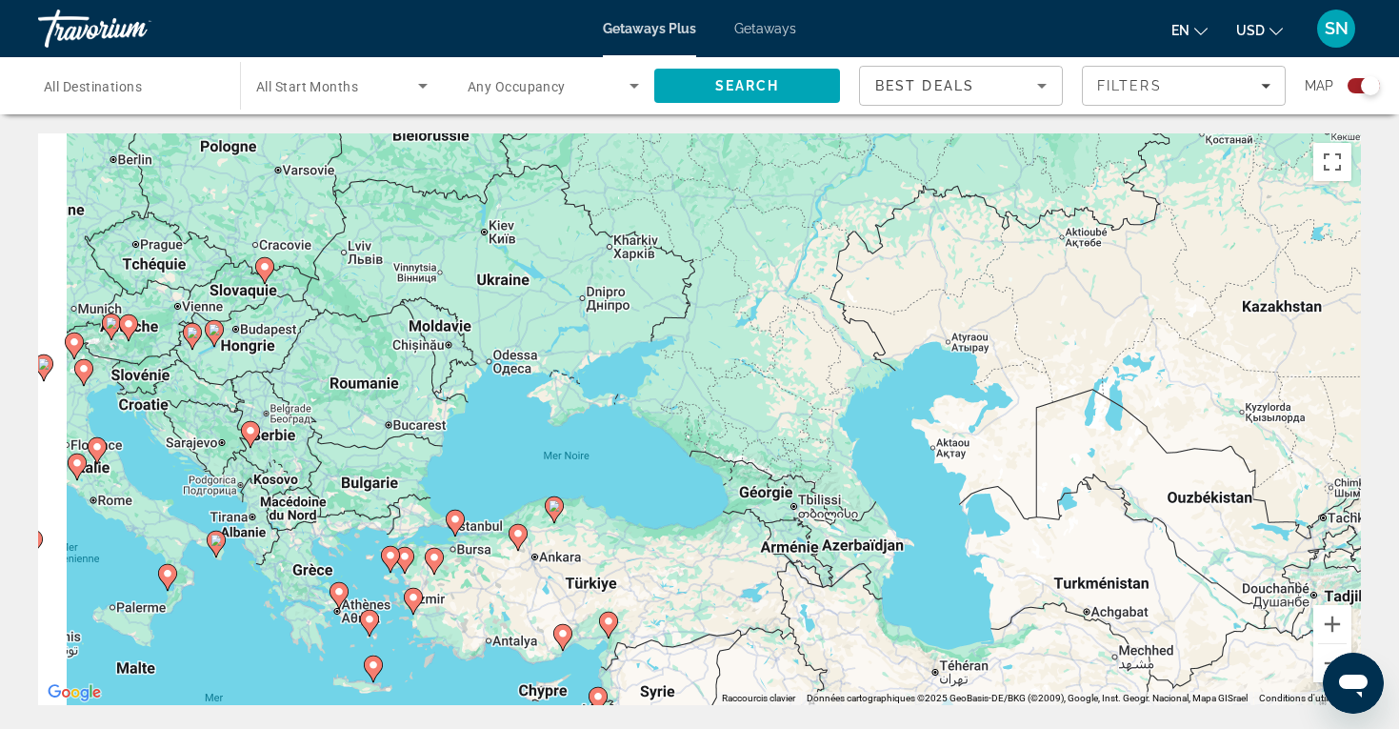
drag, startPoint x: 1011, startPoint y: 221, endPoint x: 1209, endPoint y: 135, distance: 215.0
click at [1210, 136] on div "Pour activer le glissement avec le clavier, appuyez sur Alt+Entrée. Une fois ce…" at bounding box center [699, 418] width 1323 height 571
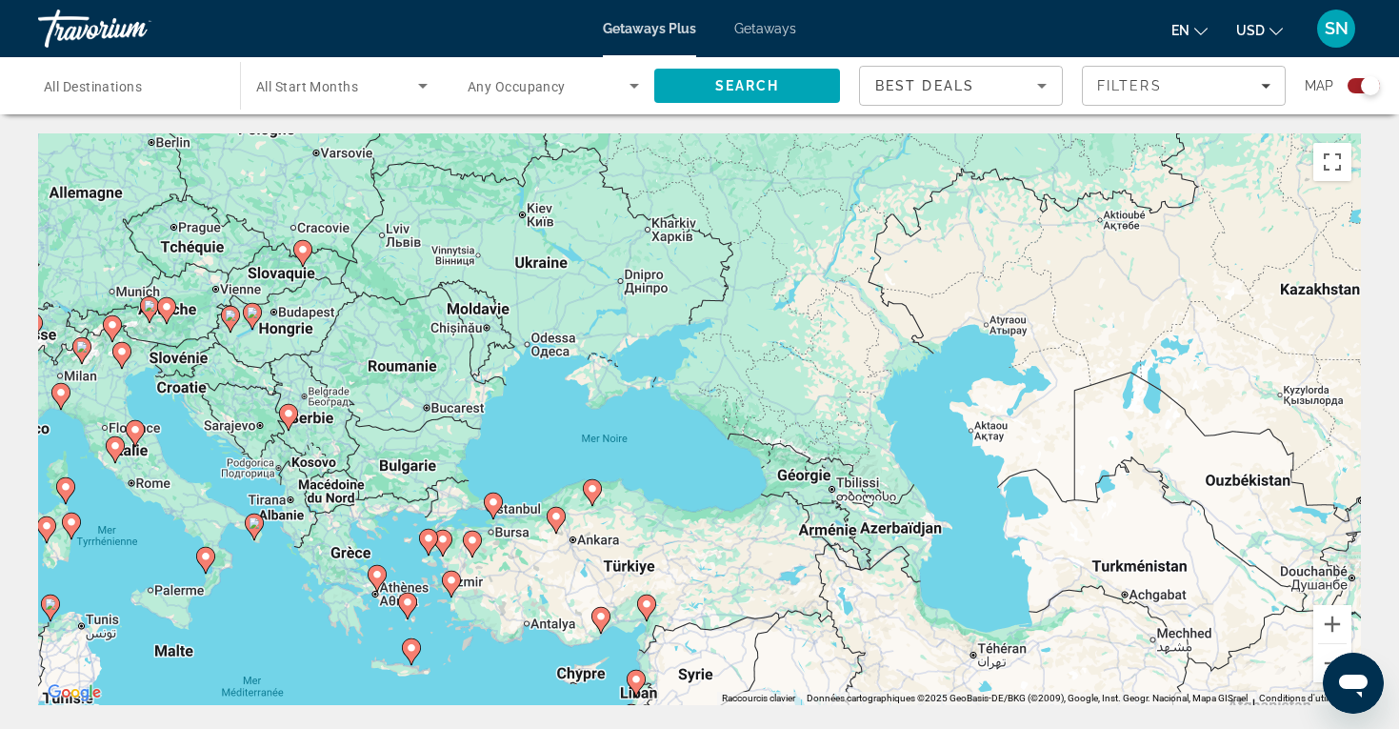
click at [380, 276] on div "Pour activer le glissement avec le clavier, appuyez sur Alt+Entrée. Une fois ce…" at bounding box center [699, 418] width 1323 height 571
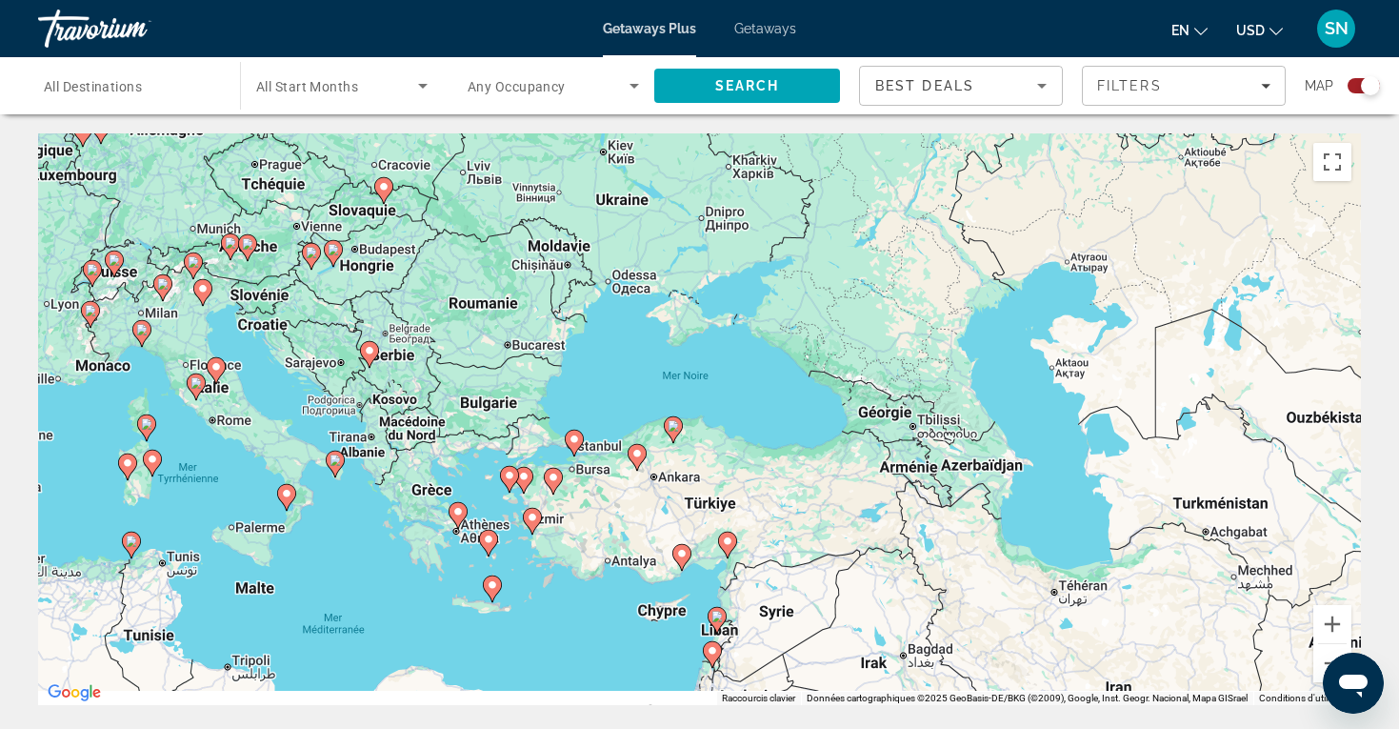
drag, startPoint x: 380, startPoint y: 276, endPoint x: 509, endPoint y: 201, distance: 149.0
click at [510, 201] on div "Pour activer le glissement avec le clavier, appuyez sur Alt+Entrée. Une fois ce…" at bounding box center [699, 418] width 1323 height 571
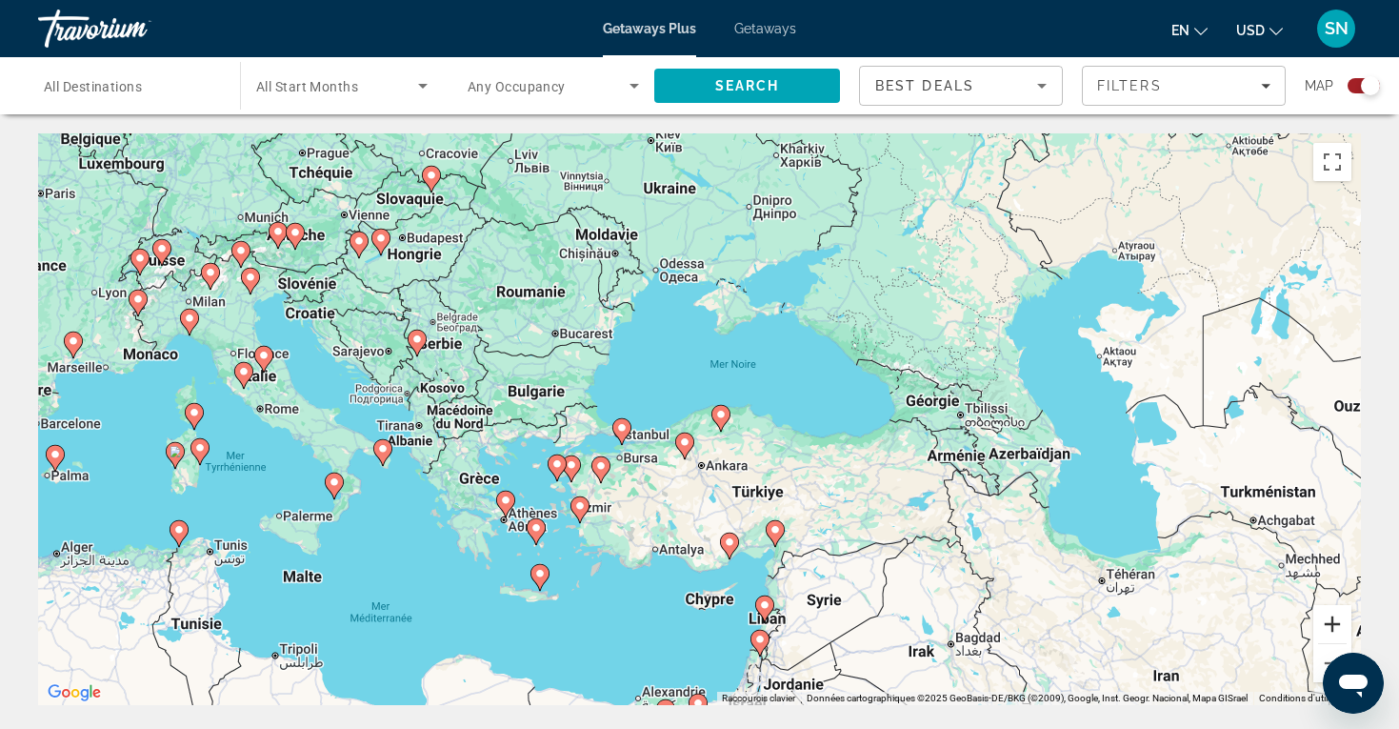
click at [1333, 618] on button "Zoom avant" at bounding box center [1332, 624] width 38 height 38
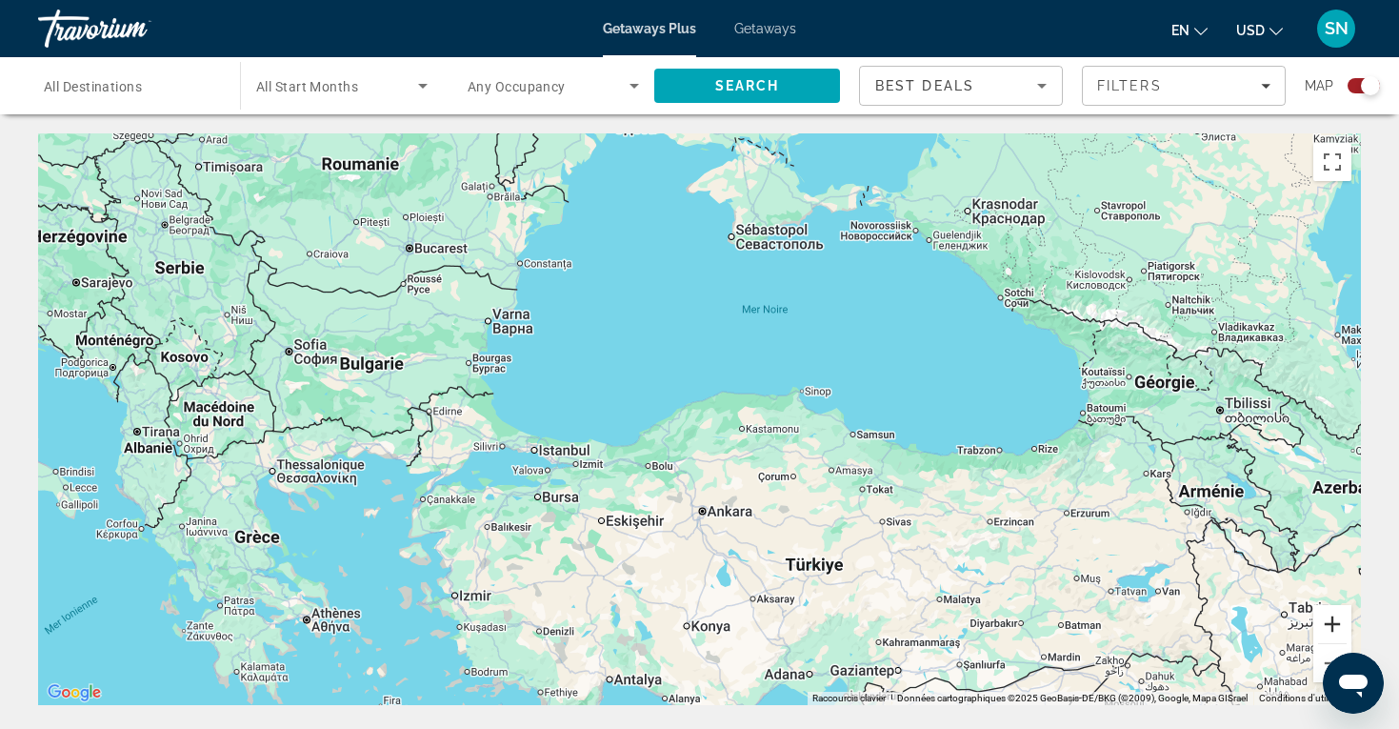
click at [1334, 618] on button "Zoom avant" at bounding box center [1332, 624] width 38 height 38
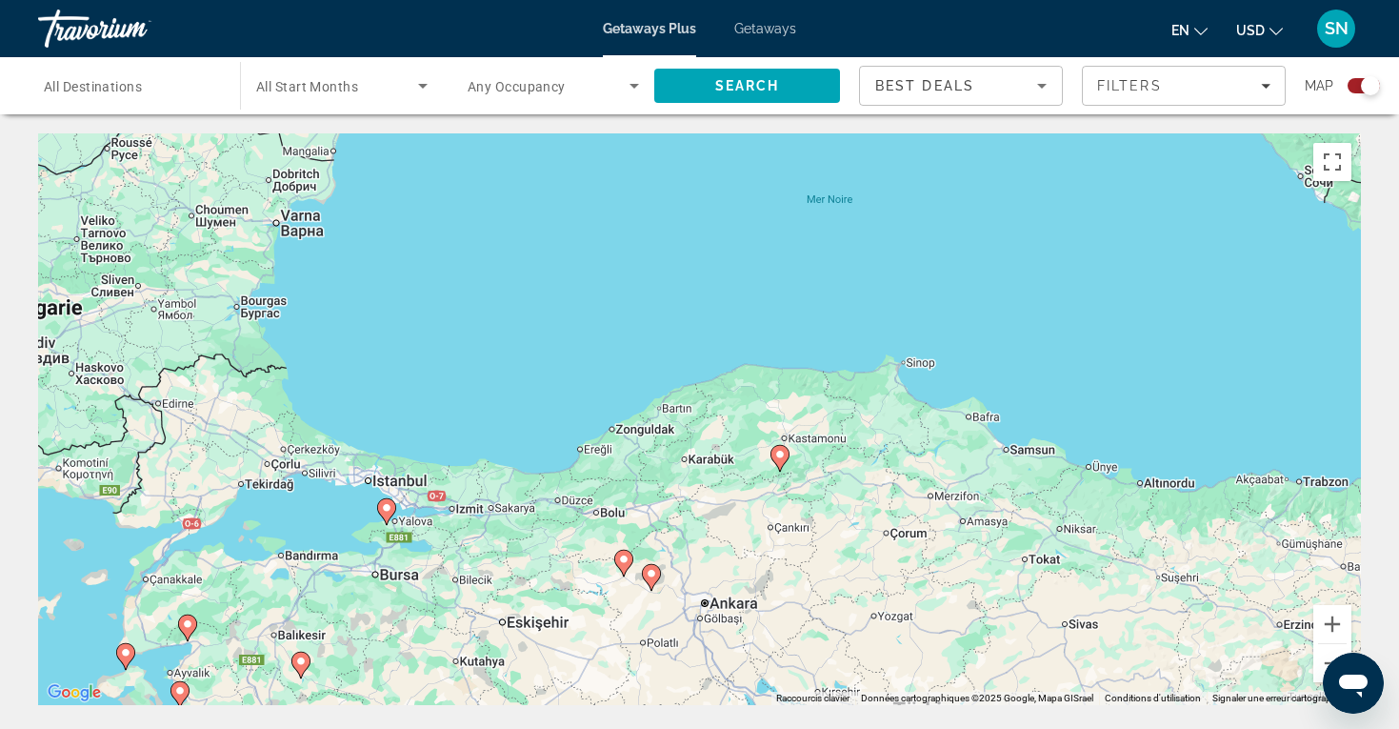
drag, startPoint x: 914, startPoint y: 550, endPoint x: 1111, endPoint y: 508, distance: 201.7
click at [1093, 510] on div "Pour activer le glissement avec le clavier, appuyez sur Alt+Entrée. Une fois ce…" at bounding box center [699, 418] width 1323 height 571
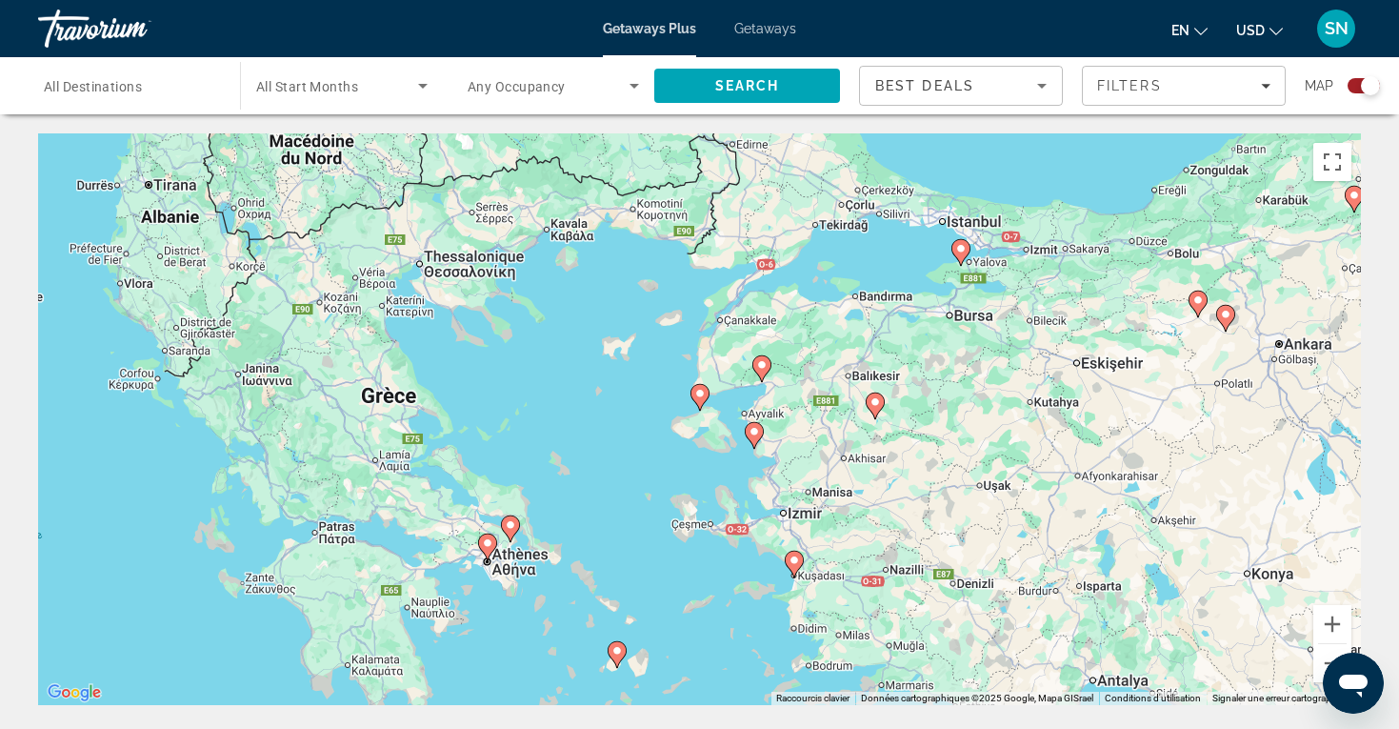
drag, startPoint x: 790, startPoint y: 492, endPoint x: 859, endPoint y: 342, distance: 165.4
click at [859, 342] on div "Pour activer le glissement avec le clavier, appuyez sur Alt+Entrée. Une fois ce…" at bounding box center [699, 418] width 1323 height 571
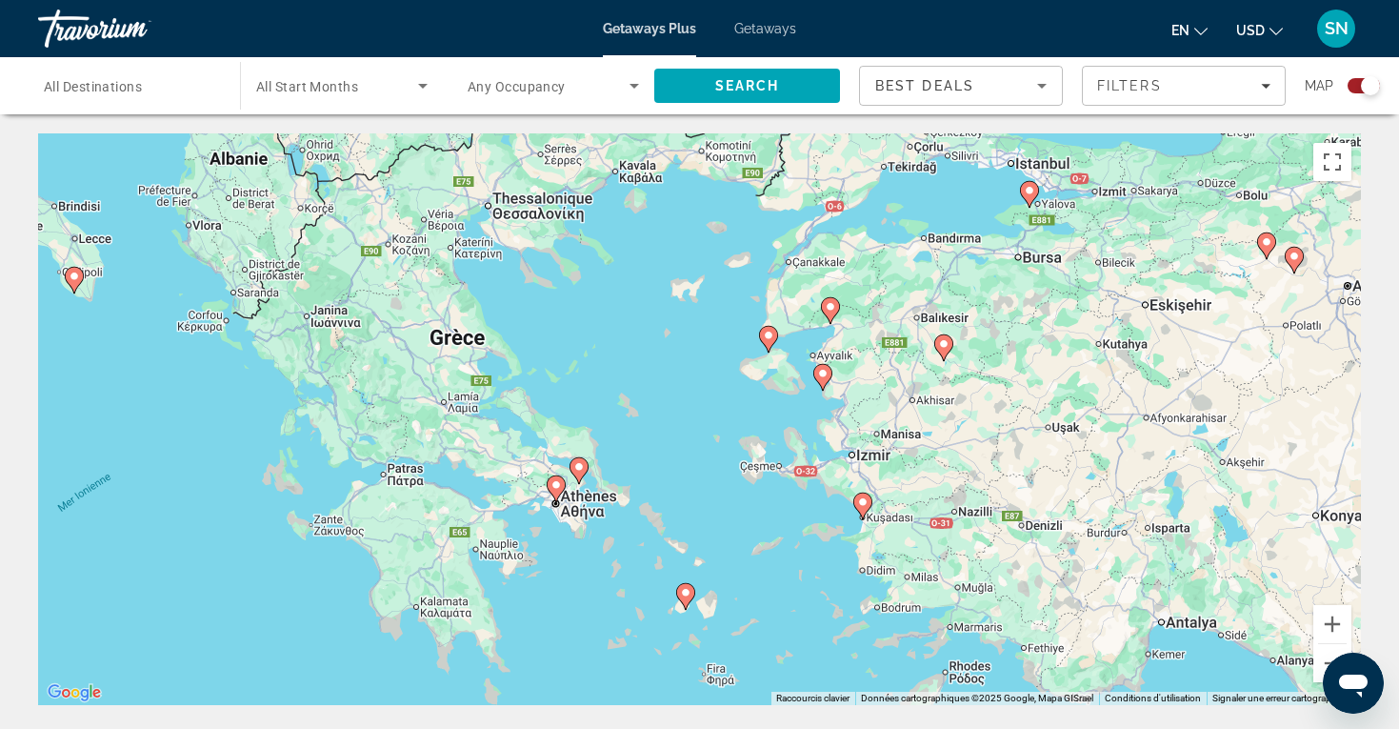
drag, startPoint x: 598, startPoint y: 495, endPoint x: 668, endPoint y: 433, distance: 93.1
click at [670, 433] on div "Pour activer le glissement avec le clavier, appuyez sur Alt+Entrée. Une fois ce…" at bounding box center [699, 418] width 1323 height 571
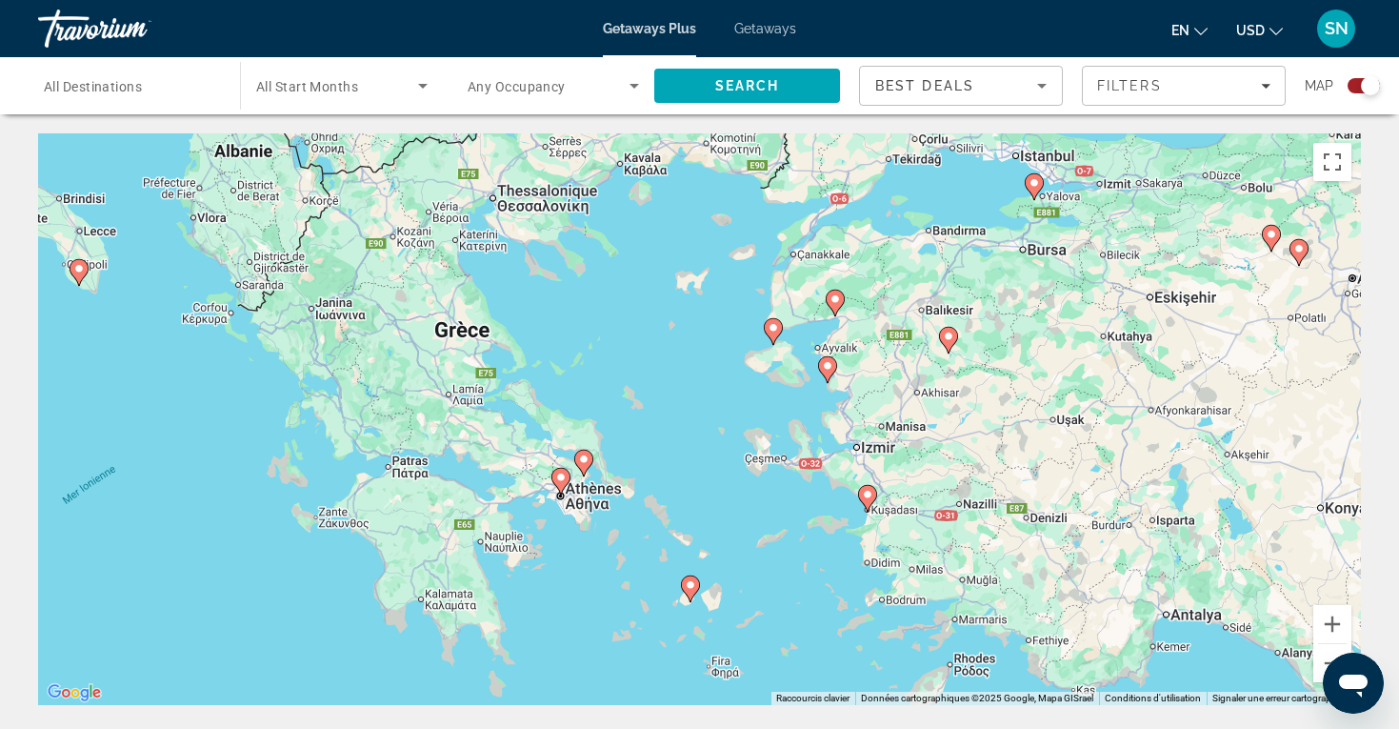
click at [584, 460] on image "Main content" at bounding box center [583, 458] width 11 height 11
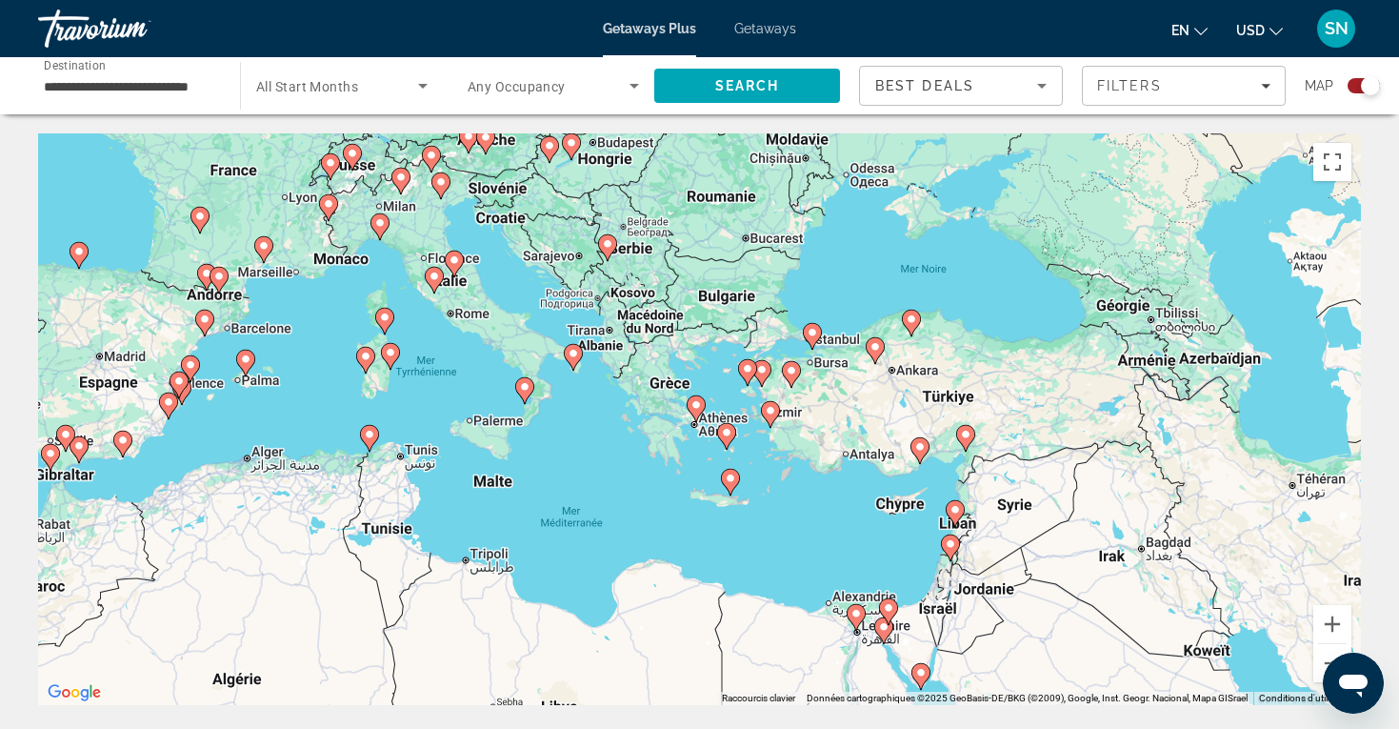
click at [695, 407] on image "Main content" at bounding box center [695, 404] width 11 height 11
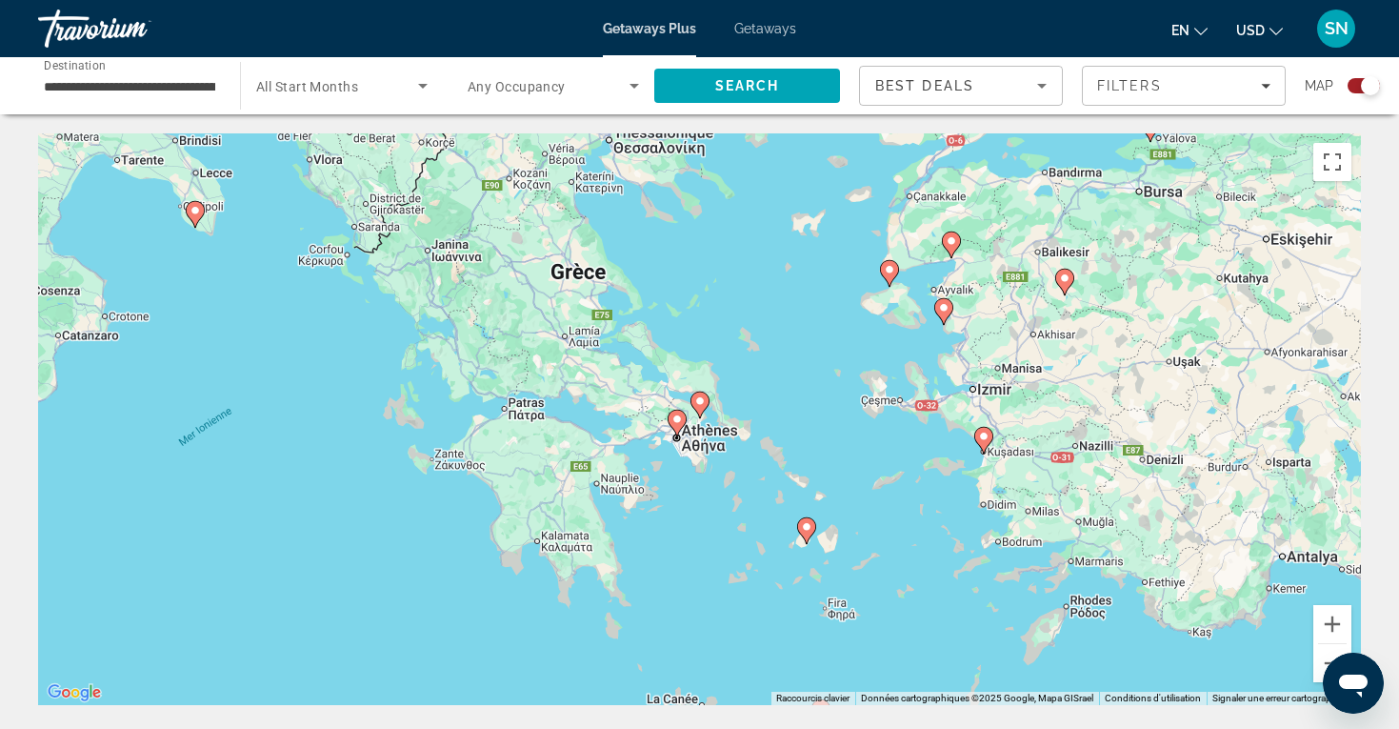
click at [672, 423] on image "Main content" at bounding box center [676, 418] width 11 height 11
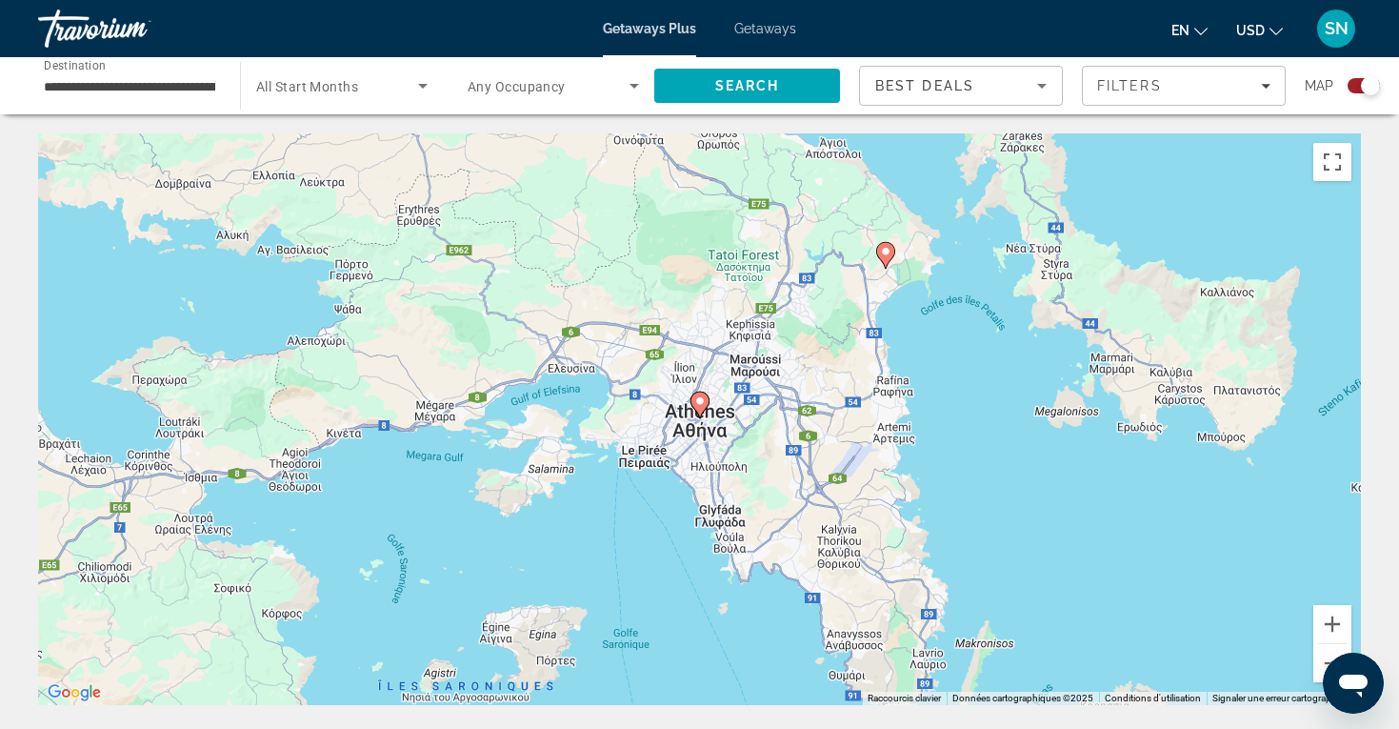
click at [702, 406] on image "Main content" at bounding box center [699, 400] width 11 height 11
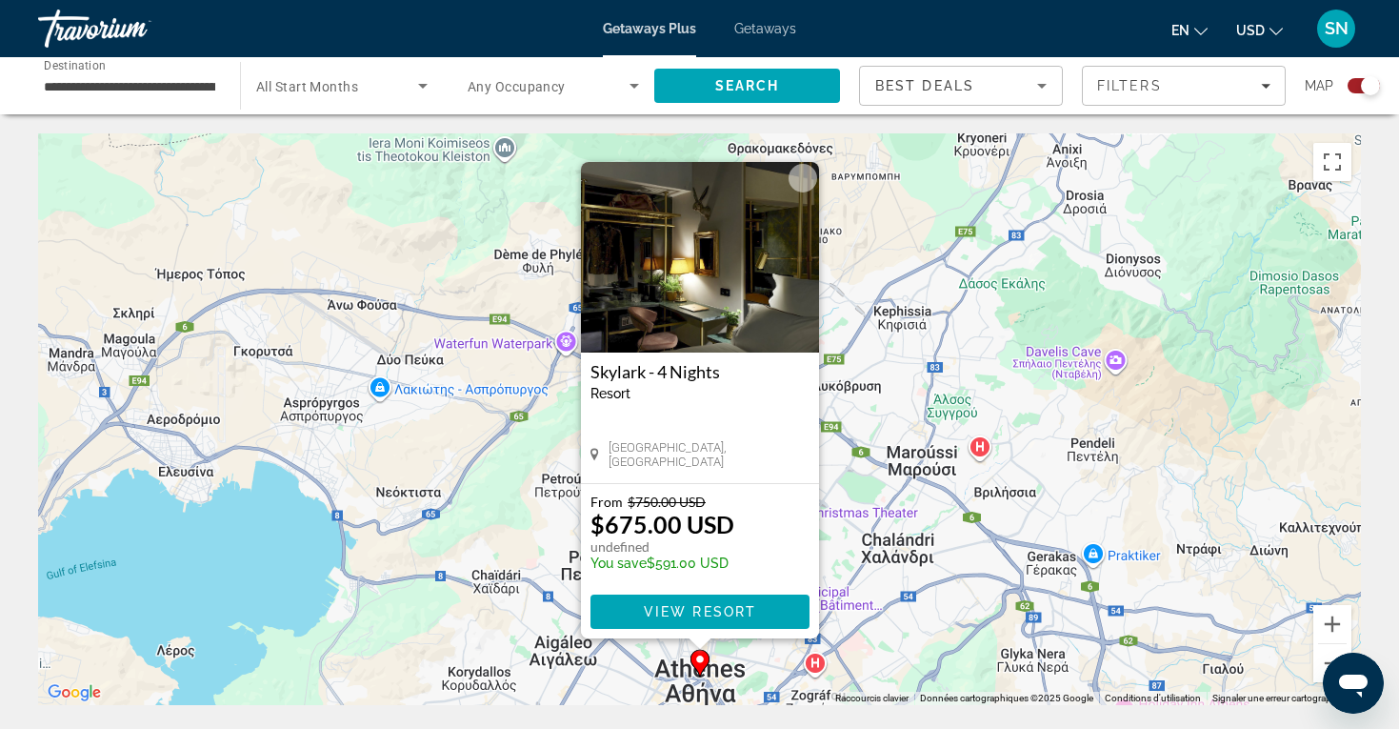
click at [175, 83] on input "**********" at bounding box center [129, 86] width 171 height 23
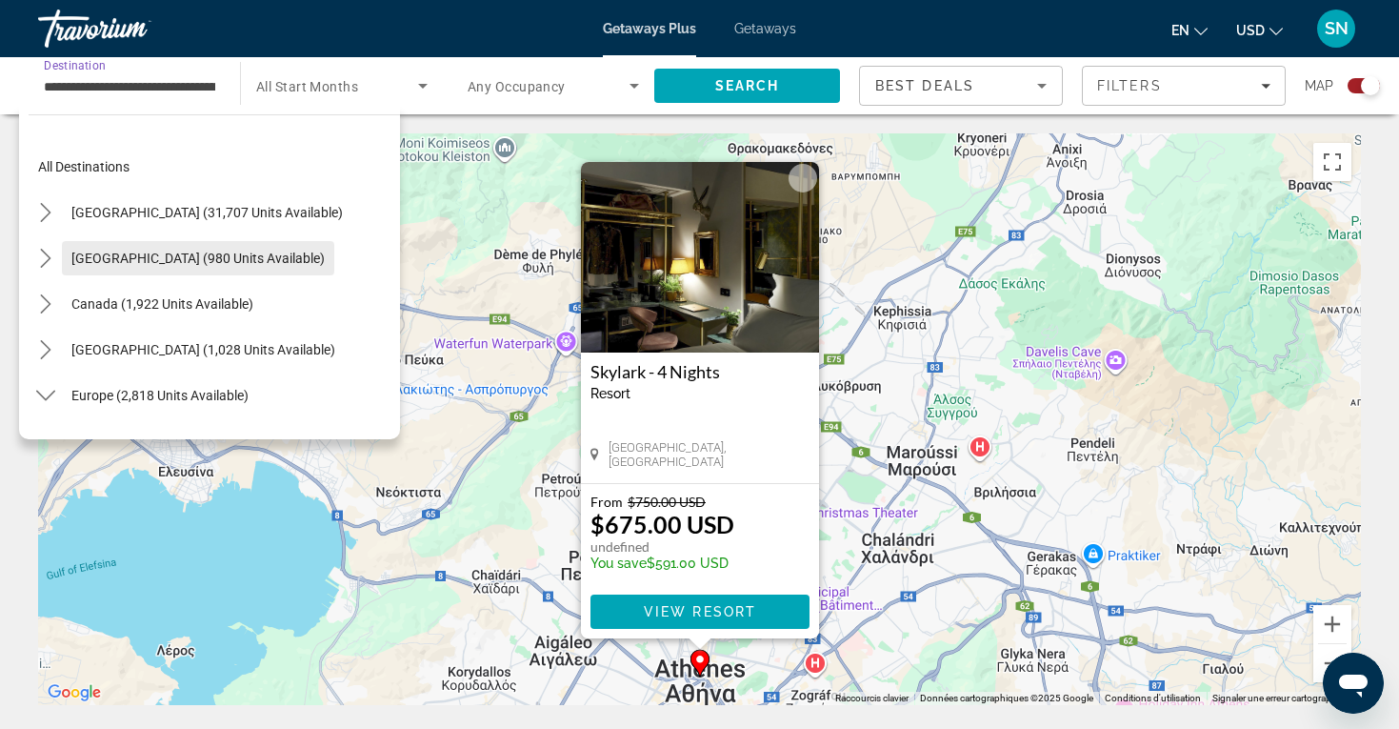
click at [139, 253] on span "[GEOGRAPHIC_DATA] (980 units available)" at bounding box center [197, 257] width 253 height 15
type input "**********"
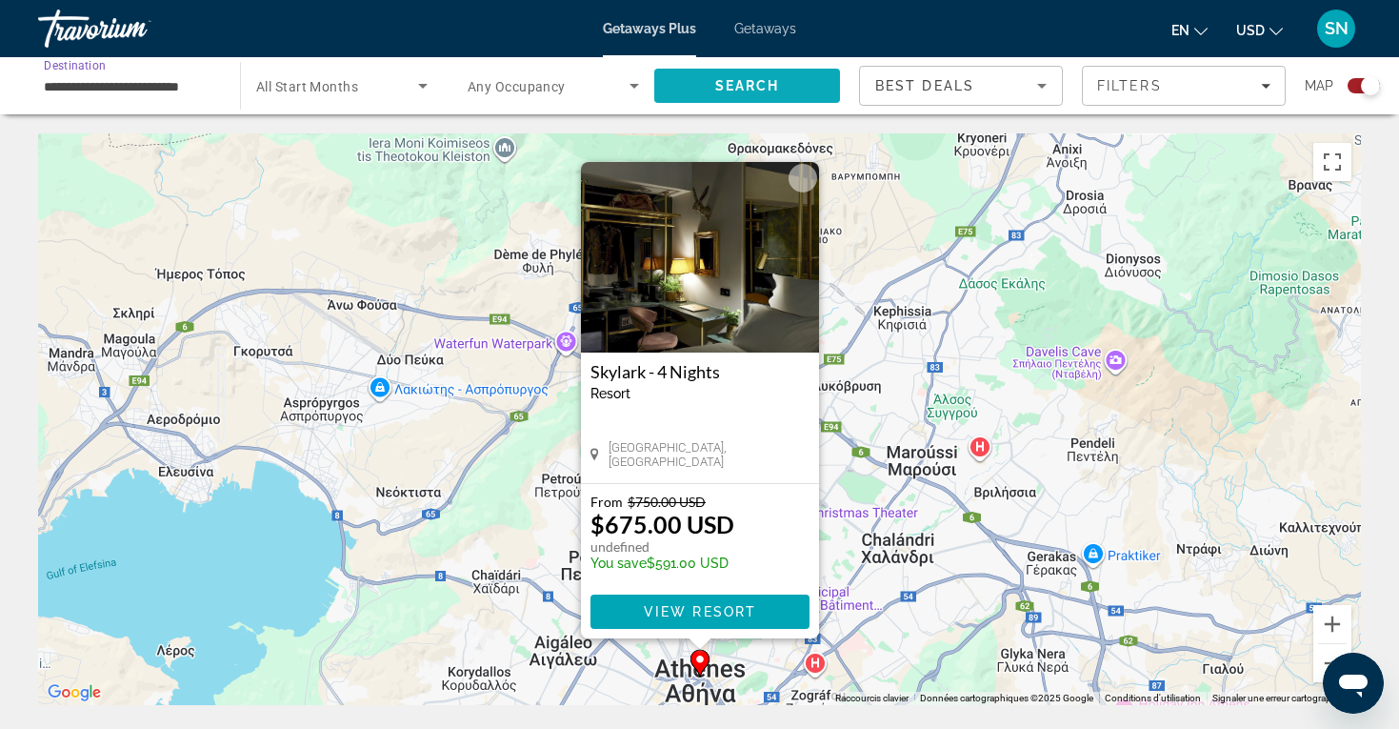
click at [700, 67] on span "Search" at bounding box center [747, 86] width 186 height 46
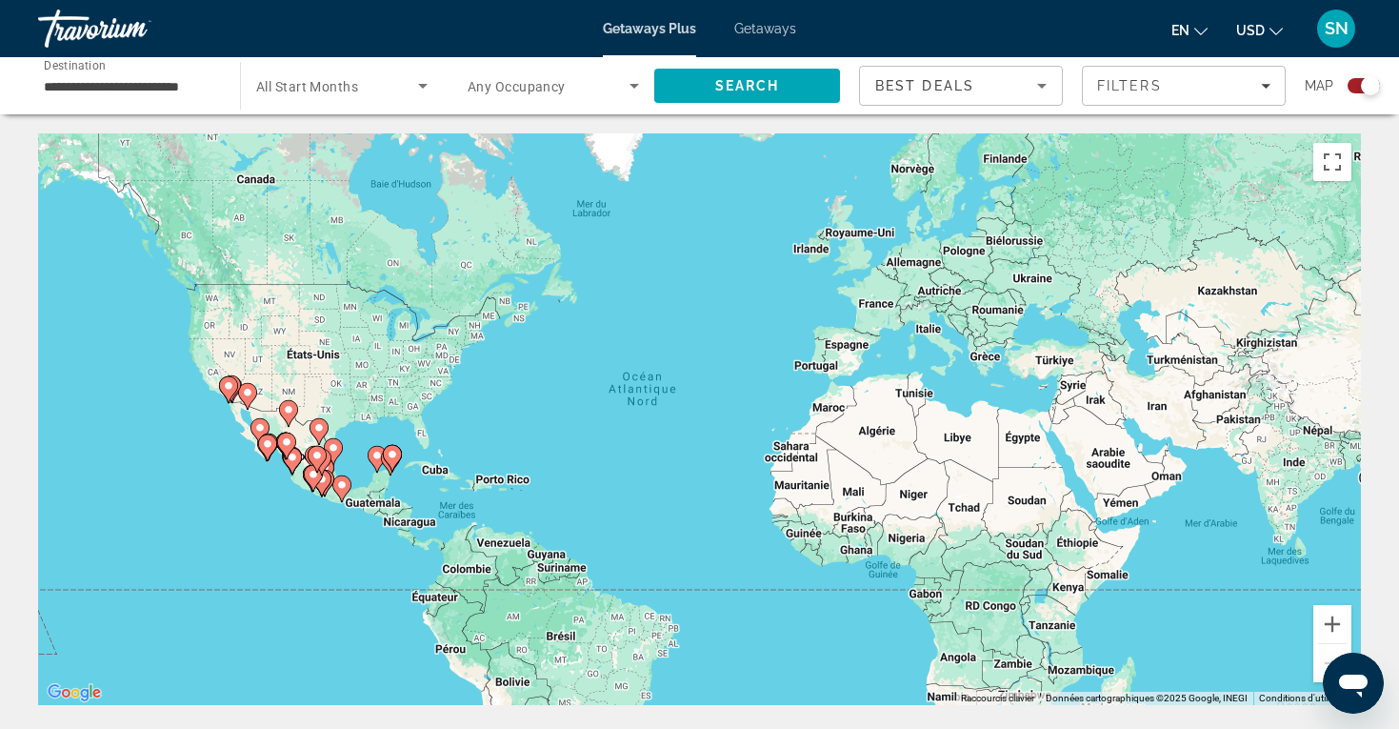
click at [214, 78] on div "**********" at bounding box center [130, 86] width 202 height 54
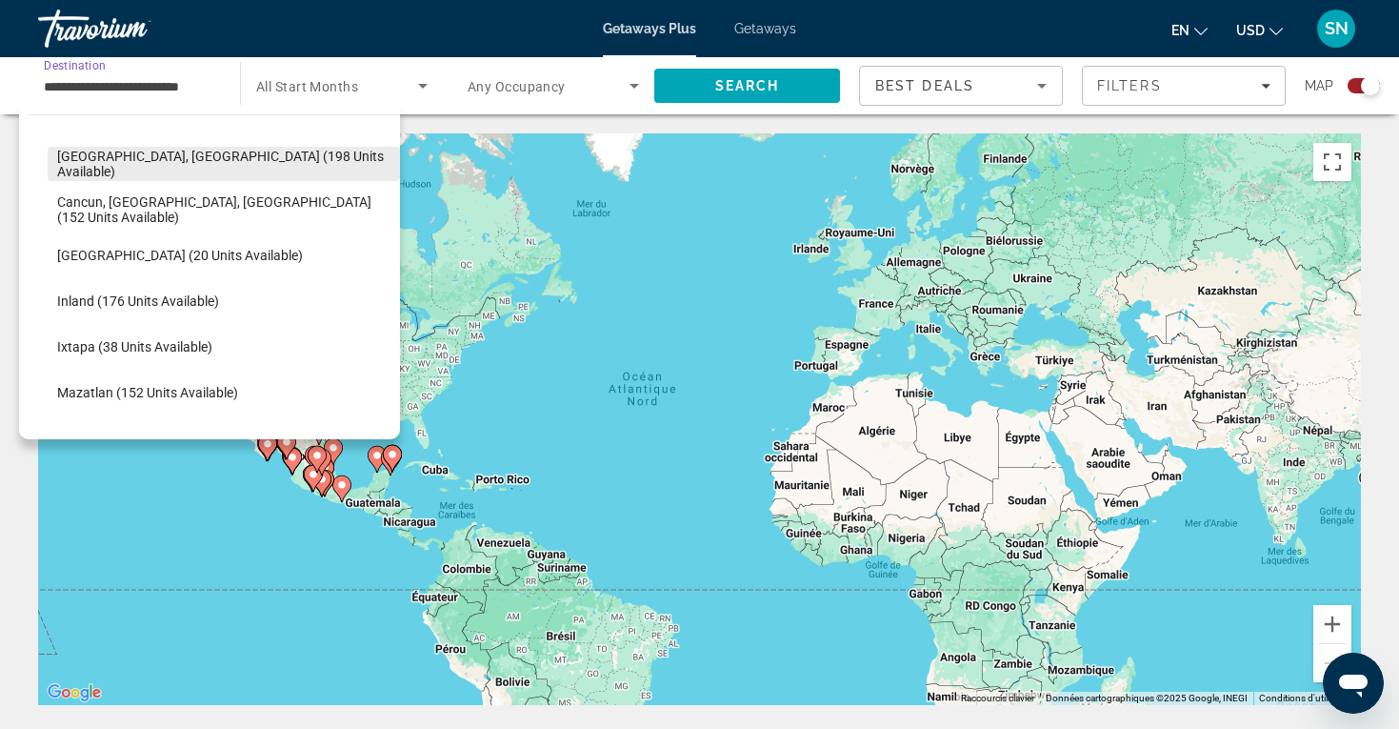
scroll to position [206, 0]
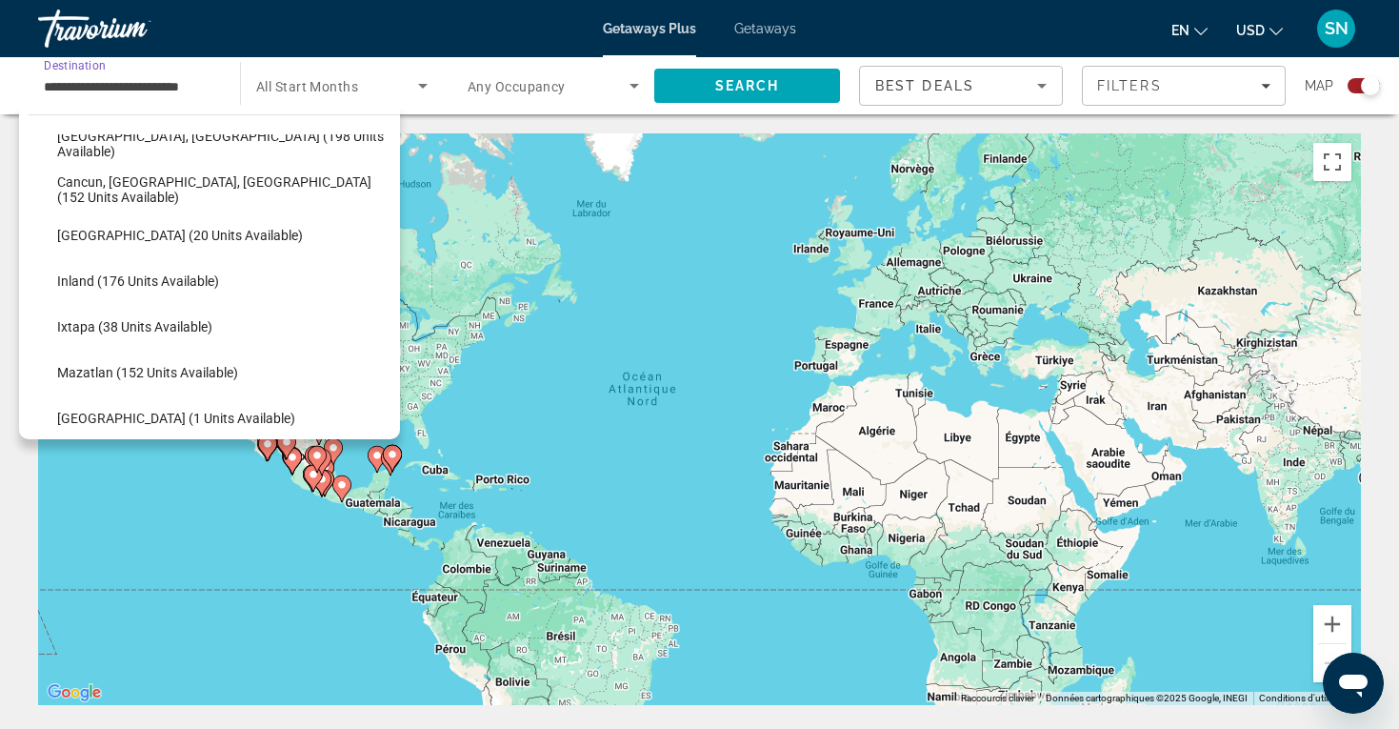
click at [375, 570] on div "Pour activer le glissement avec le clavier, appuyez sur Alt+Entrée. Une fois ce…" at bounding box center [699, 418] width 1323 height 571
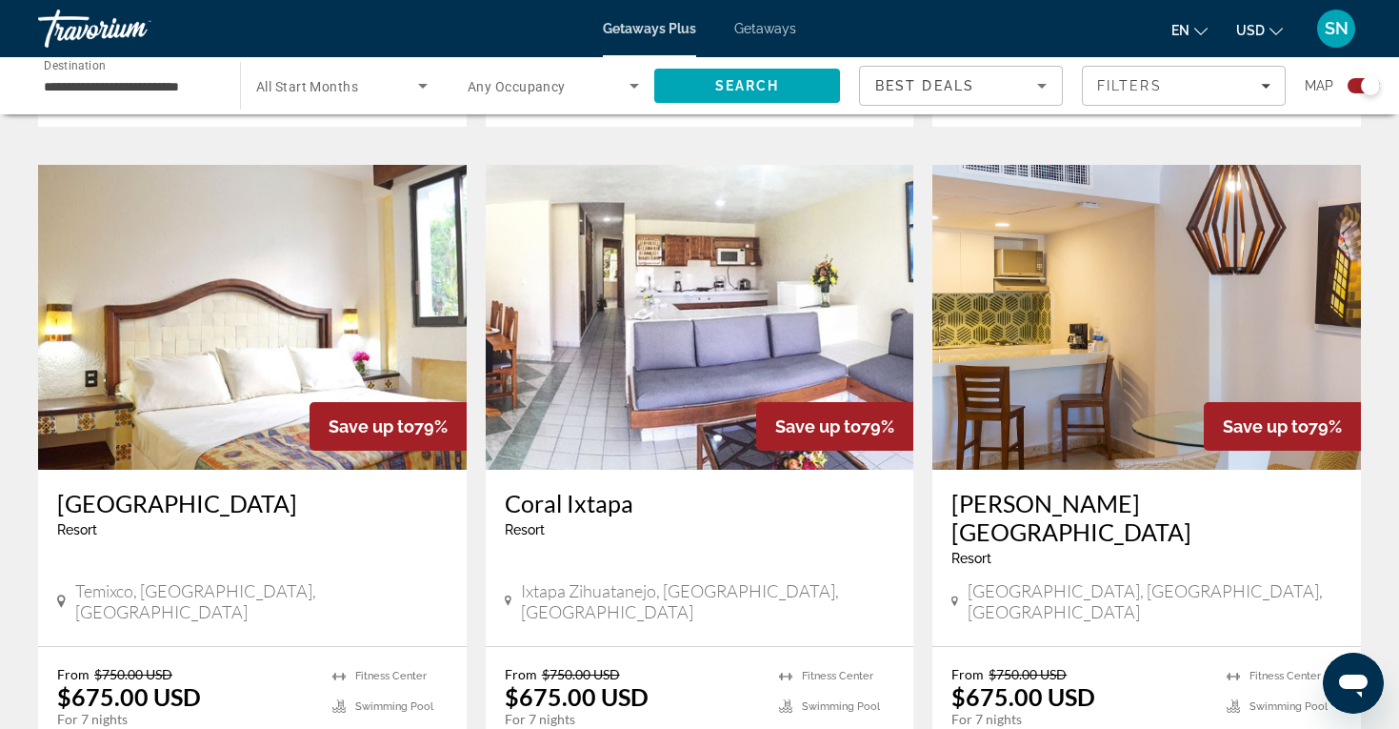
scroll to position [2749, 0]
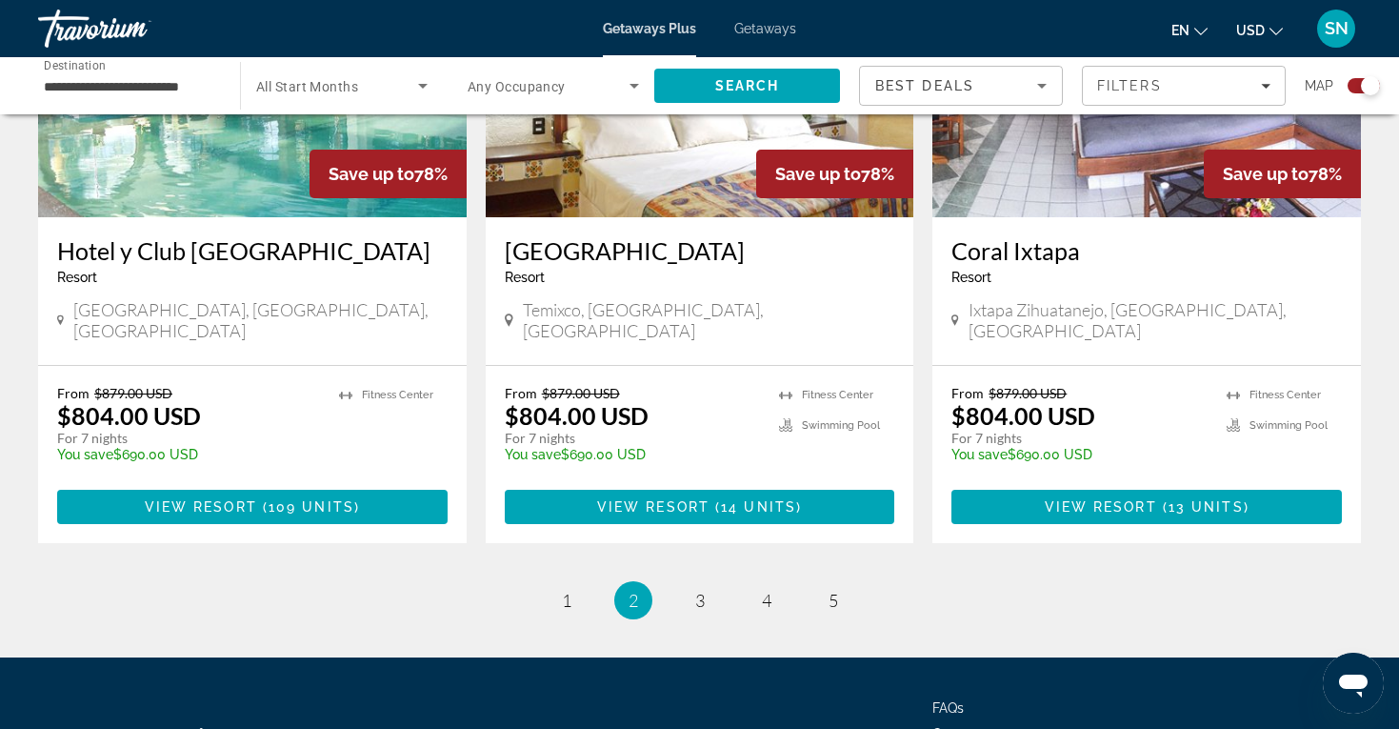
scroll to position [2931, 0]
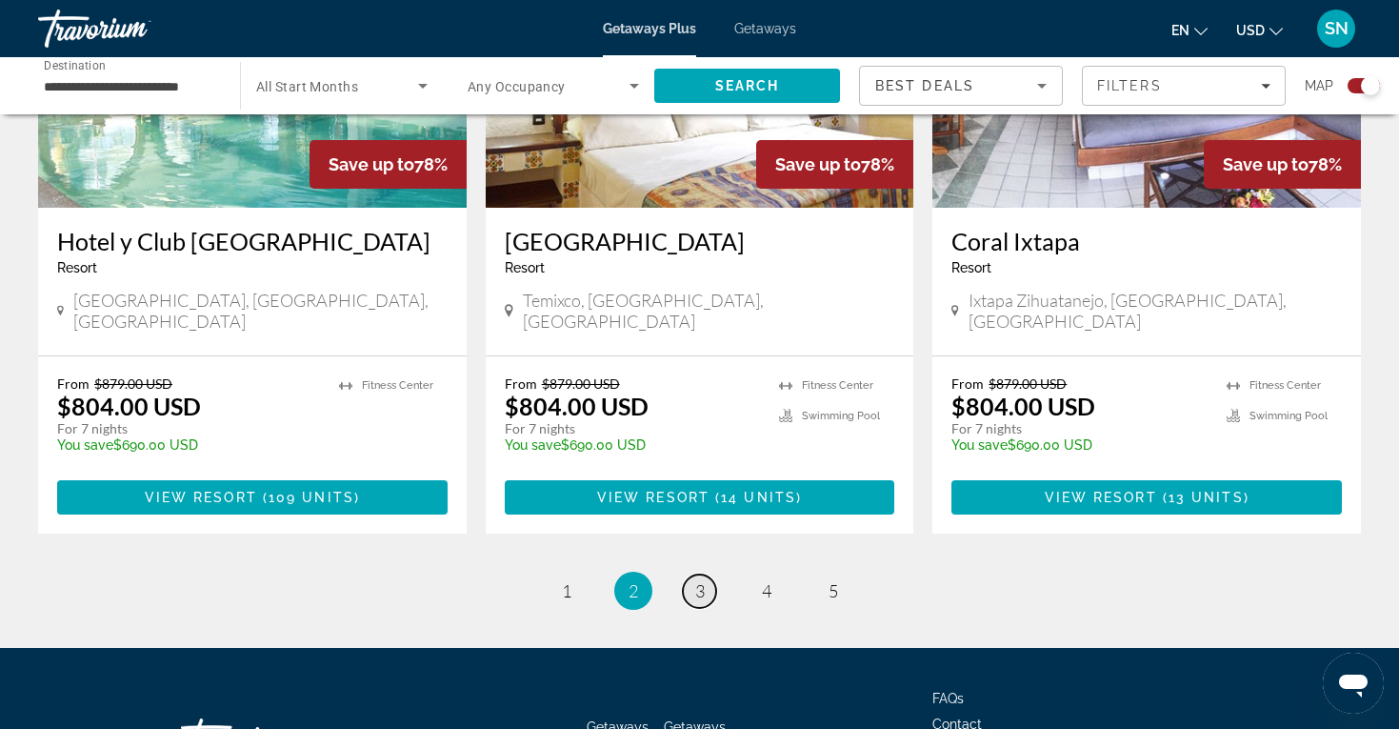
click at [708, 574] on link "page 3" at bounding box center [699, 590] width 33 height 33
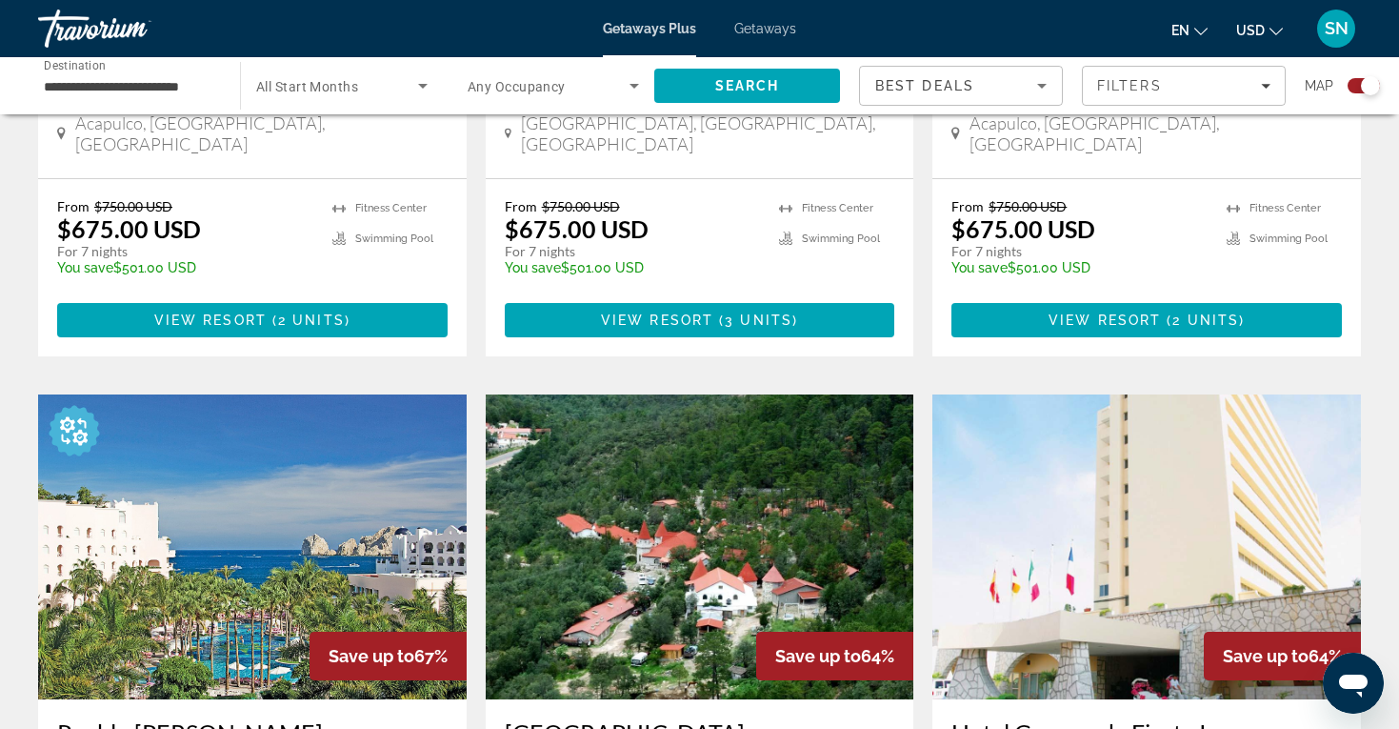
scroll to position [2032, 0]
